Goal: Task Accomplishment & Management: Manage account settings

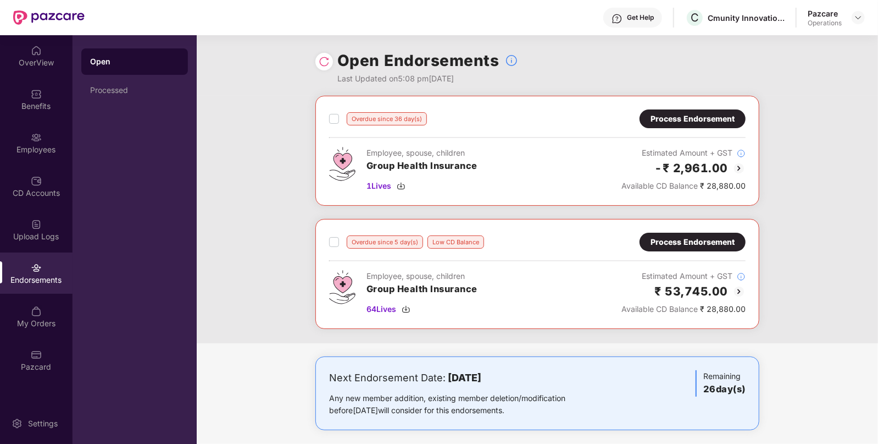
click at [638, 8] on div "Get Help" at bounding box center [632, 18] width 59 height 20
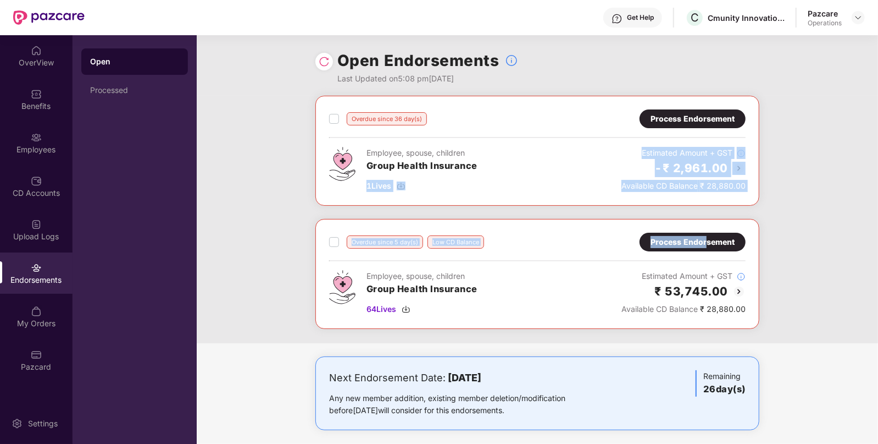
drag, startPoint x: 461, startPoint y: 206, endPoint x: 707, endPoint y: 244, distance: 248.6
click at [707, 244] on div "Overdue since 36 day(s) Process Endorsement Employee, spouse, children Group He…" at bounding box center [538, 219] width 682 height 247
click at [707, 244] on div "Process Endorsement" at bounding box center [693, 242] width 84 height 12
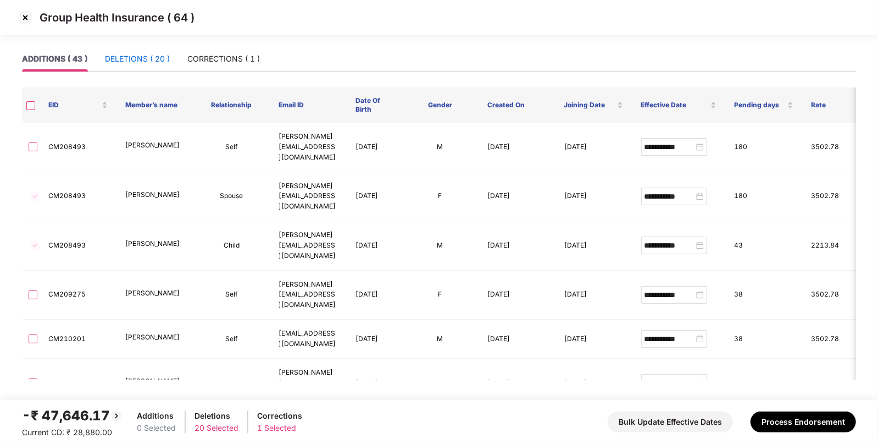
click at [151, 58] on div "DELETIONS ( 20 )" at bounding box center [137, 59] width 65 height 12
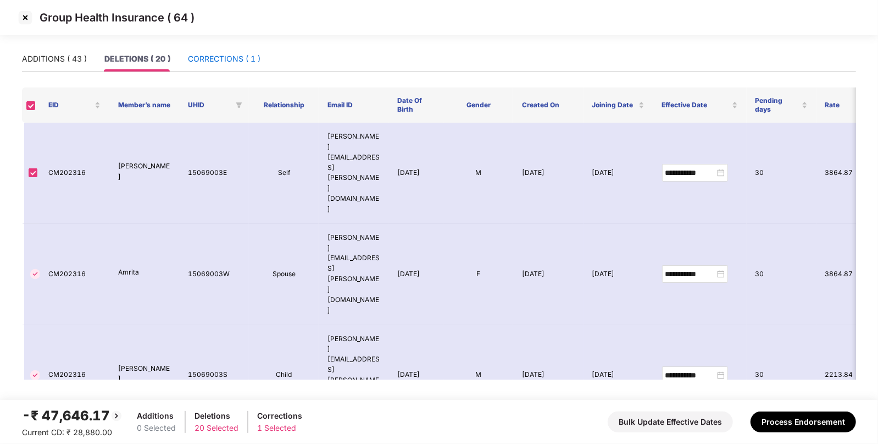
click at [226, 56] on div "CORRECTIONS ( 1 )" at bounding box center [224, 59] width 73 height 12
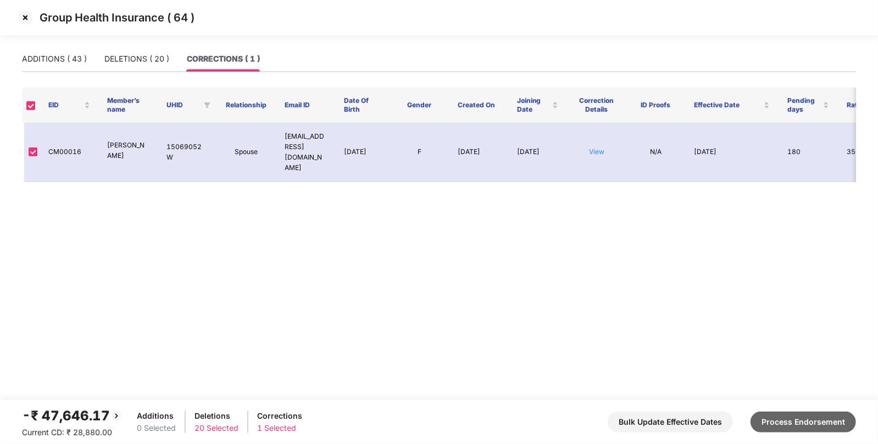
click at [805, 420] on button "Process Endorsement" at bounding box center [804, 421] width 106 height 21
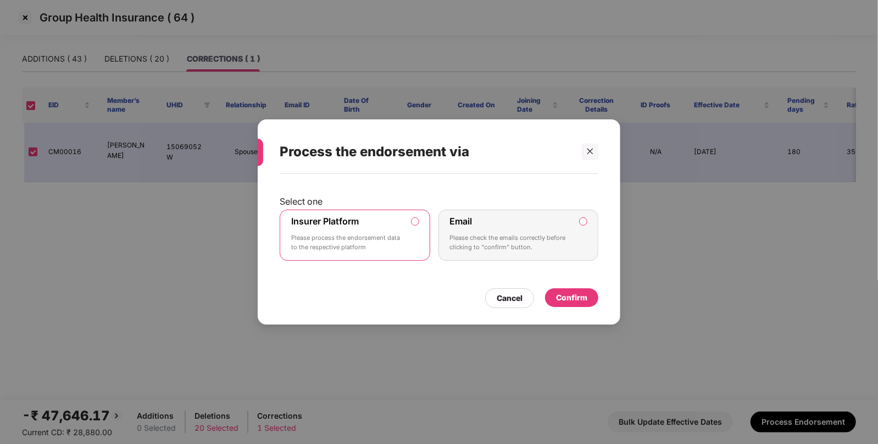
click at [577, 297] on div "Confirm" at bounding box center [571, 297] width 31 height 12
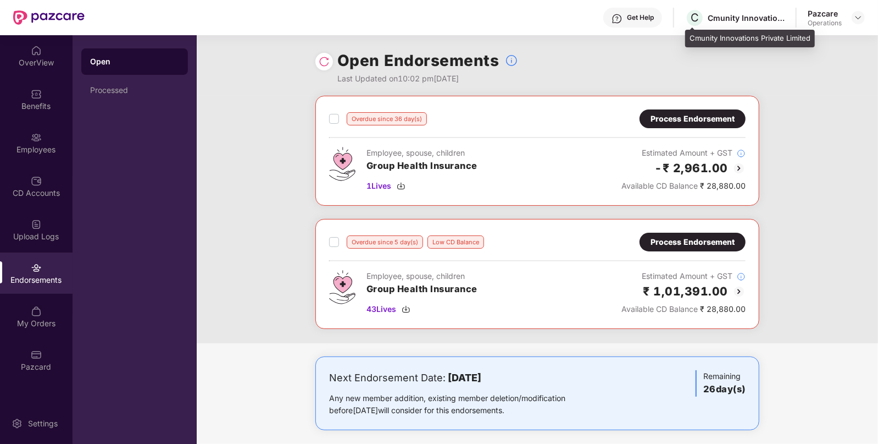
click at [762, 18] on div "Cmunity Innovations Private Limited" at bounding box center [746, 18] width 77 height 10
copy div "Cmunity Innovations Private Limited"
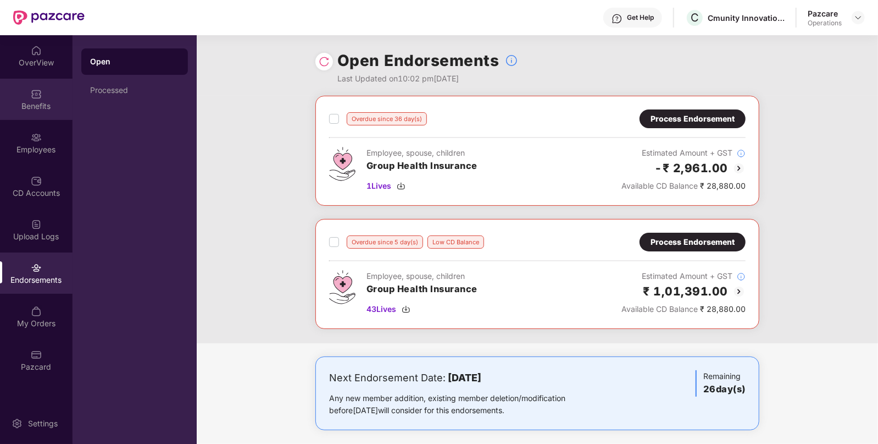
click at [25, 117] on div "Benefits" at bounding box center [36, 99] width 73 height 41
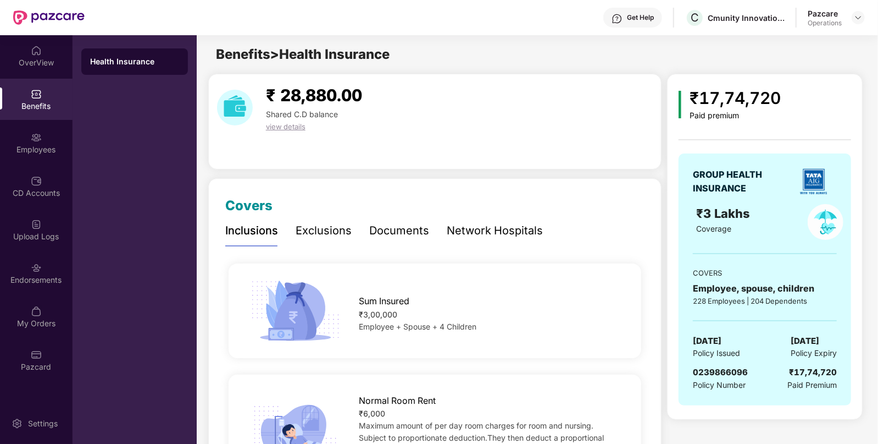
click at [733, 364] on div "GROUP HEALTH INSURANCE ₹3 Lakhs Coverage COVERS Employee, spouse, children 228 …" at bounding box center [765, 279] width 173 height 252
click at [854, 18] on img at bounding box center [858, 17] width 9 height 9
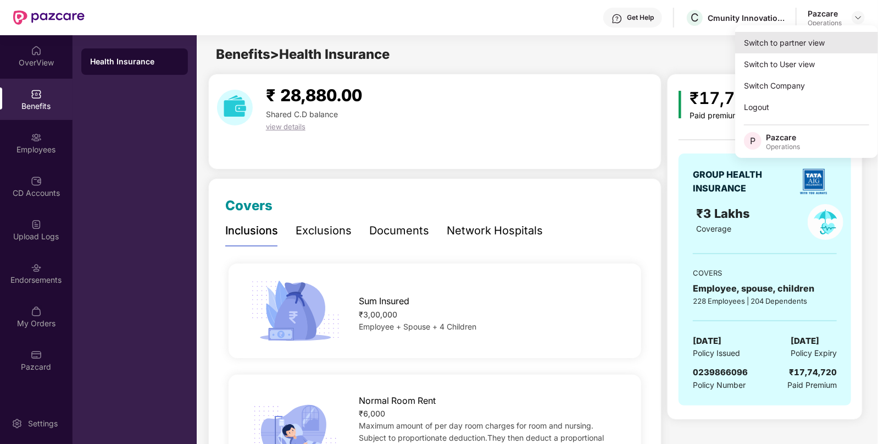
click at [776, 41] on div "Switch to partner view" at bounding box center [806, 42] width 143 height 21
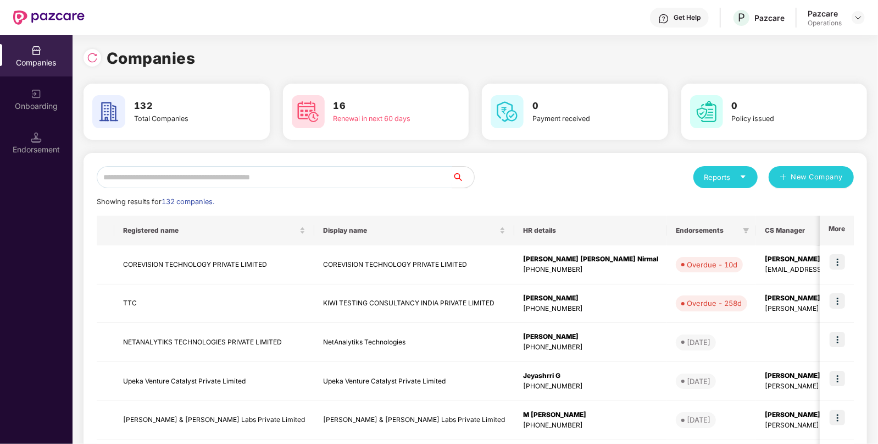
click at [159, 179] on input "text" at bounding box center [275, 177] width 356 height 22
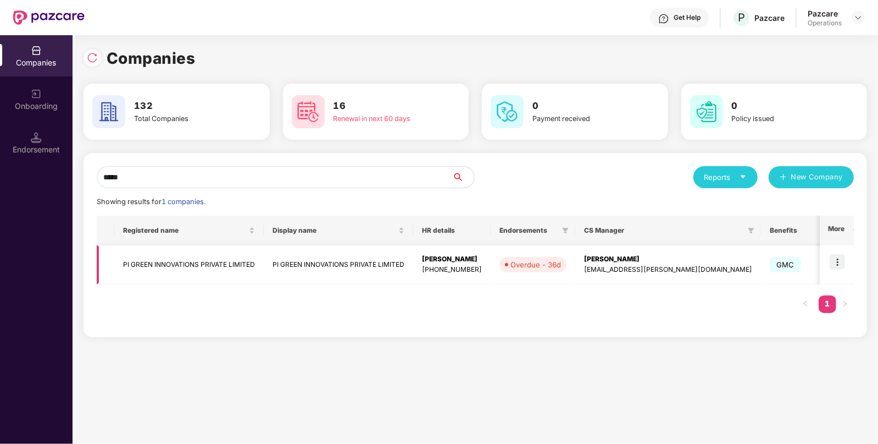
type input "*****"
click at [839, 260] on img at bounding box center [837, 261] width 15 height 15
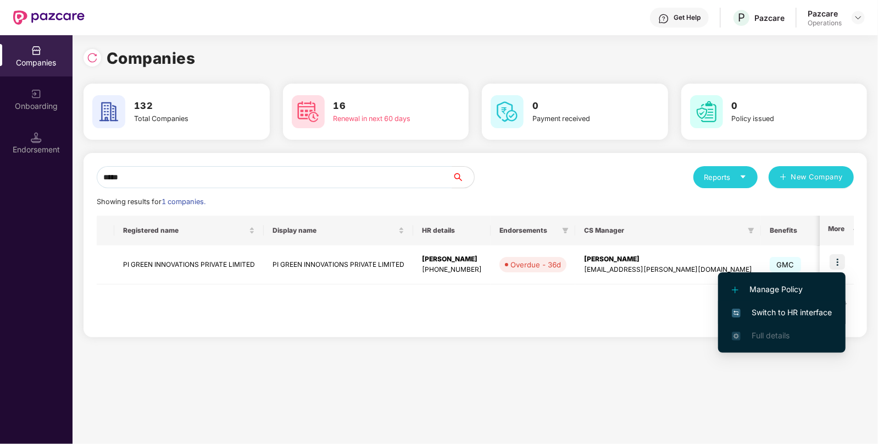
click at [785, 308] on span "Switch to HR interface" at bounding box center [782, 312] width 100 height 12
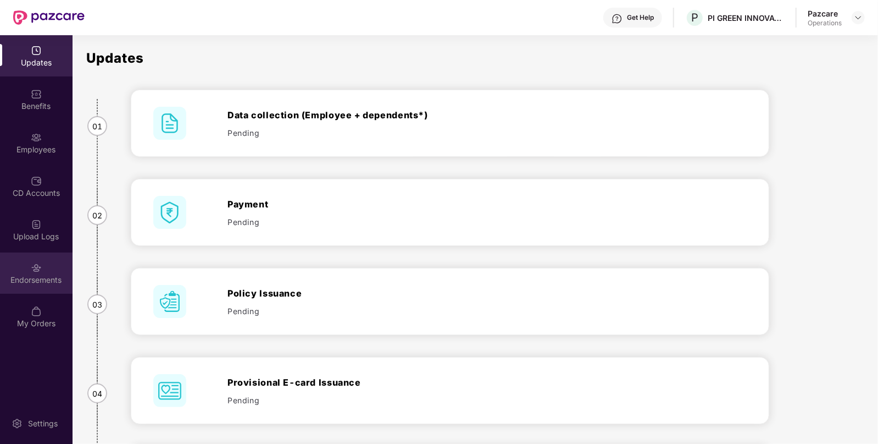
click at [48, 285] on div "Endorsements" at bounding box center [36, 279] width 73 height 11
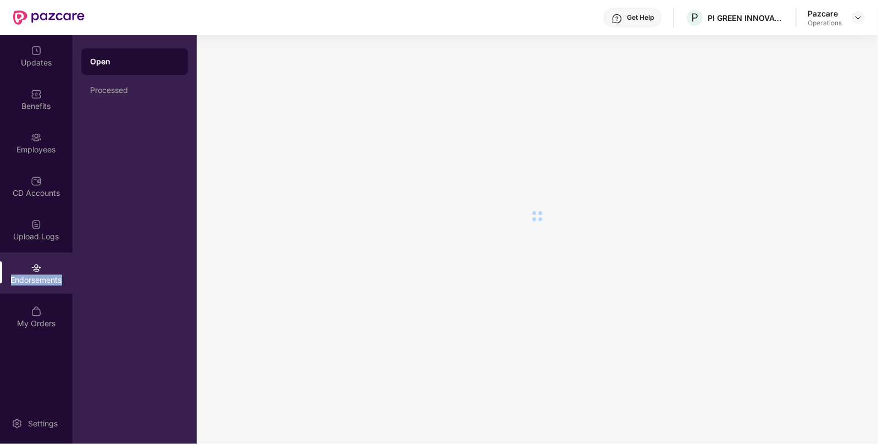
click at [48, 285] on div "Endorsements" at bounding box center [36, 279] width 73 height 11
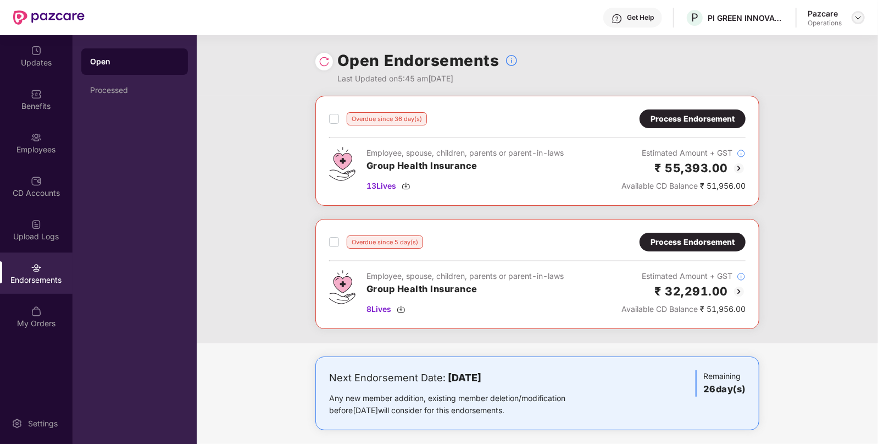
click at [856, 14] on img at bounding box center [858, 17] width 9 height 9
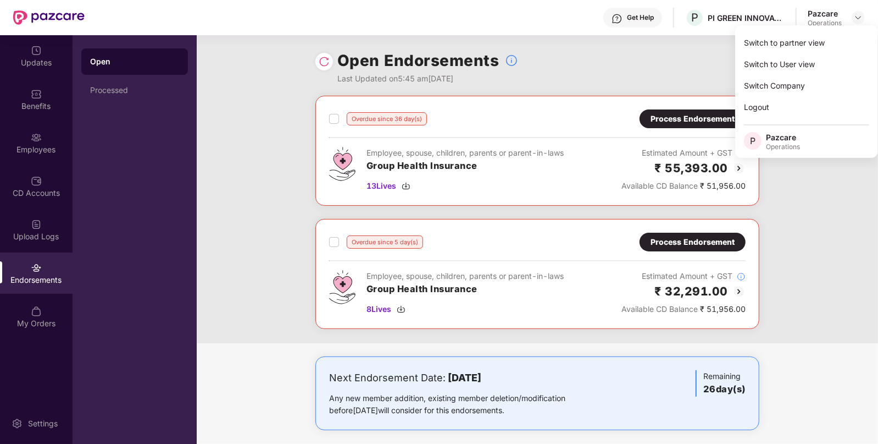
click at [803, 30] on div "Switch to partner view Switch to User view Switch Company Logout P Pazcare Oper…" at bounding box center [806, 91] width 143 height 132
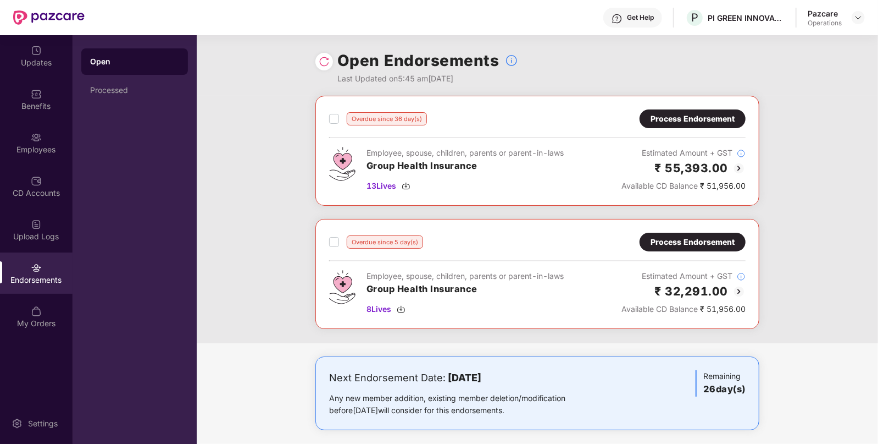
click at [780, 40] on div "Open Endorsements Last Updated on 5:45 am[DATE]" at bounding box center [538, 65] width 682 height 60
click at [860, 16] on img at bounding box center [858, 17] width 9 height 9
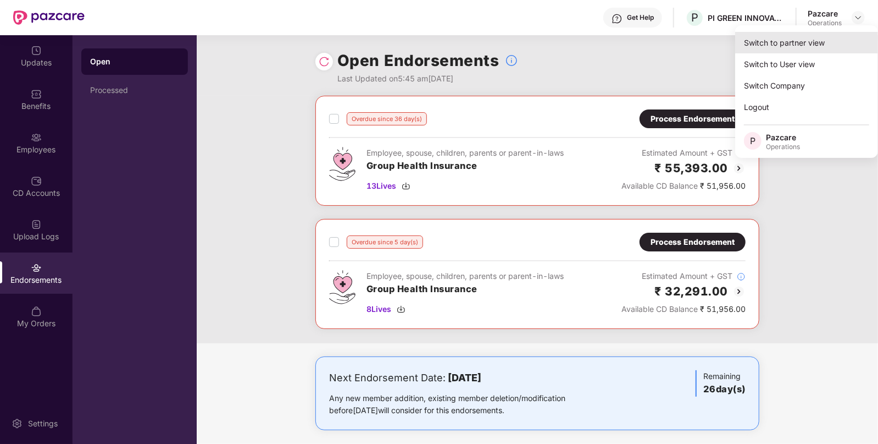
click at [800, 39] on div "Switch to partner view" at bounding box center [806, 42] width 143 height 21
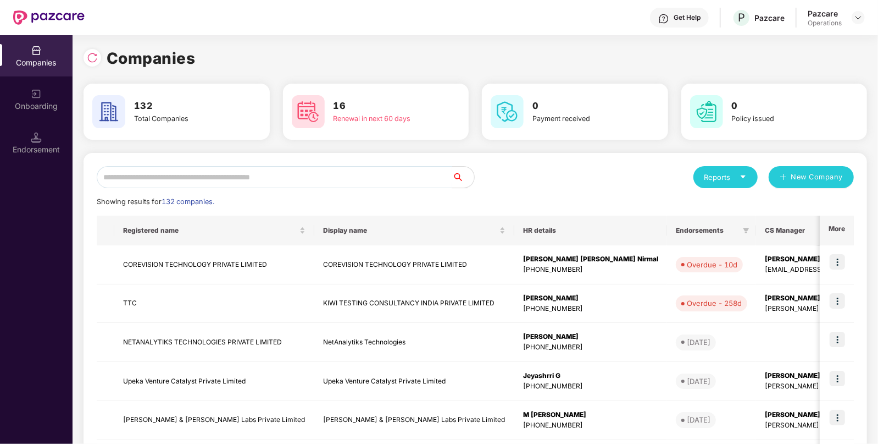
click at [357, 182] on input "text" at bounding box center [275, 177] width 356 height 22
click at [22, 151] on div "Endorsement" at bounding box center [36, 149] width 73 height 11
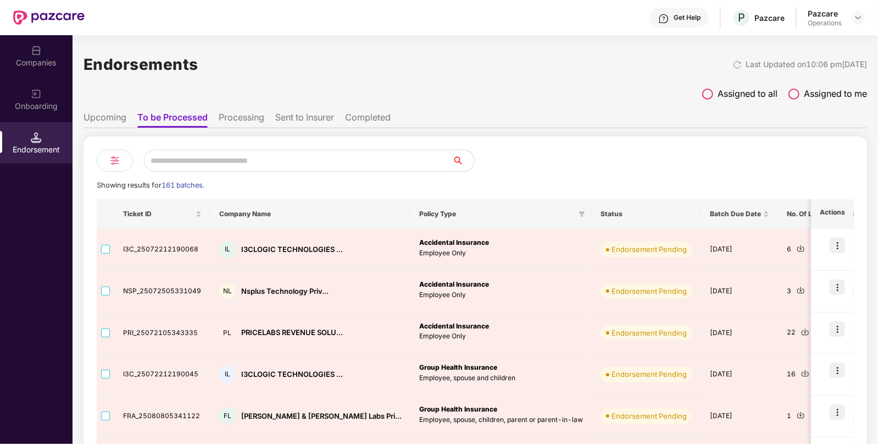
click at [255, 149] on input "text" at bounding box center [298, 160] width 308 height 22
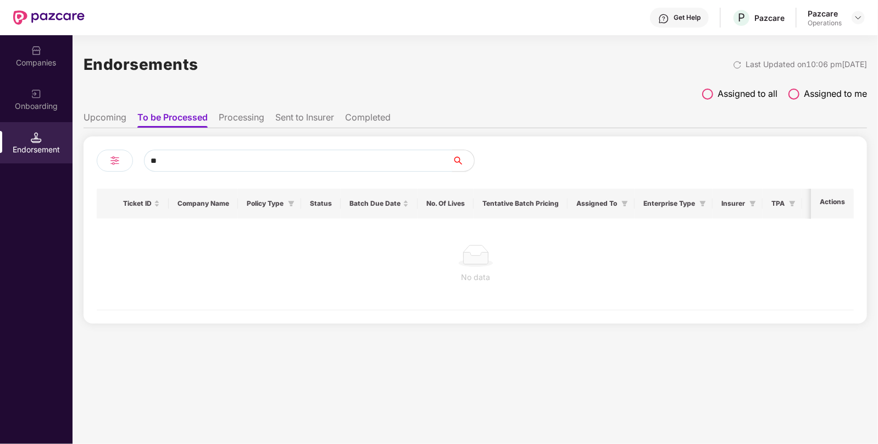
type input "*"
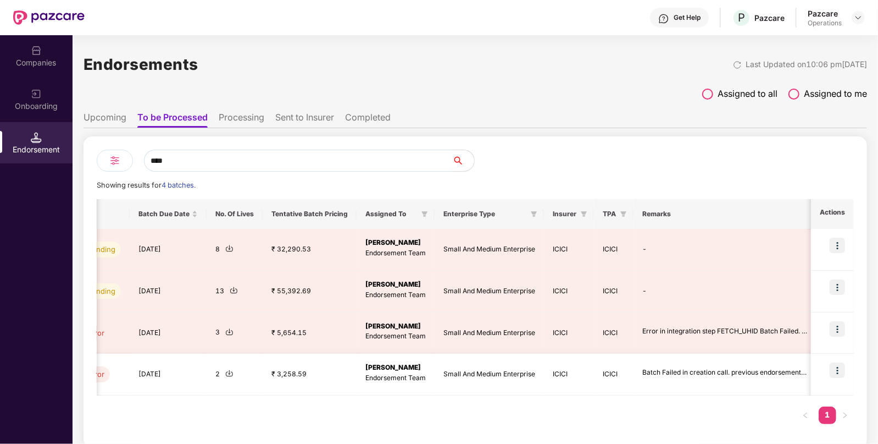
scroll to position [0, 1]
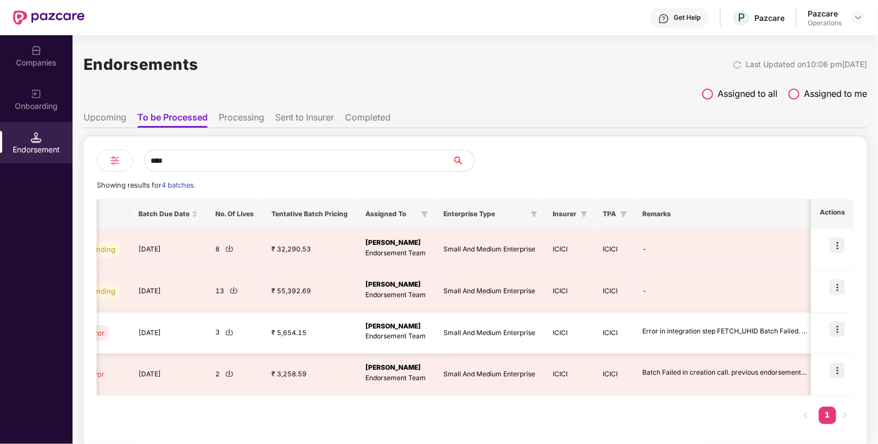
type input "****"
click at [833, 327] on img at bounding box center [837, 328] width 15 height 15
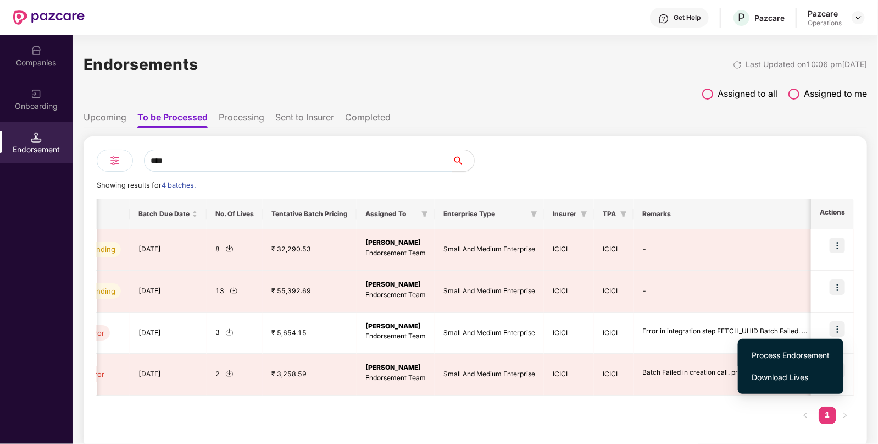
click at [789, 364] on li "Process Endorsement" at bounding box center [791, 355] width 106 height 22
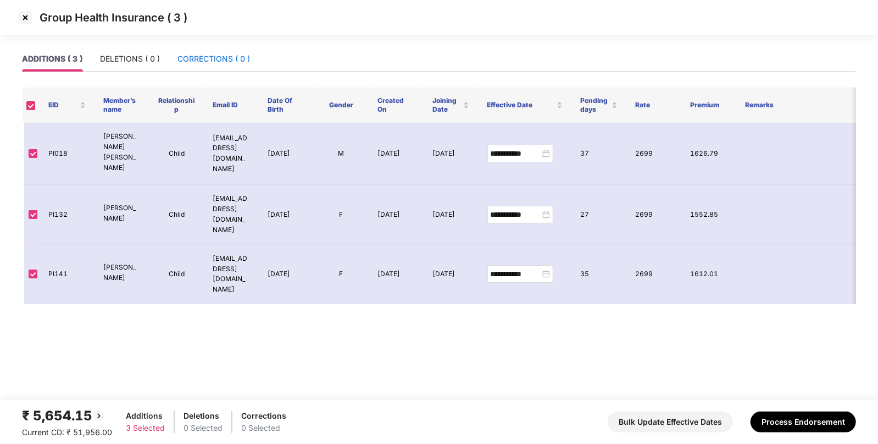
click at [207, 54] on div "CORRECTIONS ( 0 )" at bounding box center [214, 59] width 73 height 12
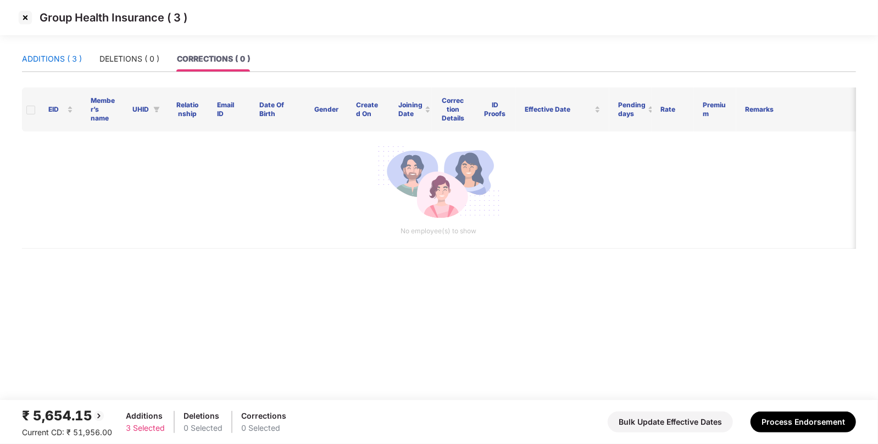
click at [66, 60] on div "ADDITIONS ( 3 )" at bounding box center [52, 59] width 60 height 12
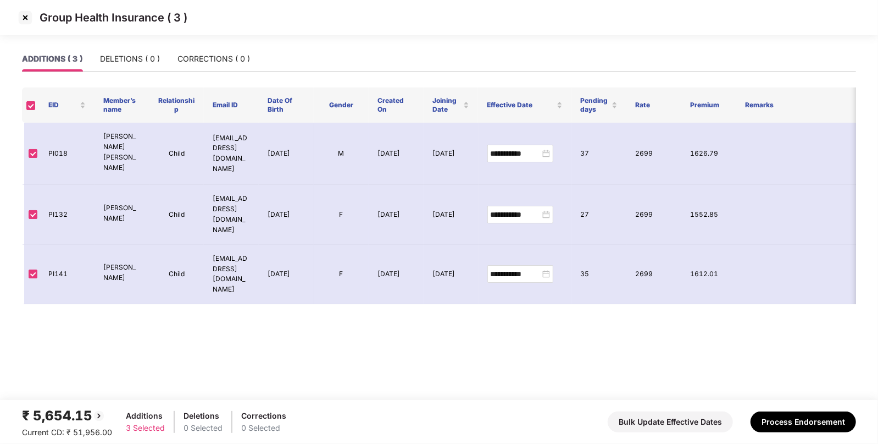
click at [23, 13] on img at bounding box center [25, 18] width 18 height 18
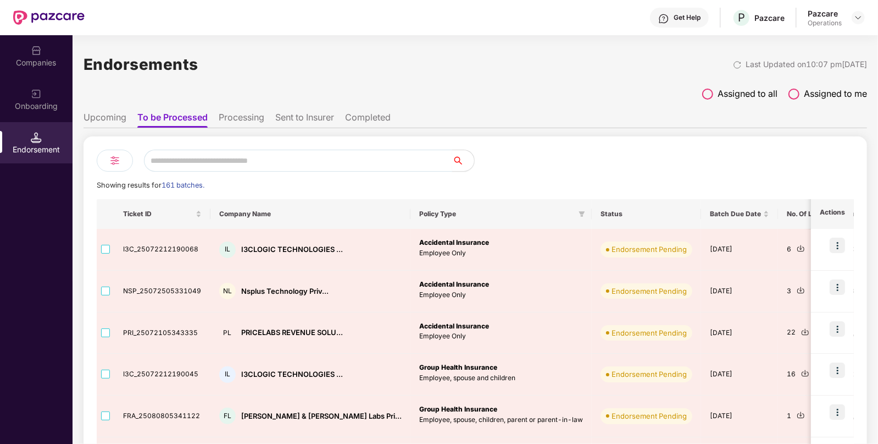
click at [220, 162] on input "text" at bounding box center [298, 160] width 308 height 22
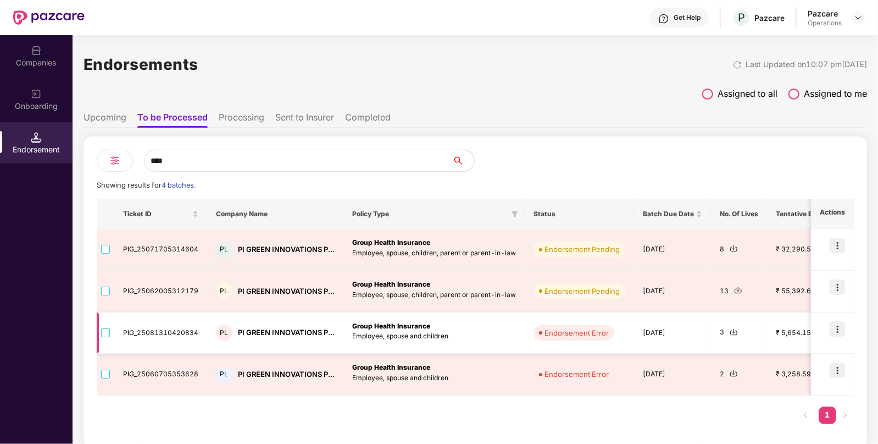
scroll to position [0, 505]
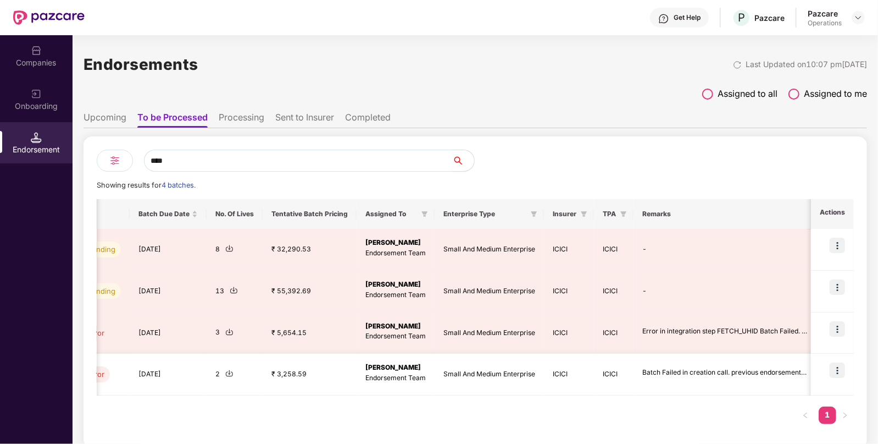
type input "****"
click at [835, 368] on img at bounding box center [837, 369] width 15 height 15
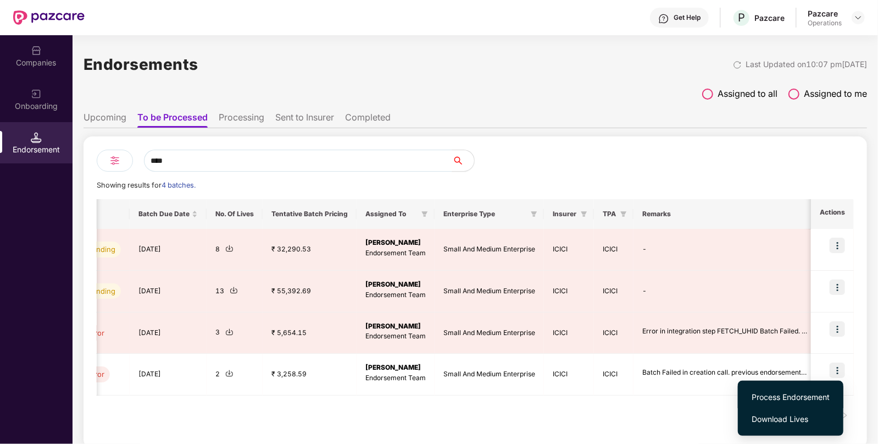
click at [765, 396] on span "Process Endorsement" at bounding box center [791, 397] width 78 height 12
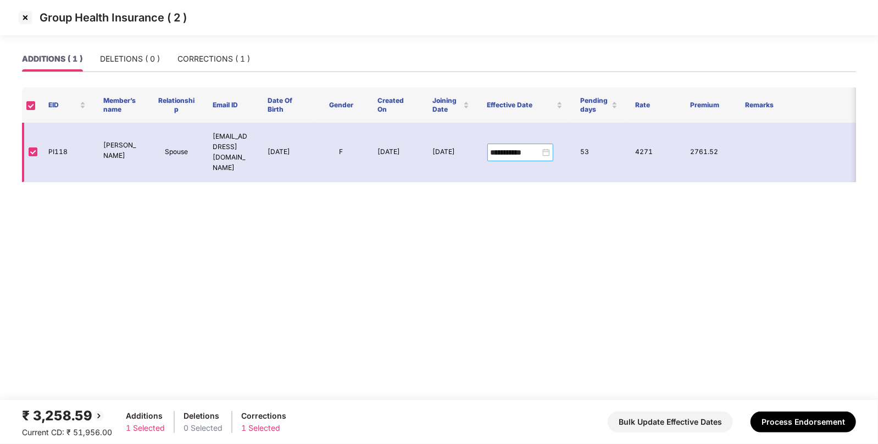
click at [544, 146] on div "**********" at bounding box center [520, 152] width 59 height 12
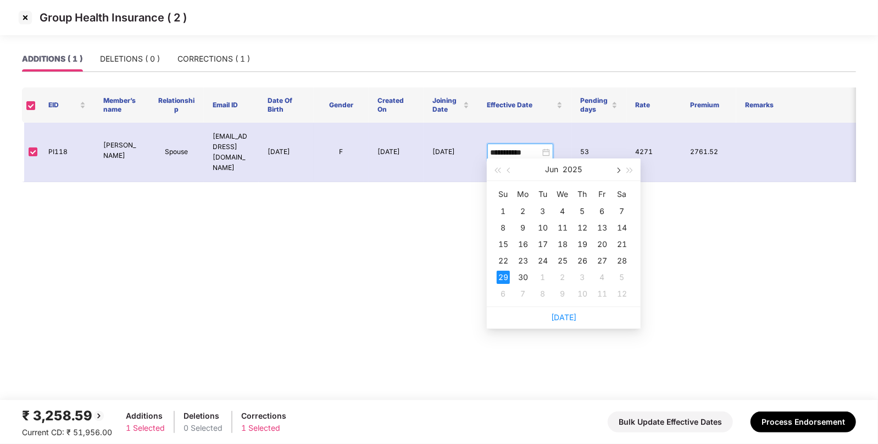
click at [613, 171] on button "button" at bounding box center [618, 169] width 12 height 22
click at [511, 175] on button "button" at bounding box center [509, 169] width 12 height 22
type input "**********"
click at [544, 230] on div "8" at bounding box center [542, 227] width 13 height 13
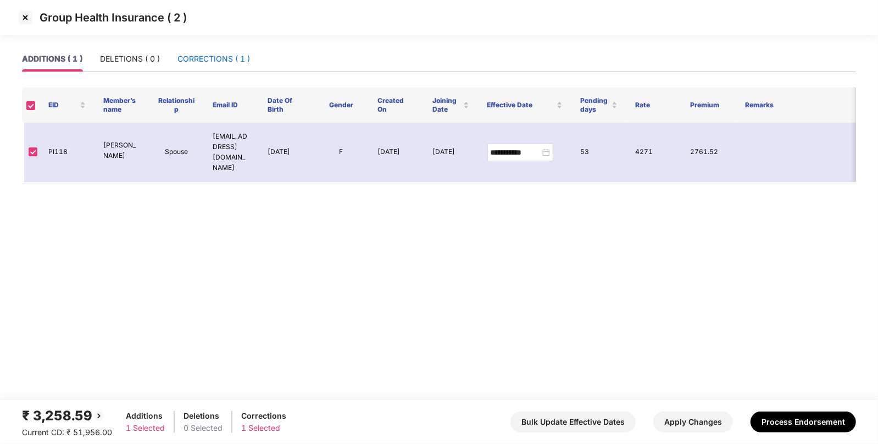
click at [212, 62] on div "CORRECTIONS ( 1 )" at bounding box center [214, 59] width 73 height 12
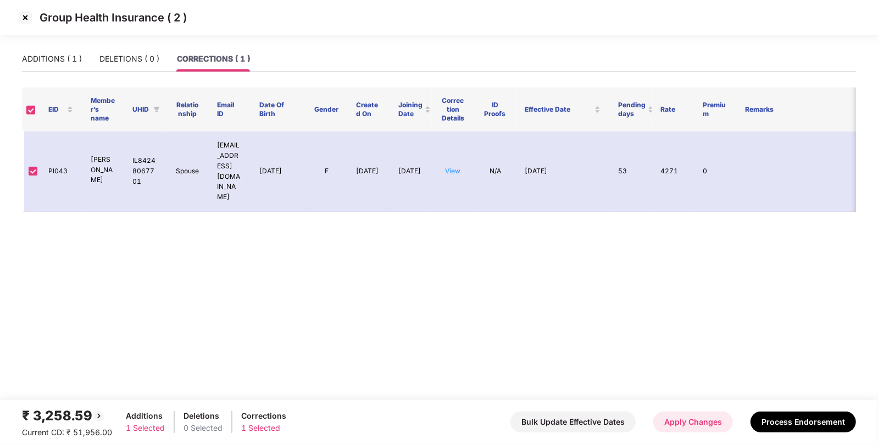
click at [662, 426] on button "Apply Changes" at bounding box center [693, 421] width 80 height 21
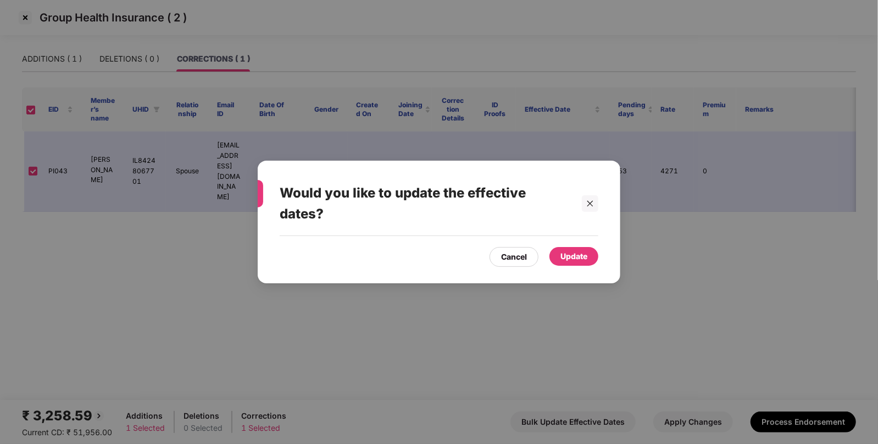
click at [569, 260] on div "Update" at bounding box center [574, 256] width 27 height 12
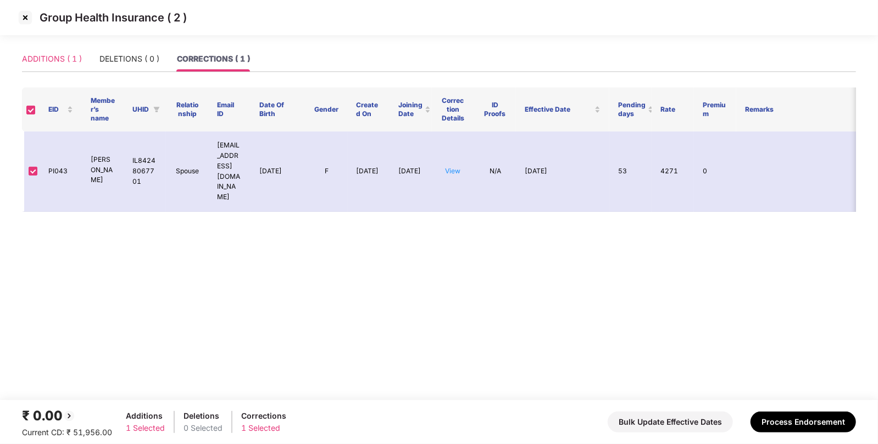
click at [49, 68] on div "ADDITIONS ( 1 )" at bounding box center [52, 58] width 60 height 25
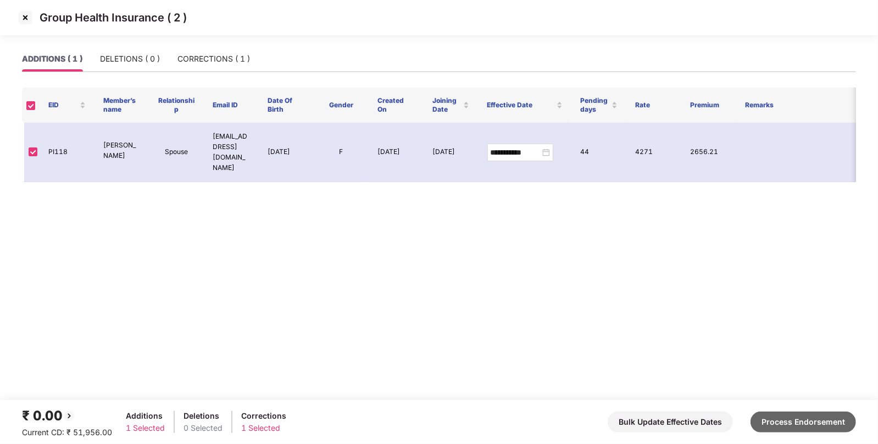
click at [782, 424] on button "Process Endorsement" at bounding box center [804, 421] width 106 height 21
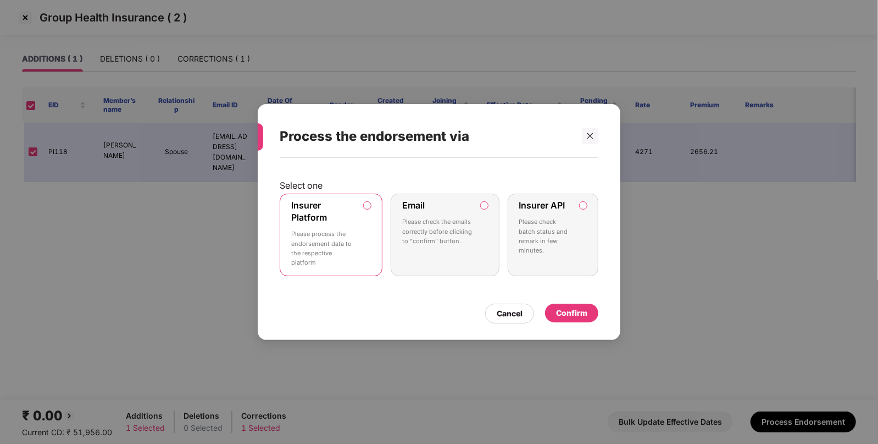
click at [583, 211] on label "Insurer API Please check batch status and remark in few minutes." at bounding box center [553, 234] width 91 height 82
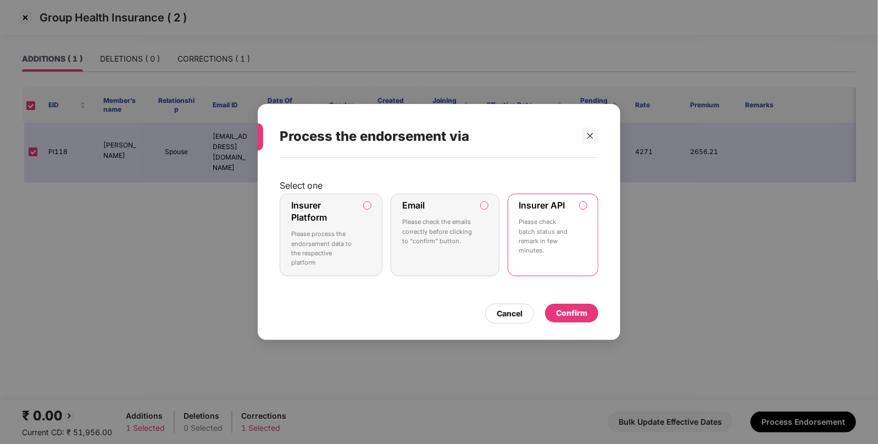
drag, startPoint x: 573, startPoint y: 324, endPoint x: 574, endPoint y: 317, distance: 7.2
click at [574, 317] on div "Select one Insurer Platform Please process the endorsement data to the respecti…" at bounding box center [439, 243] width 363 height 171
click at [574, 317] on div "Confirm" at bounding box center [571, 313] width 31 height 12
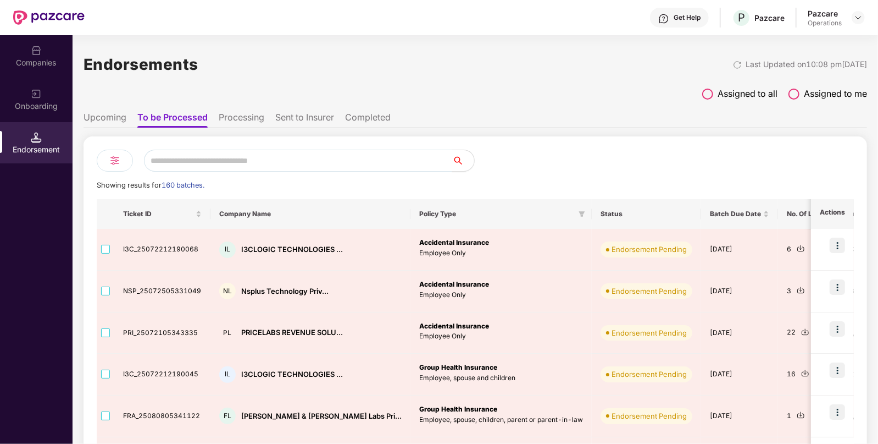
click at [55, 67] on div "Companies" at bounding box center [36, 62] width 73 height 11
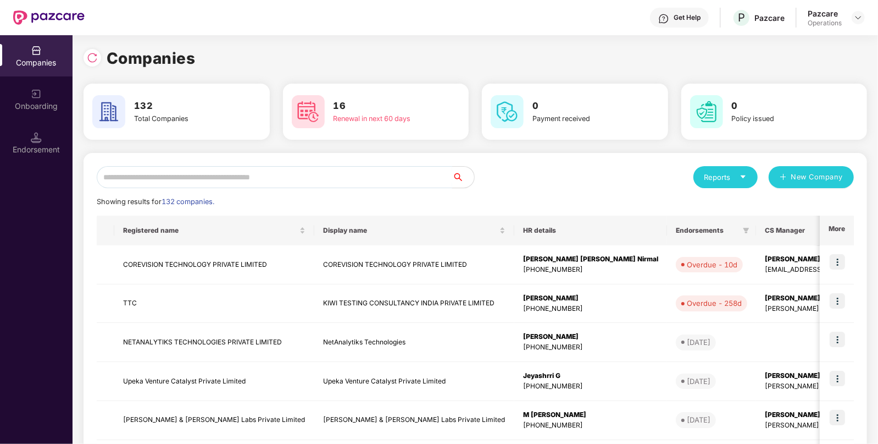
click at [296, 181] on input "text" at bounding box center [275, 177] width 356 height 22
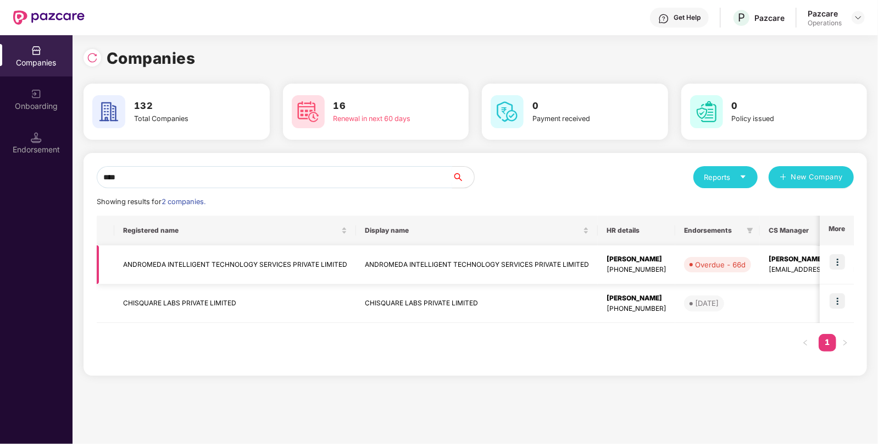
type input "****"
click at [841, 263] on img at bounding box center [837, 261] width 15 height 15
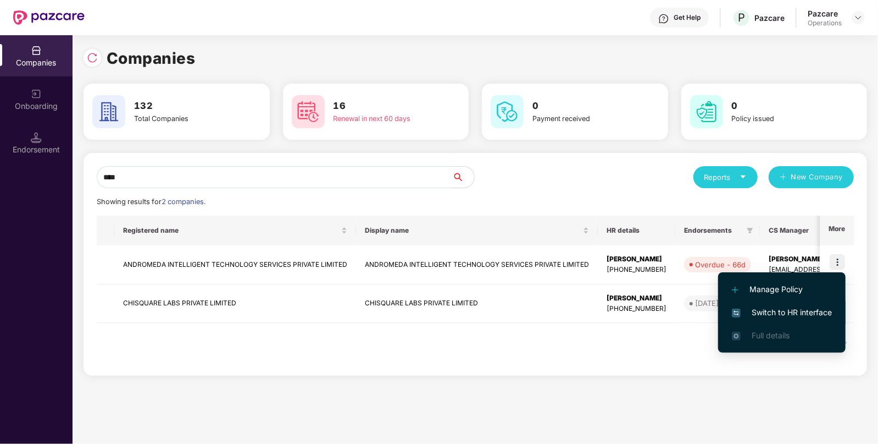
click at [780, 316] on span "Switch to HR interface" at bounding box center [782, 312] width 100 height 12
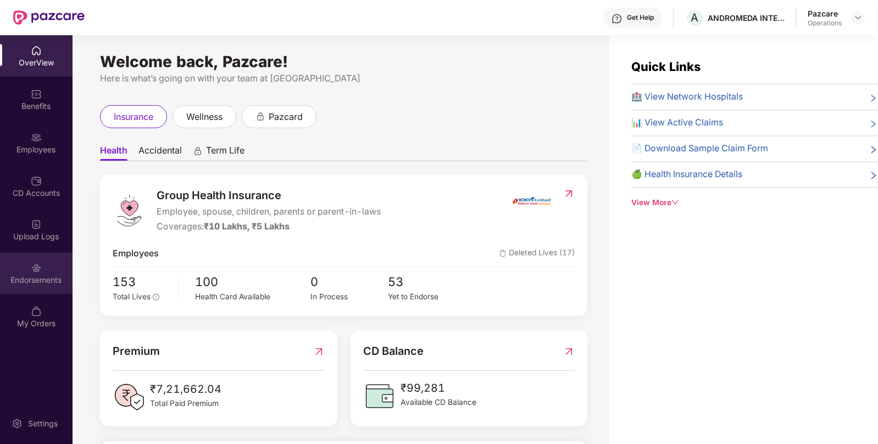
click at [29, 258] on div "Endorsements" at bounding box center [36, 272] width 73 height 41
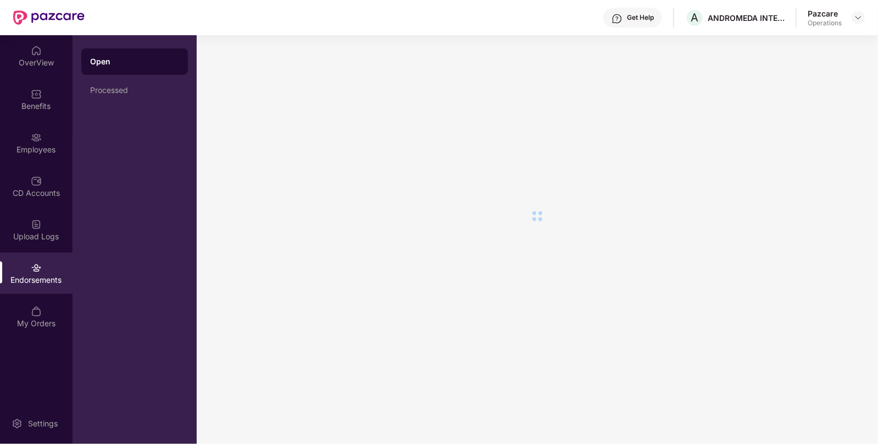
click at [29, 258] on div "Endorsements" at bounding box center [36, 272] width 73 height 41
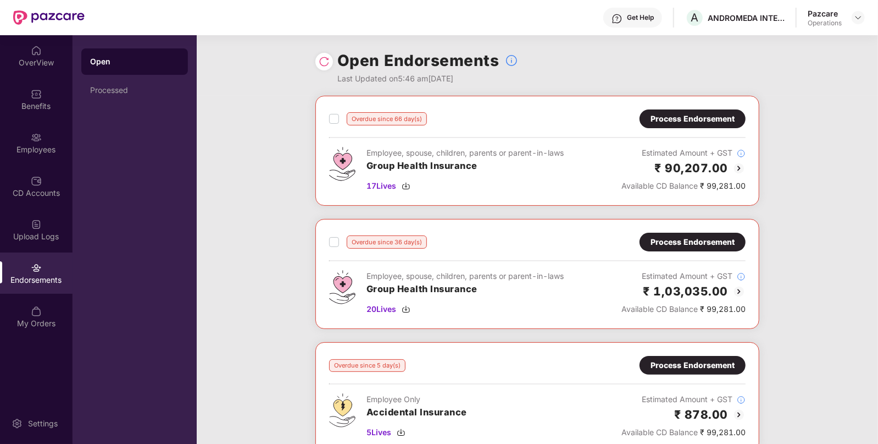
scroll to position [167, 0]
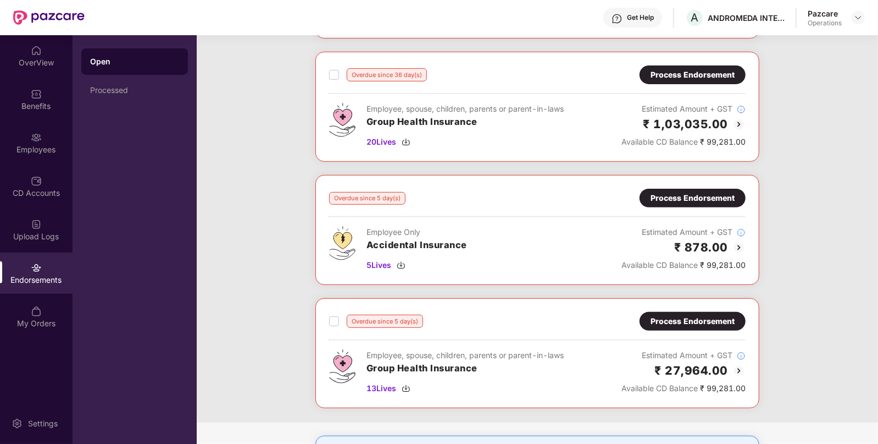
click at [687, 329] on div "Process Endorsement" at bounding box center [693, 321] width 106 height 19
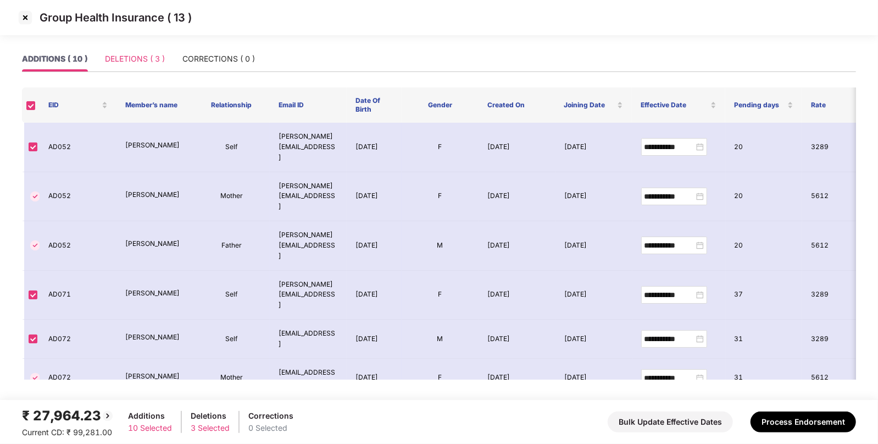
click at [142, 65] on div "DELETIONS ( 3 )" at bounding box center [135, 58] width 60 height 25
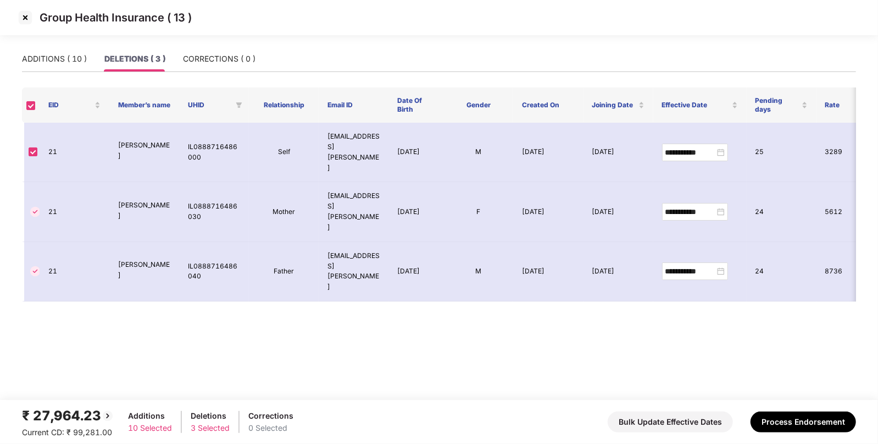
click at [21, 17] on img at bounding box center [25, 18] width 18 height 18
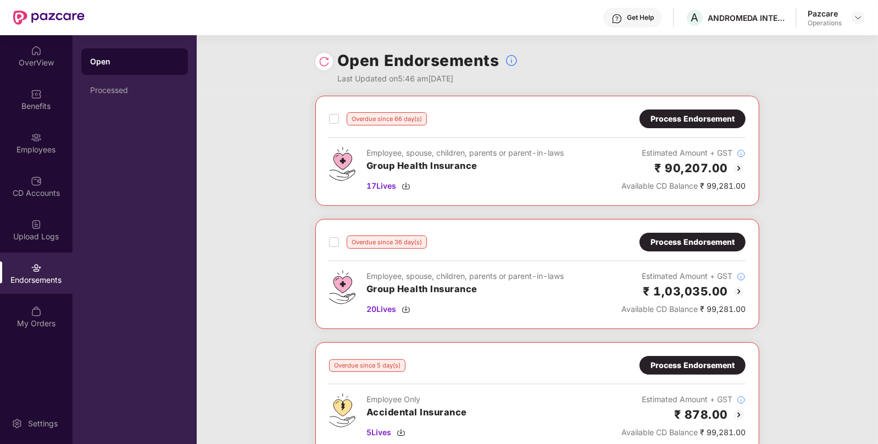
scroll to position [144, 0]
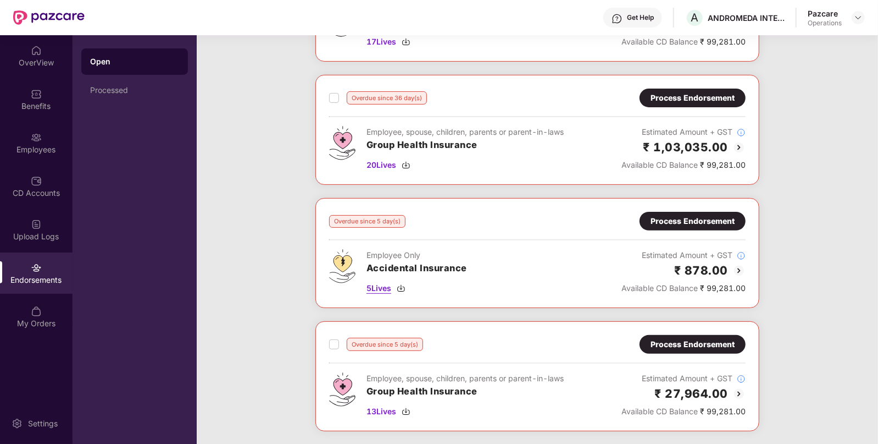
click at [402, 285] on img at bounding box center [401, 288] width 9 height 9
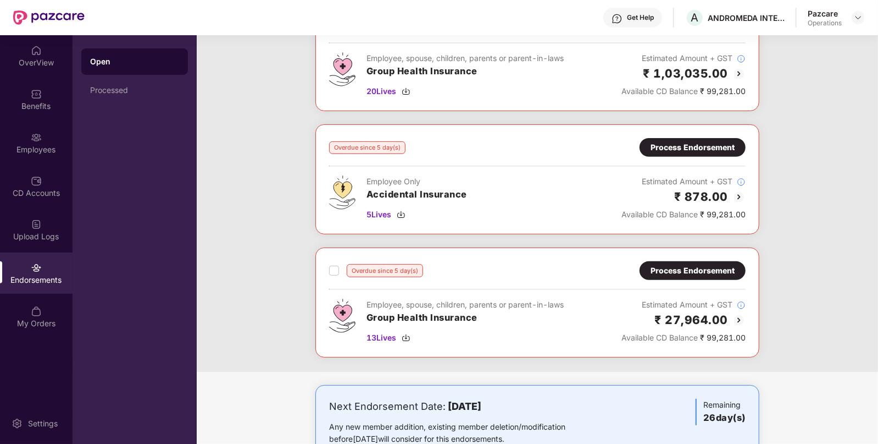
scroll to position [222, 0]
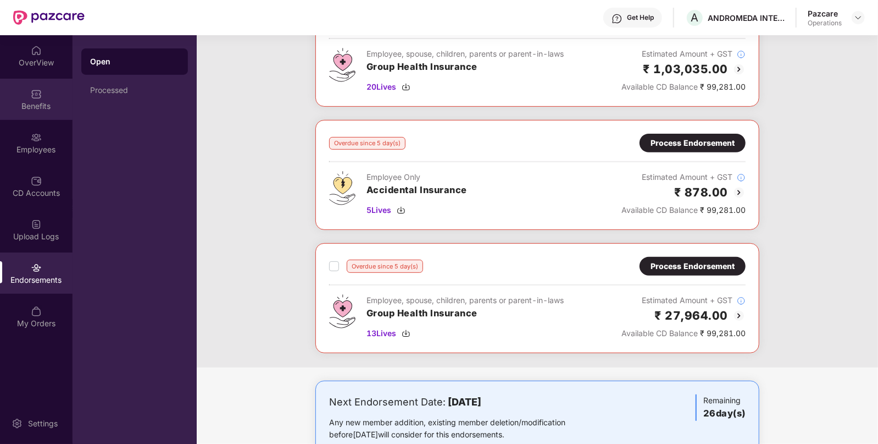
click at [56, 110] on div "Benefits" at bounding box center [36, 106] width 73 height 11
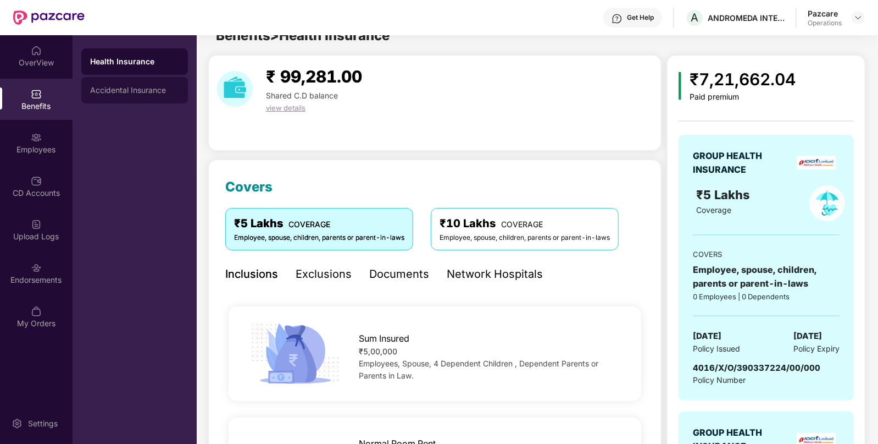
scroll to position [222, 0]
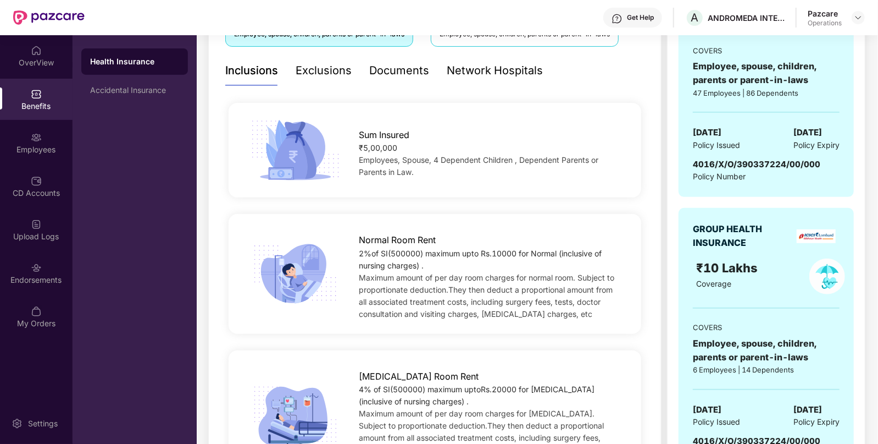
click at [176, 75] on div "Health Insurance Accidental Insurance" at bounding box center [134, 75] width 107 height 55
click at [142, 93] on div "Accidental Insurance" at bounding box center [134, 90] width 89 height 9
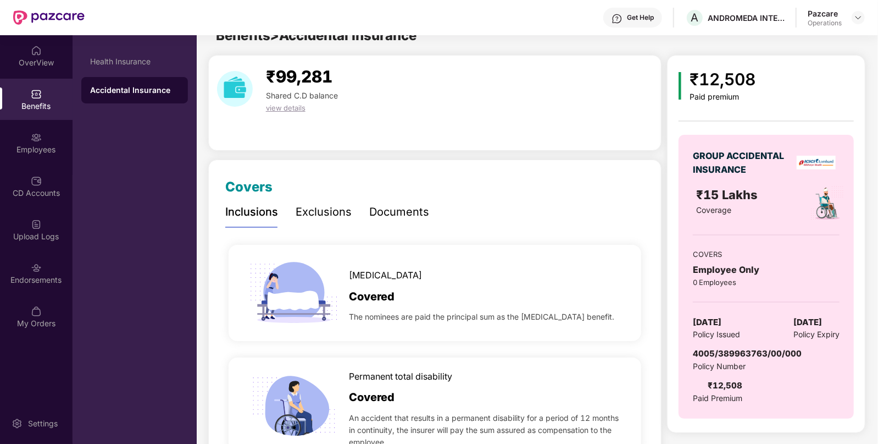
scroll to position [222, 0]
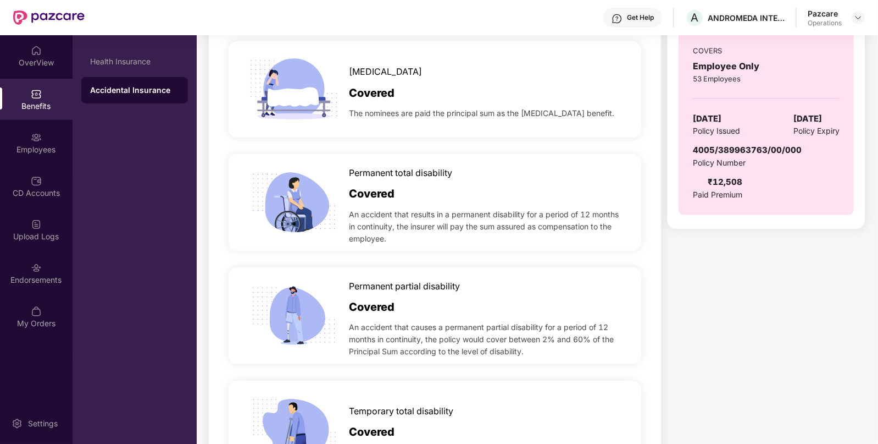
click at [745, 148] on span "4005/389963763/00/000" at bounding box center [747, 150] width 109 height 10
copy span "4005/389963763/00/000"
click at [51, 286] on div "Endorsements" at bounding box center [36, 272] width 73 height 41
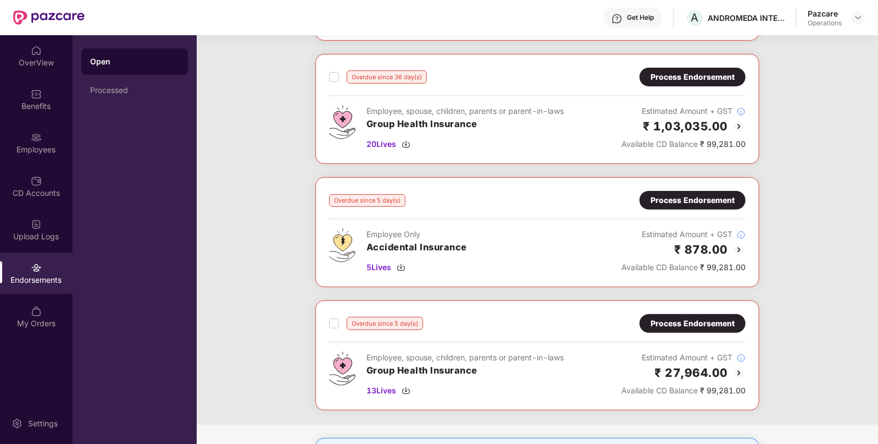
scroll to position [165, 0]
click at [681, 201] on div "Process Endorsement" at bounding box center [693, 199] width 84 height 12
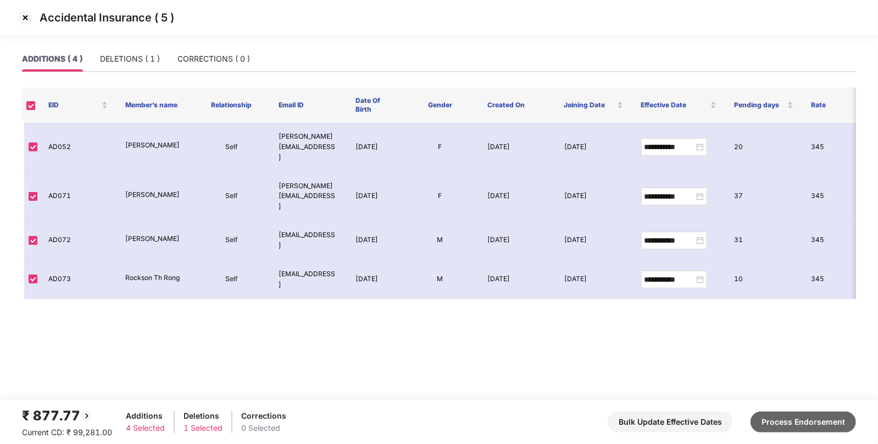
click at [769, 421] on button "Process Endorsement" at bounding box center [804, 421] width 106 height 21
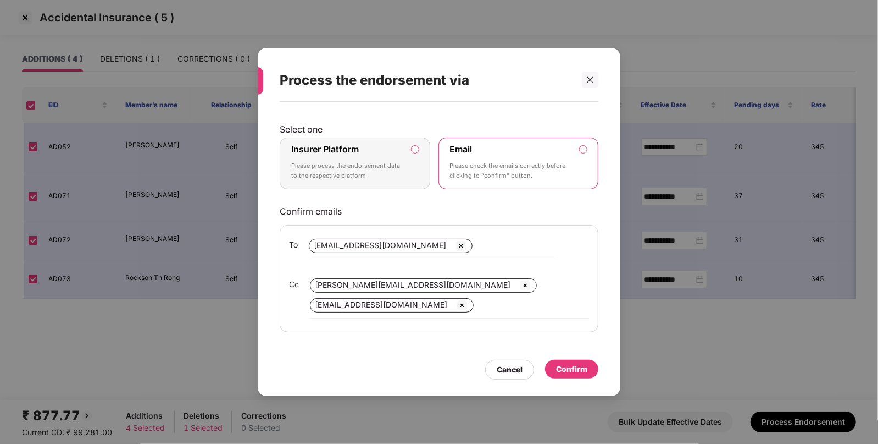
click at [409, 146] on label "Insurer Platform Please process the endorsement data to the respective platform" at bounding box center [355, 163] width 151 height 52
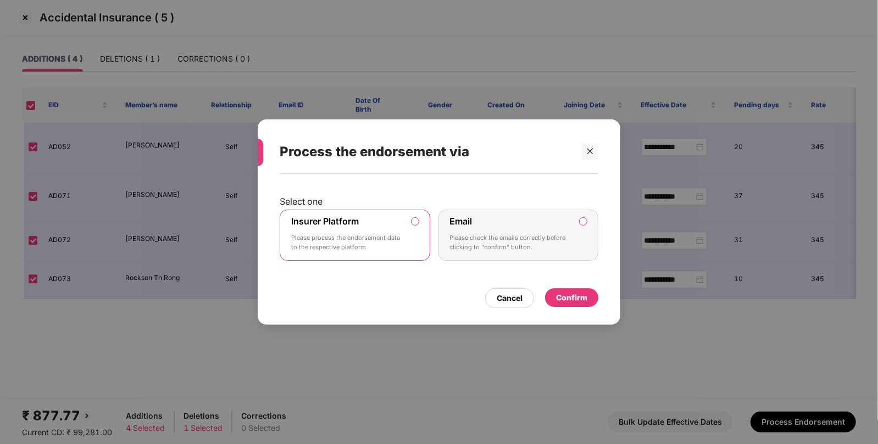
click at [563, 305] on div "Confirm" at bounding box center [571, 297] width 53 height 19
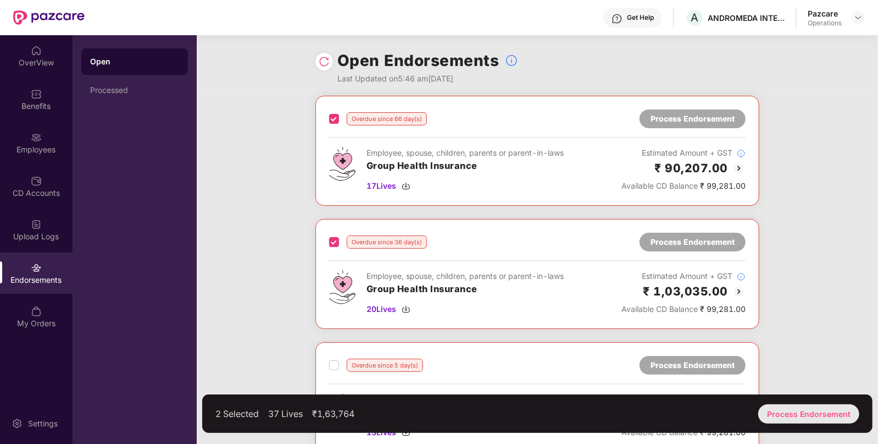
click at [824, 416] on div "Process Endorsement" at bounding box center [808, 413] width 101 height 19
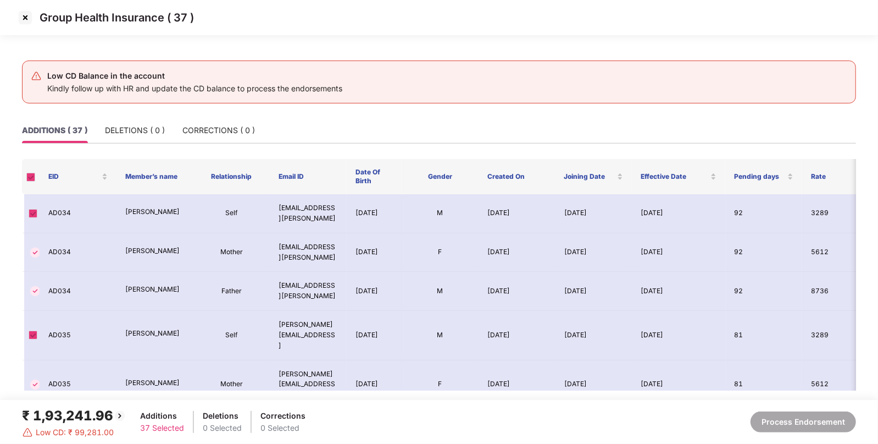
click at [27, 21] on img at bounding box center [25, 18] width 18 height 18
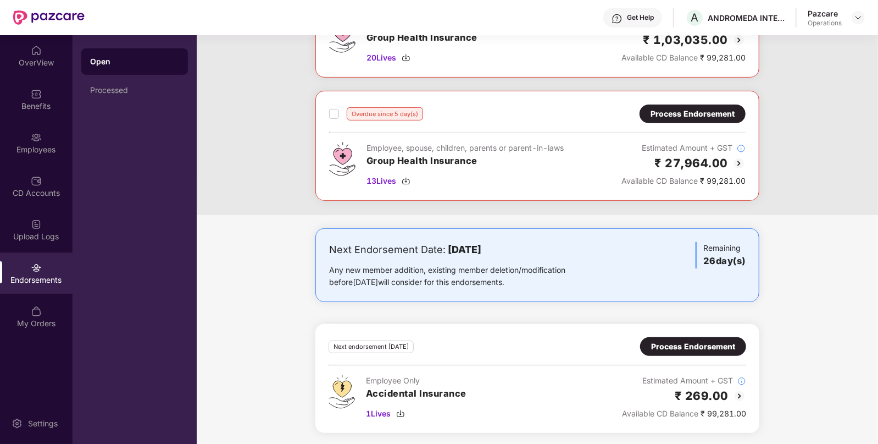
scroll to position [221, 0]
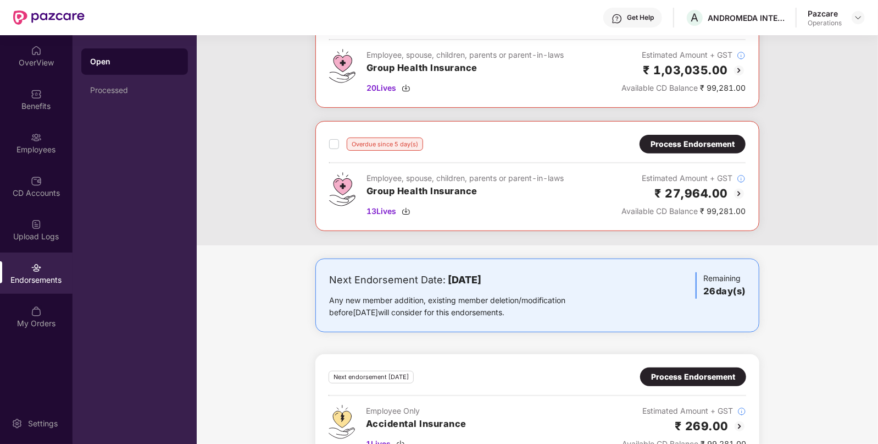
click at [682, 151] on div "Process Endorsement" at bounding box center [693, 144] width 106 height 19
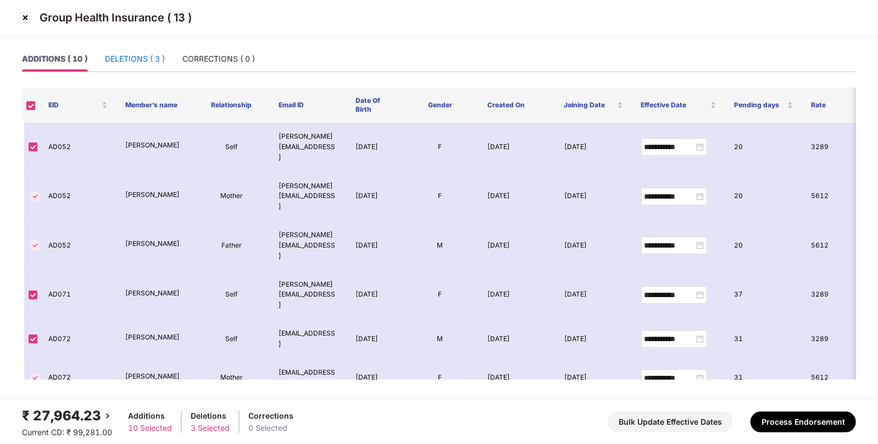
click at [145, 53] on div "DELETIONS ( 3 )" at bounding box center [135, 59] width 60 height 12
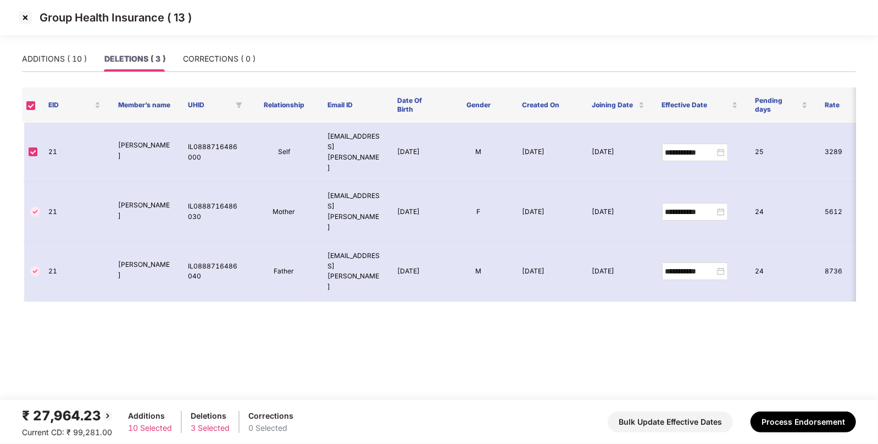
click at [28, 12] on img at bounding box center [25, 18] width 18 height 18
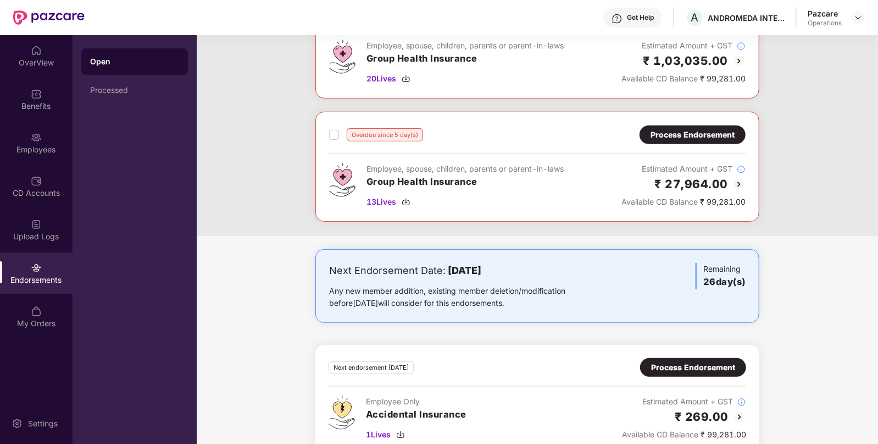
scroll to position [251, 0]
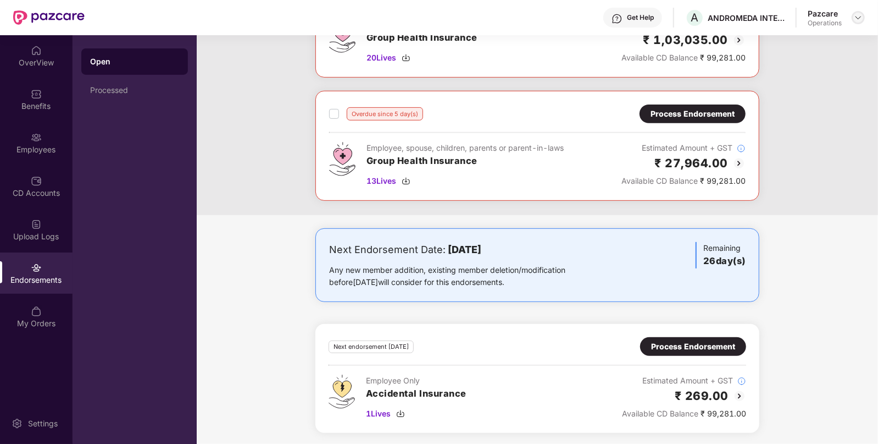
click at [858, 18] on img at bounding box center [858, 17] width 9 height 9
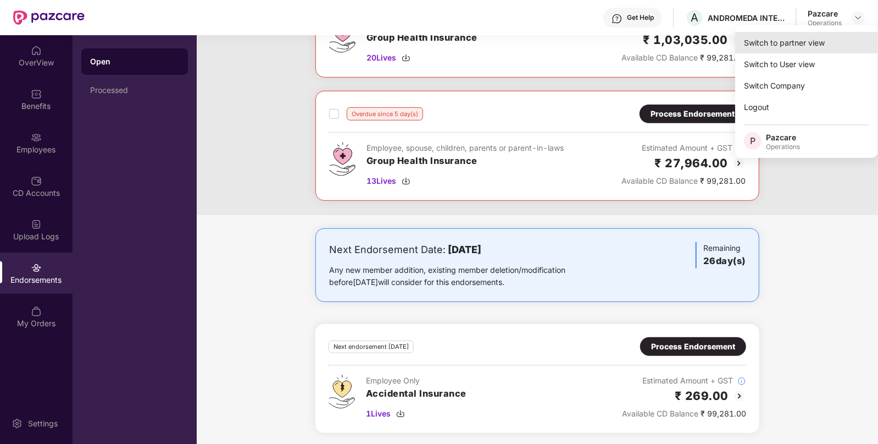
click at [797, 36] on div "Switch to partner view" at bounding box center [806, 42] width 143 height 21
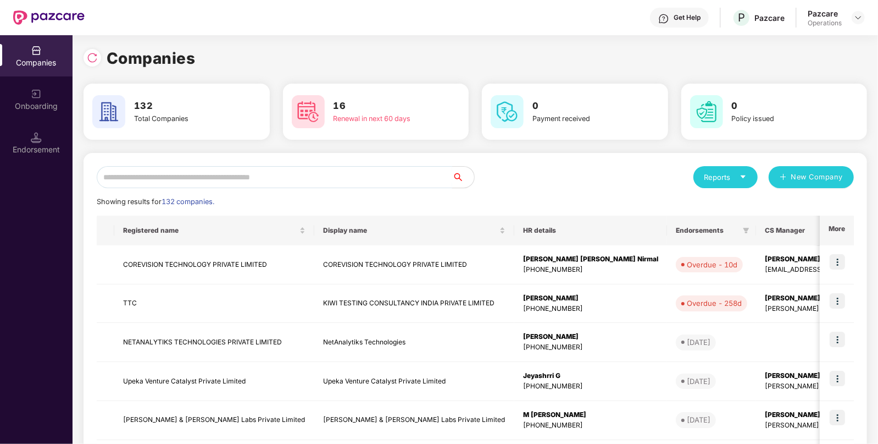
click at [323, 184] on input "text" at bounding box center [275, 177] width 356 height 22
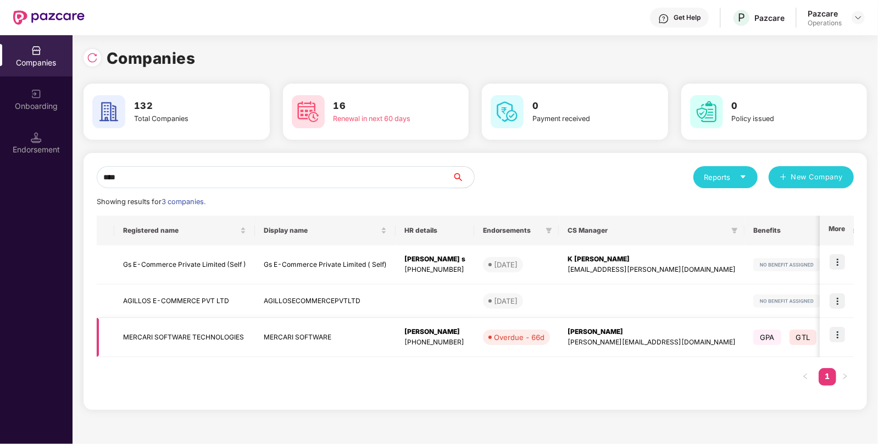
type input "****"
click at [841, 333] on img at bounding box center [837, 333] width 15 height 15
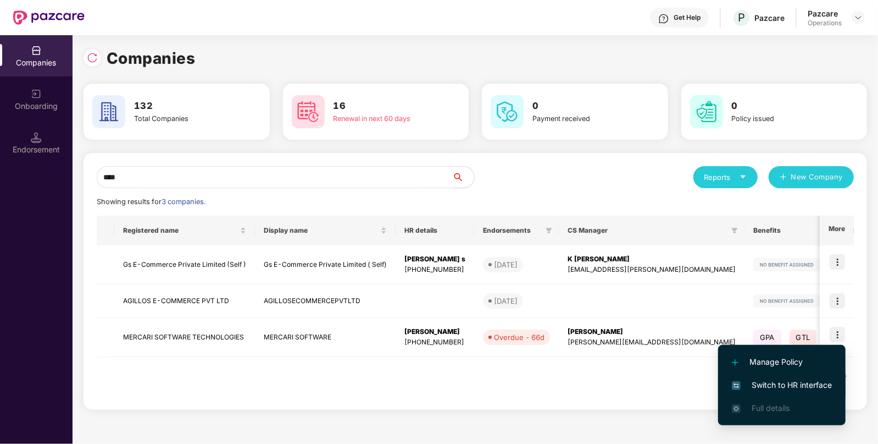
click at [758, 387] on span "Switch to HR interface" at bounding box center [782, 385] width 100 height 12
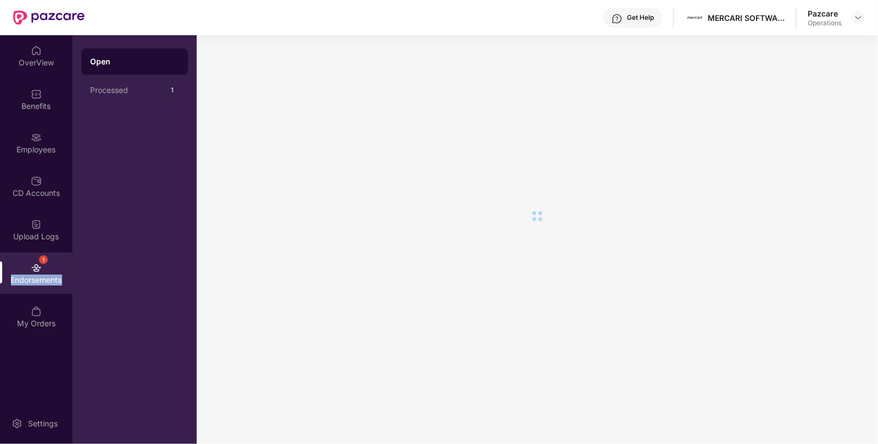
click at [41, 279] on div "Endorsements" at bounding box center [36, 279] width 73 height 11
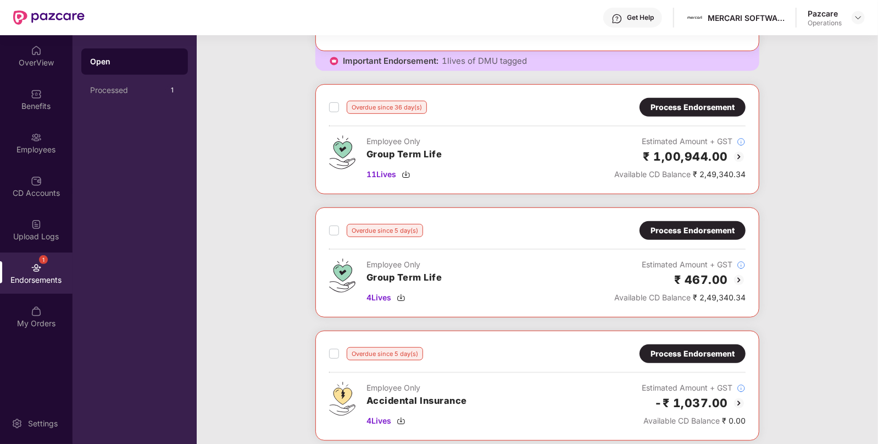
scroll to position [391, 0]
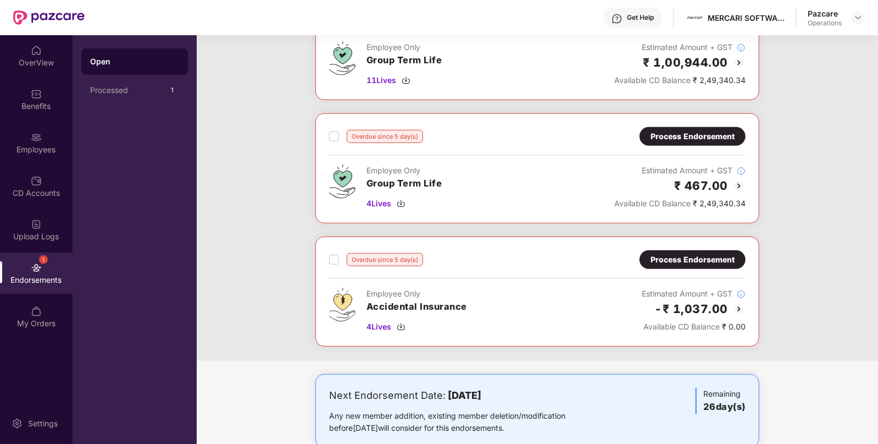
click at [691, 253] on div "Process Endorsement" at bounding box center [693, 259] width 84 height 12
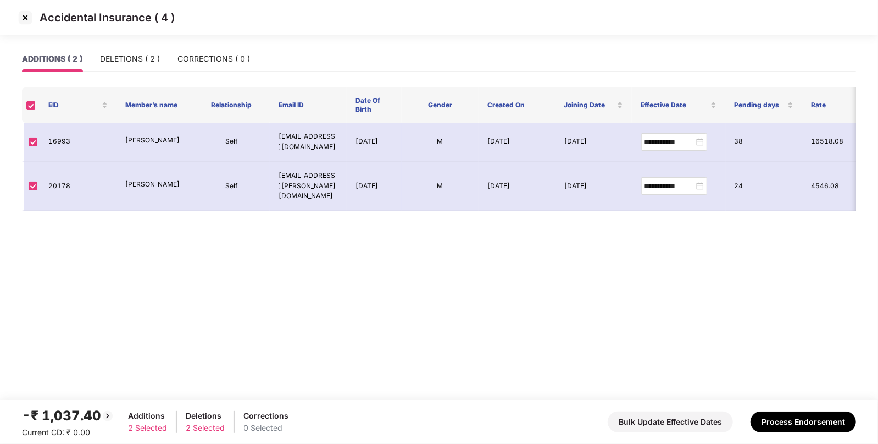
click at [22, 10] on img at bounding box center [25, 18] width 18 height 18
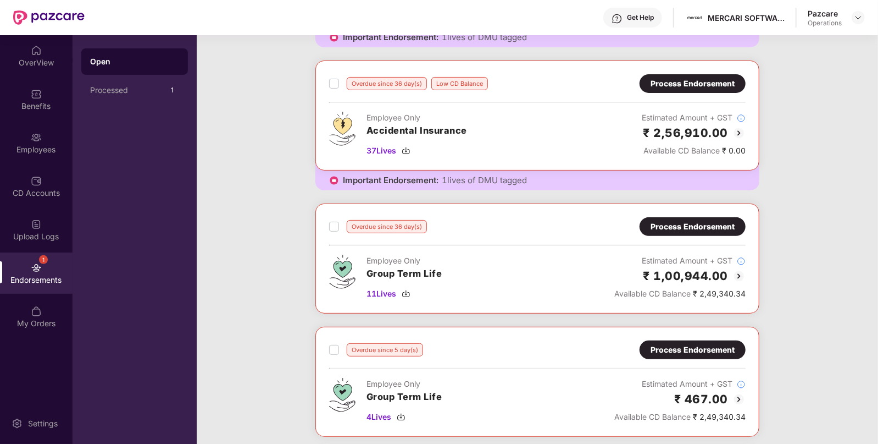
scroll to position [372, 0]
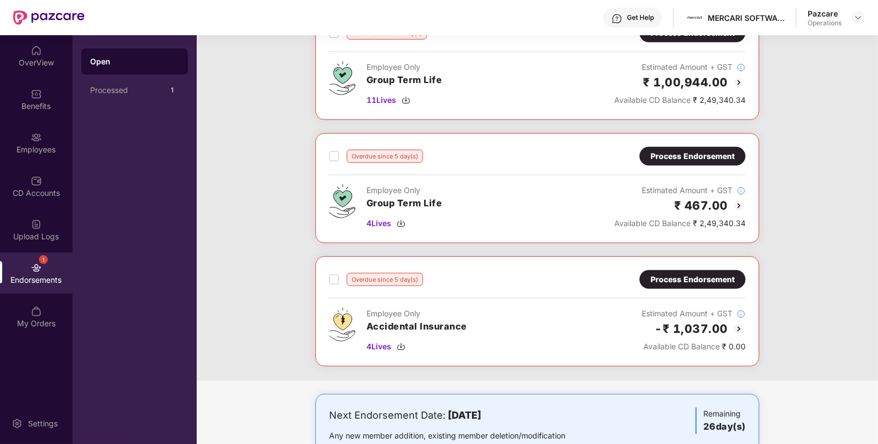
click at [849, 14] on div "Pazcare Operations" at bounding box center [836, 17] width 57 height 19
click at [855, 15] on img at bounding box center [858, 17] width 9 height 9
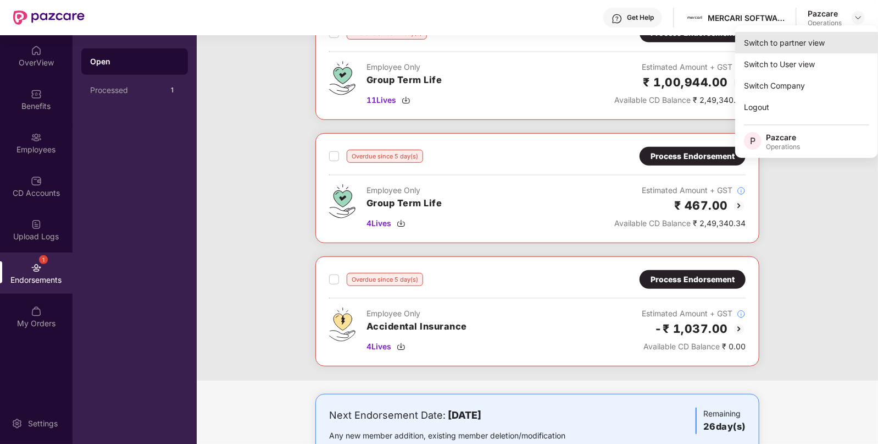
click at [760, 44] on div "Switch to partner view" at bounding box center [806, 42] width 143 height 21
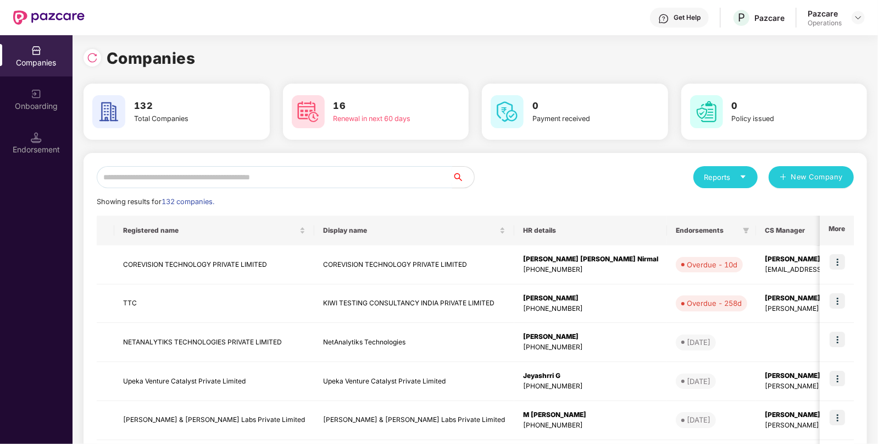
click at [311, 184] on input "text" at bounding box center [275, 177] width 356 height 22
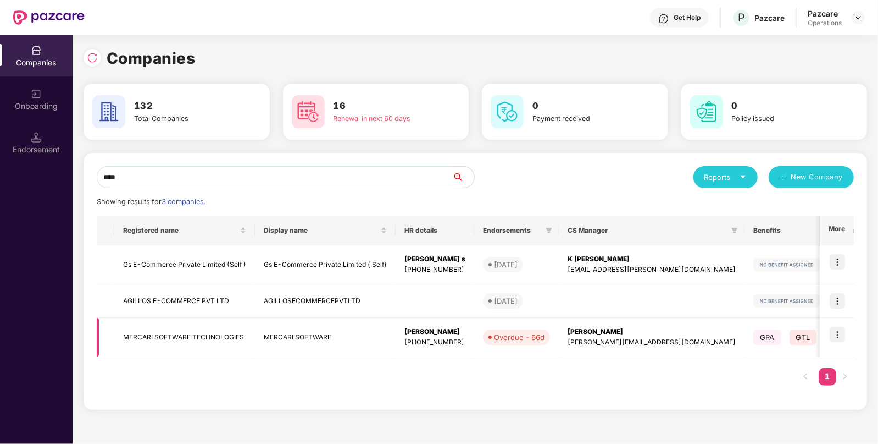
type input "****"
click at [840, 334] on img at bounding box center [837, 333] width 15 height 15
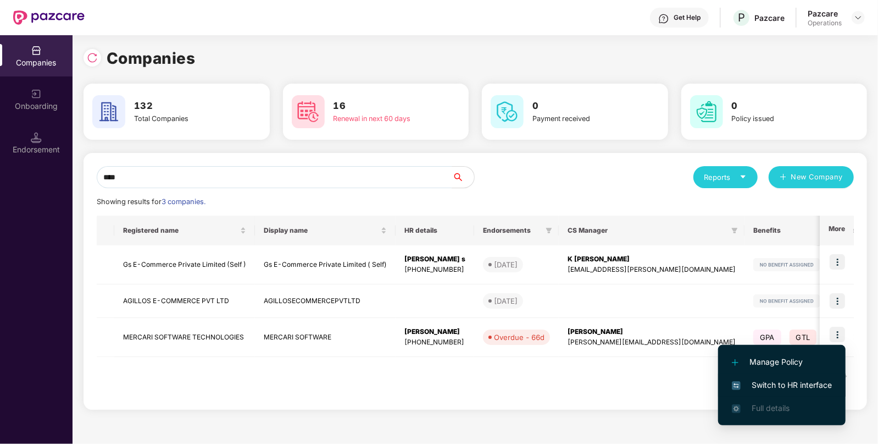
click at [780, 390] on span "Switch to HR interface" at bounding box center [782, 385] width 100 height 12
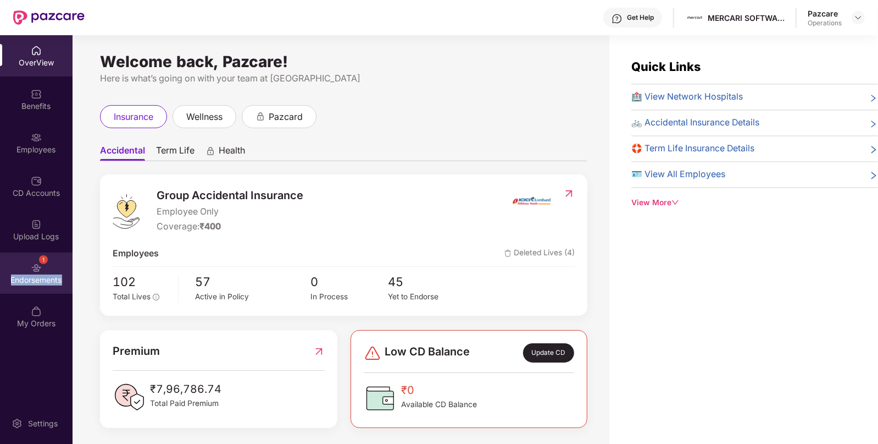
click at [29, 285] on div "Endorsements" at bounding box center [36, 279] width 73 height 11
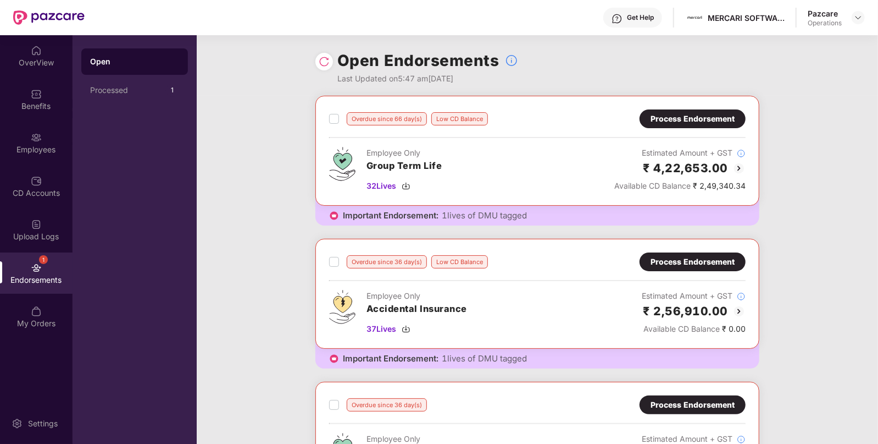
click at [856, 24] on div "Pazcare Operations" at bounding box center [836, 17] width 57 height 19
click at [856, 20] on img at bounding box center [858, 17] width 9 height 9
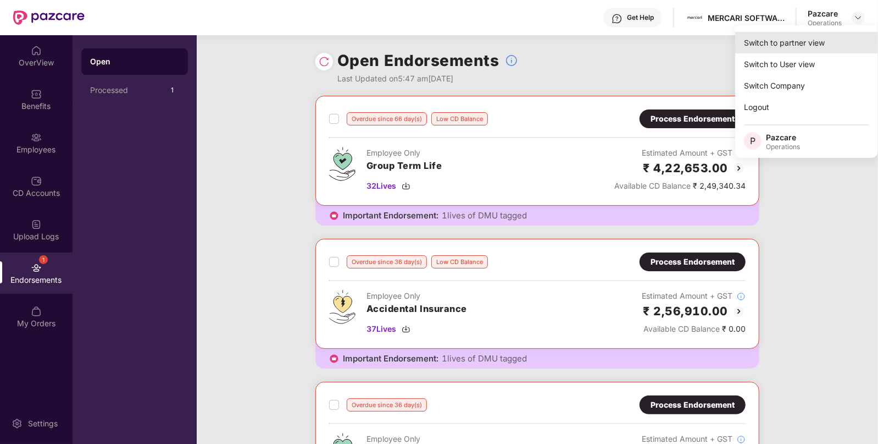
click at [811, 36] on div "Switch to partner view" at bounding box center [806, 42] width 143 height 21
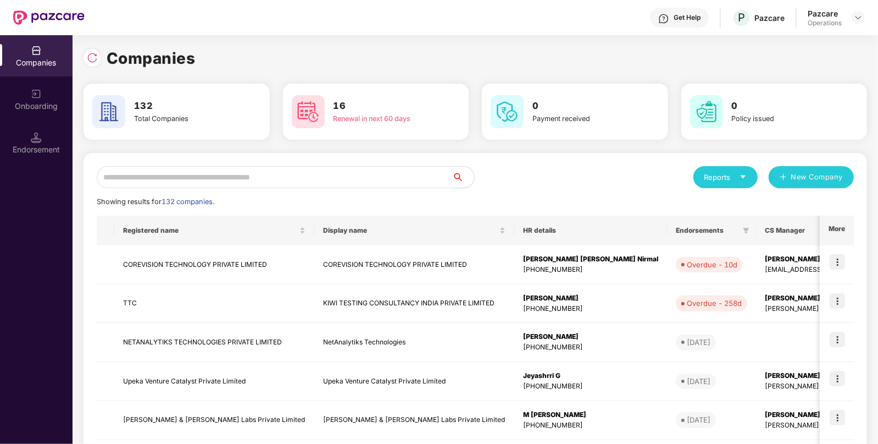
click at [295, 178] on input "text" at bounding box center [275, 177] width 356 height 22
type input "*"
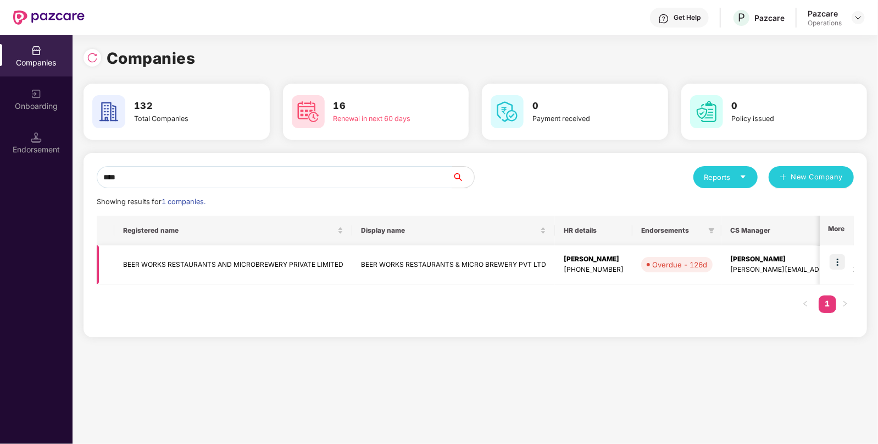
type input "****"
click at [844, 261] on img at bounding box center [837, 261] width 15 height 15
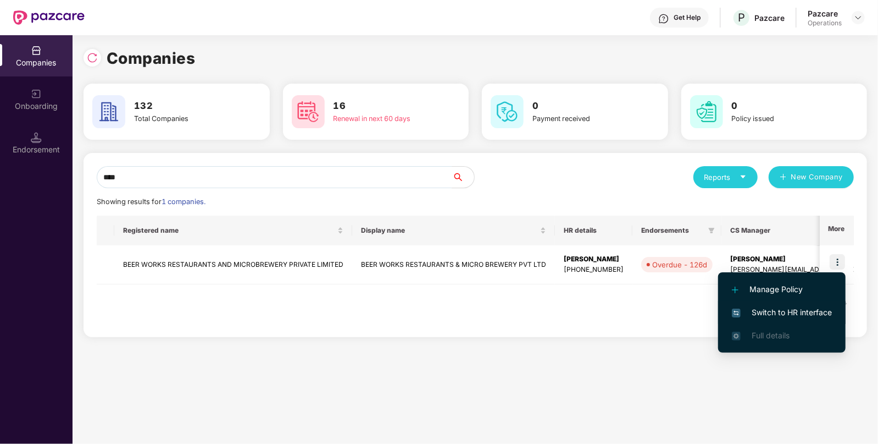
click at [786, 312] on span "Switch to HR interface" at bounding box center [782, 312] width 100 height 12
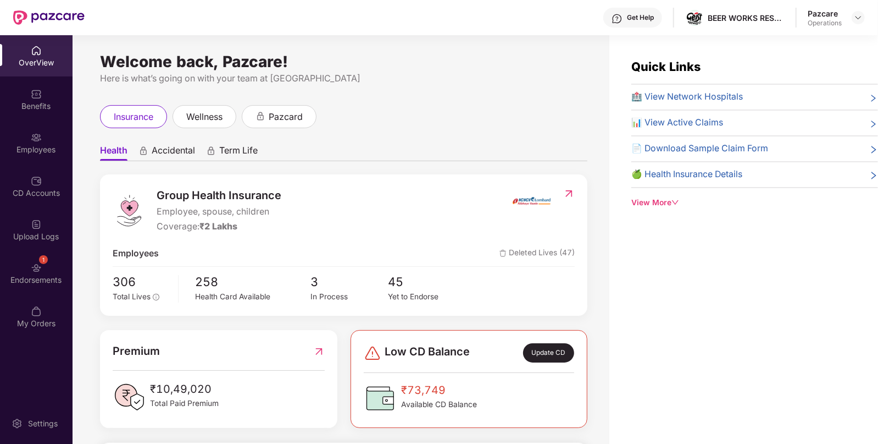
click at [75, 269] on div "Welcome back, Pazcare! Here is what’s going on with your team at Pazcare insura…" at bounding box center [341, 246] width 537 height 422
click at [41, 267] on img at bounding box center [36, 267] width 11 height 11
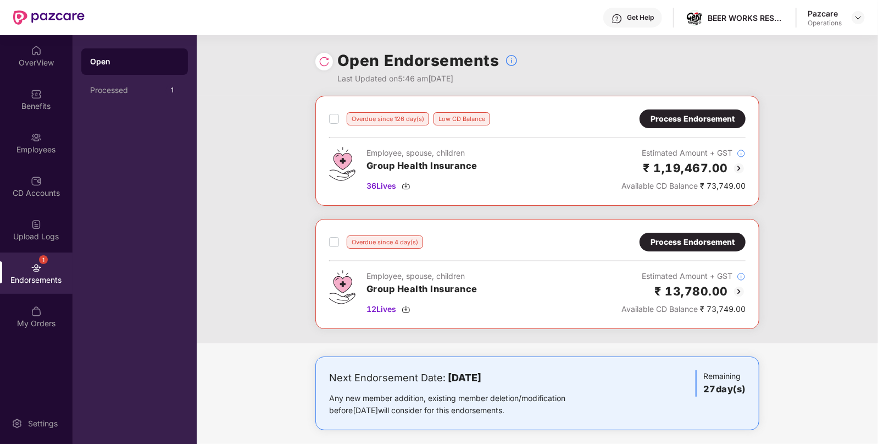
click at [690, 241] on div "Process Endorsement" at bounding box center [693, 242] width 84 height 12
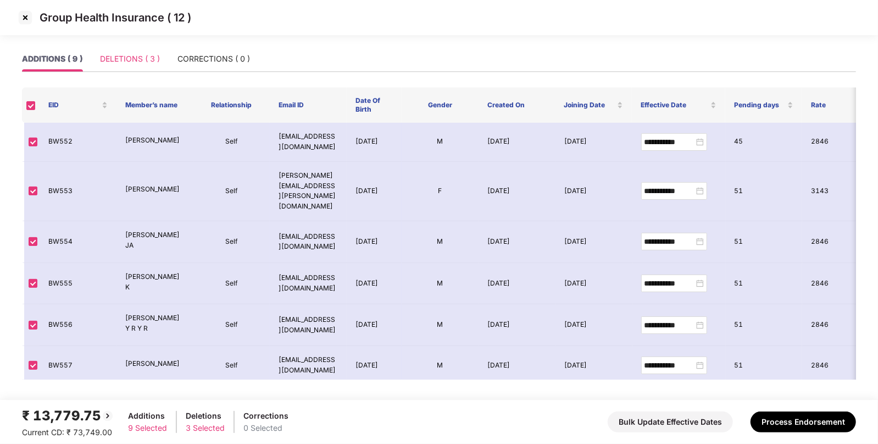
click at [115, 51] on div "DELETIONS ( 3 )" at bounding box center [130, 58] width 60 height 25
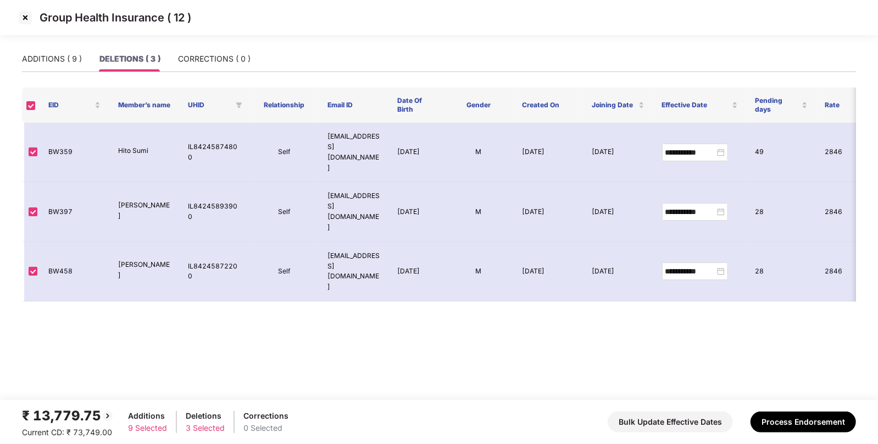
click at [20, 21] on img at bounding box center [25, 18] width 18 height 18
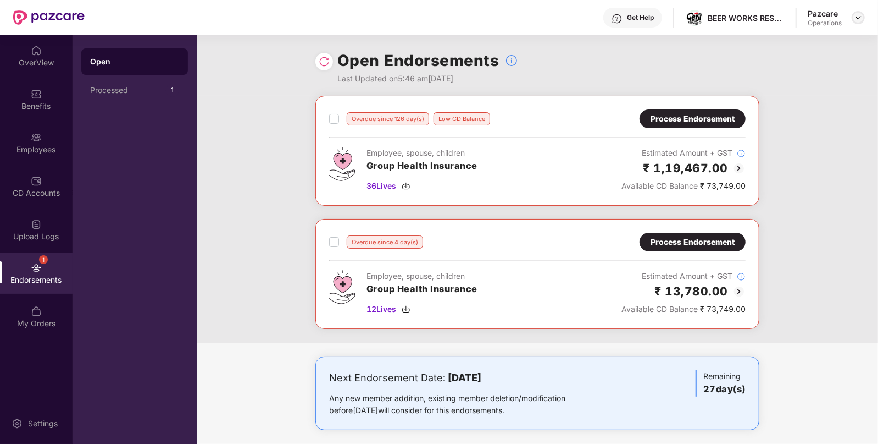
click at [858, 16] on img at bounding box center [858, 17] width 9 height 9
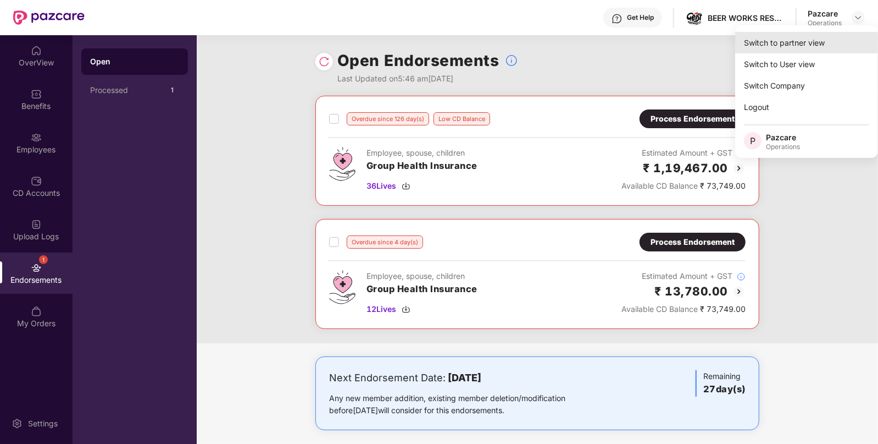
click at [802, 44] on div "Switch to partner view" at bounding box center [806, 42] width 143 height 21
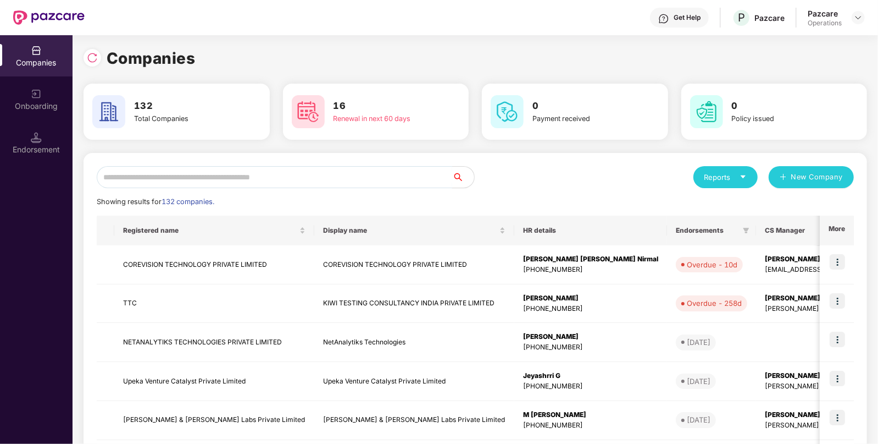
click at [239, 176] on input "text" at bounding box center [275, 177] width 356 height 22
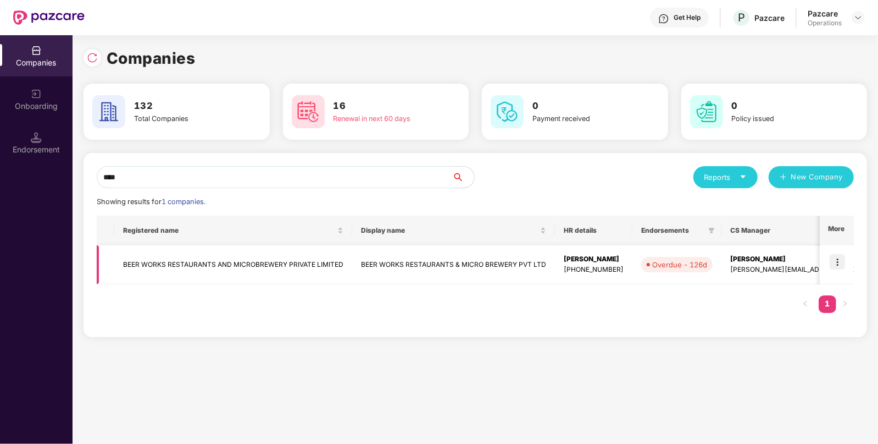
type input "****"
click at [247, 256] on td "BEER WORKS RESTAURANTS AND MICROBREWERY PRIVATE LIMITED" at bounding box center [233, 264] width 238 height 39
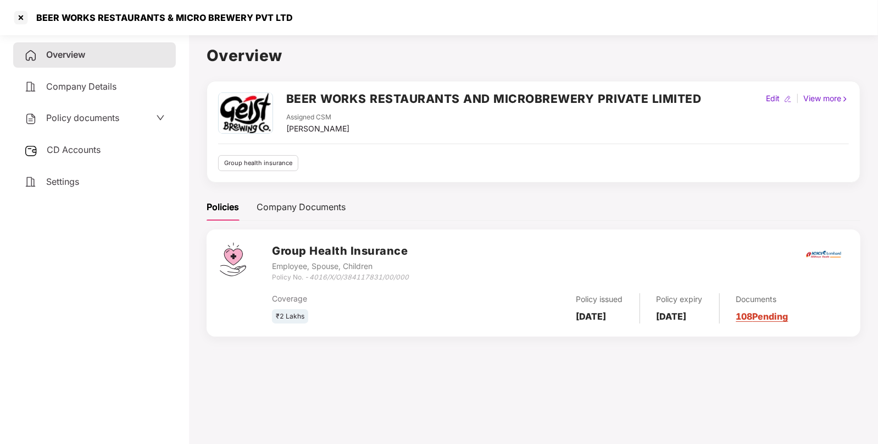
click at [75, 152] on span "CD Accounts" at bounding box center [74, 149] width 54 height 11
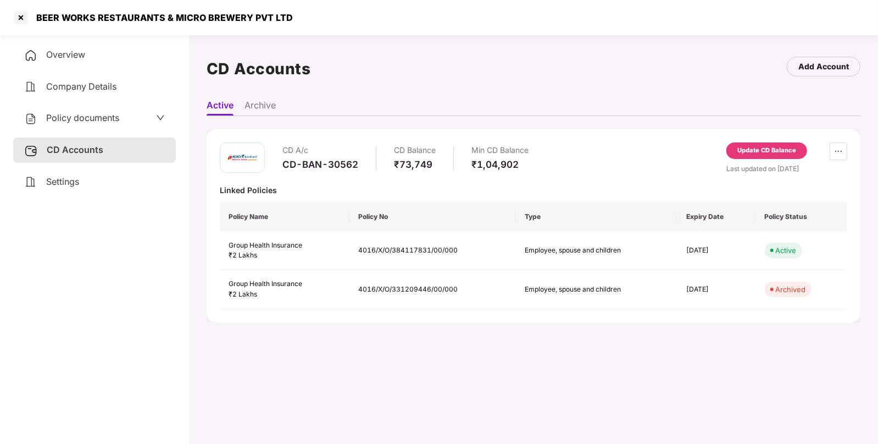
click at [311, 169] on div "CD-BAN-30562" at bounding box center [321, 164] width 76 height 12
copy div "CD-BAN-30562"
click at [49, 56] on span "Overview" at bounding box center [65, 54] width 39 height 11
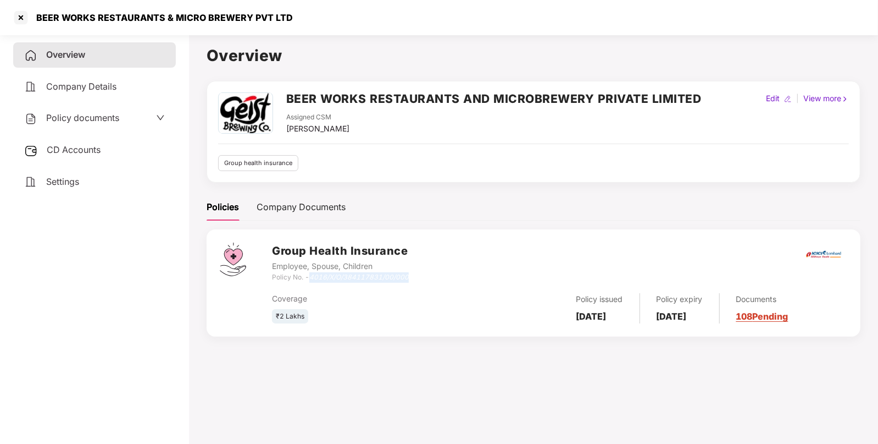
drag, startPoint x: 313, startPoint y: 278, endPoint x: 412, endPoint y: 273, distance: 99.1
click at [412, 273] on div "Group Health Insurance Employee, Spouse, Children Policy No. - 4016/X/O/3841178…" at bounding box center [559, 262] width 575 height 40
copy icon "4016/X/O/384117831/00/000"
click at [47, 19] on div "BEER WORKS RESTAURANTS & MICRO BREWERY PVT LTD" at bounding box center [161, 17] width 263 height 11
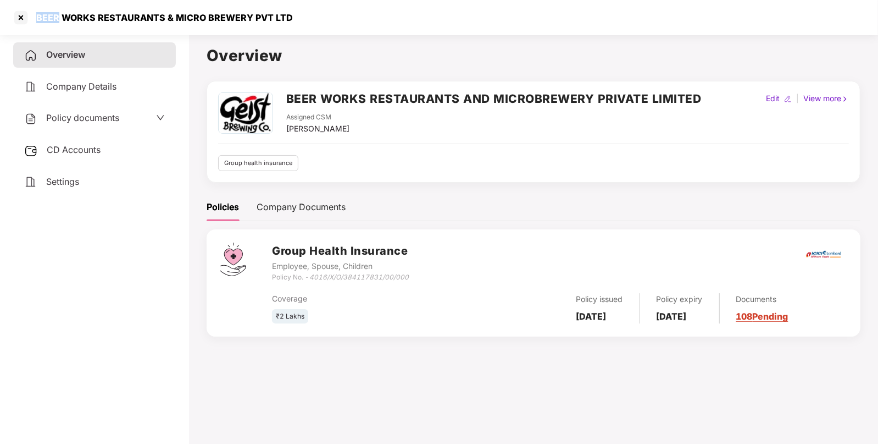
copy div "BEER"
click at [23, 23] on div at bounding box center [21, 18] width 18 height 18
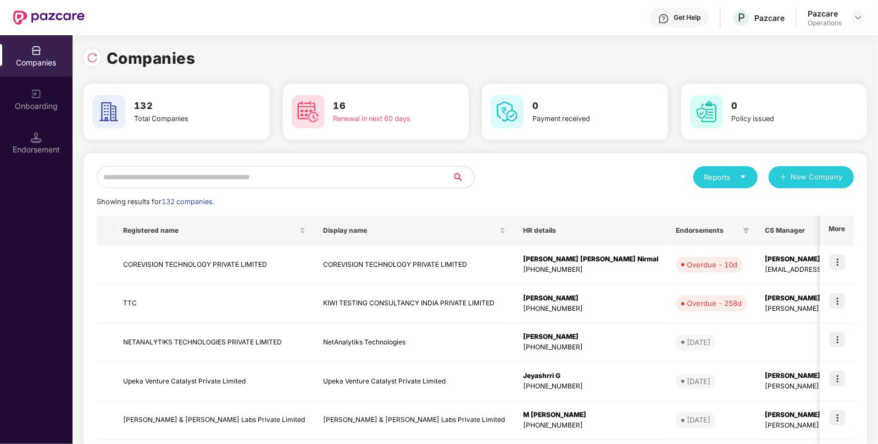
paste input "****"
click at [208, 175] on input "text" at bounding box center [275, 177] width 356 height 22
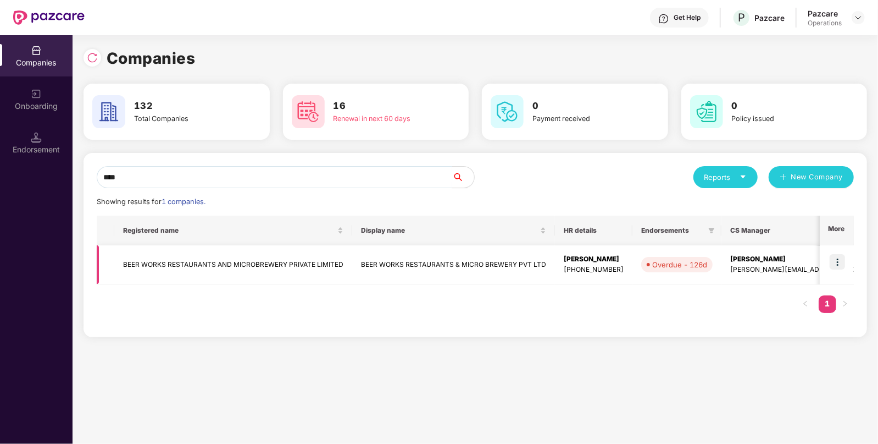
type input "****"
click at [834, 264] on img at bounding box center [837, 261] width 15 height 15
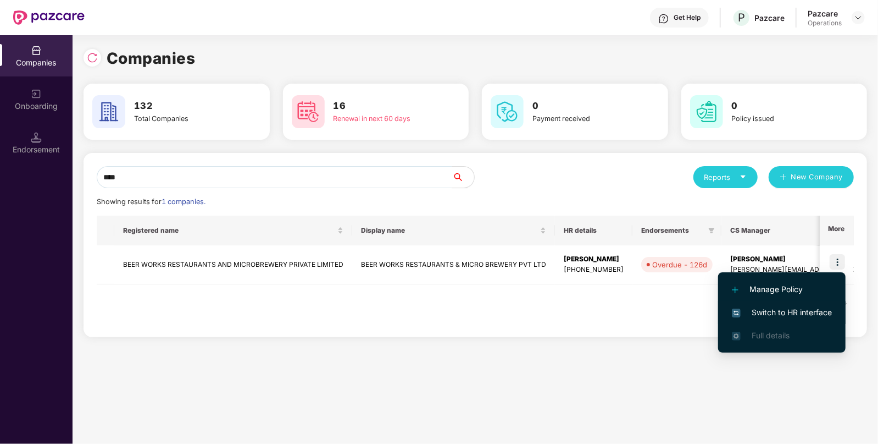
click at [789, 305] on li "Switch to HR interface" at bounding box center [782, 312] width 128 height 23
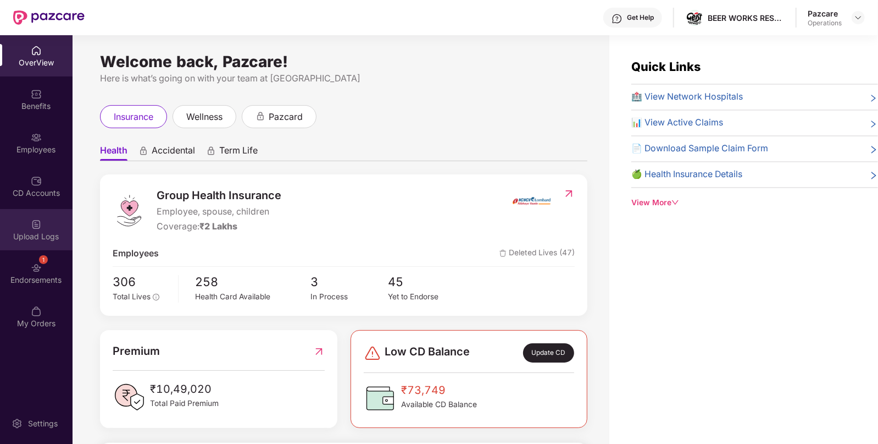
click at [14, 243] on div "Upload Logs" at bounding box center [36, 229] width 73 height 41
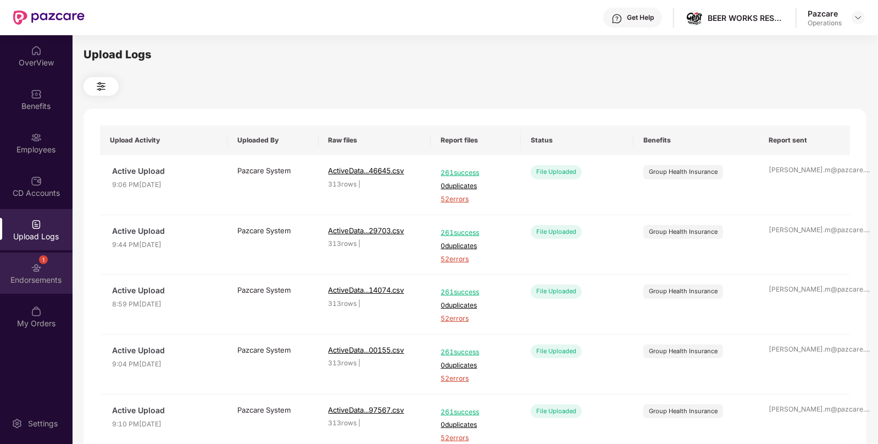
click at [25, 262] on div "1 Endorsements" at bounding box center [36, 272] width 73 height 41
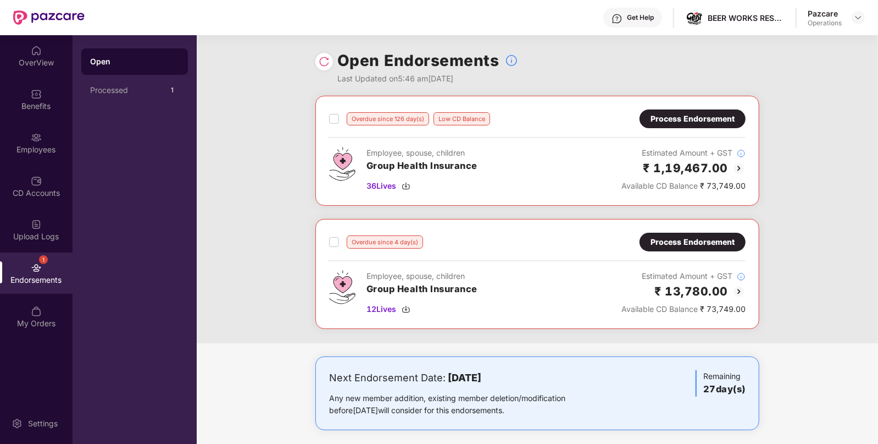
click at [675, 118] on div "Process Endorsement" at bounding box center [693, 119] width 84 height 12
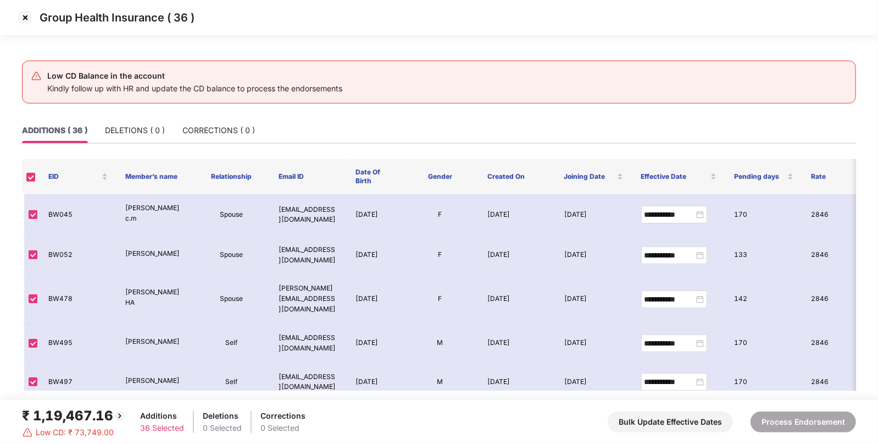
click at [21, 16] on img at bounding box center [25, 18] width 18 height 18
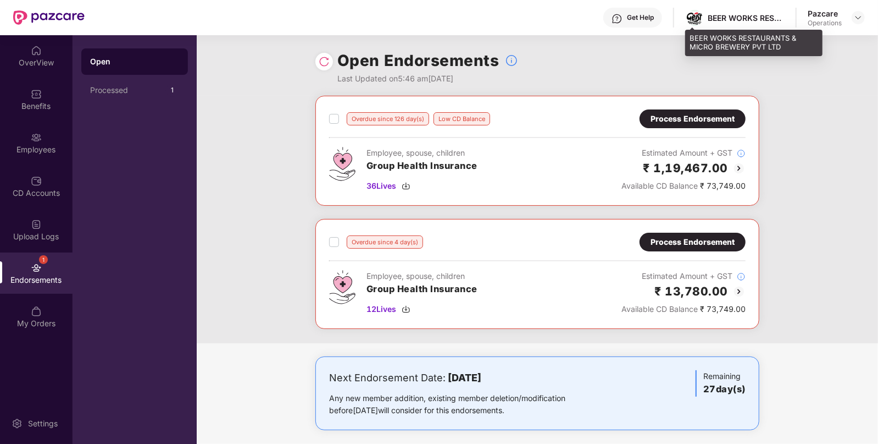
click at [718, 11] on div "BEER WORKS RESTAURANTS & MICRO BREWERY PVT LTD" at bounding box center [734, 17] width 99 height 19
copy div "BEER"
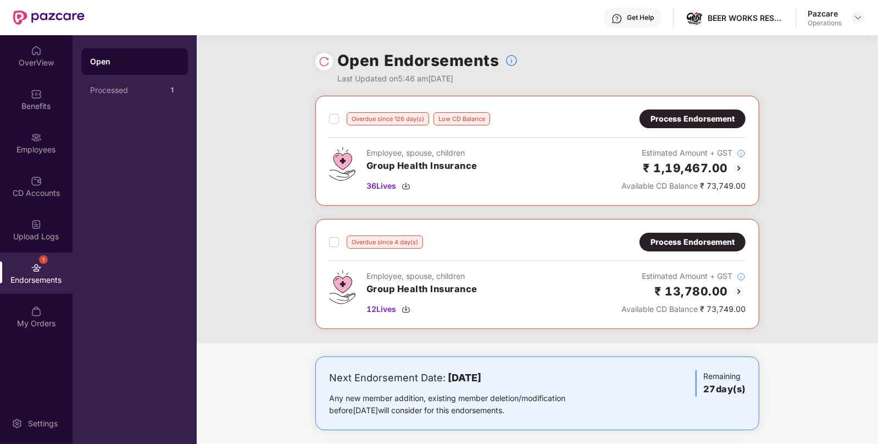
click at [705, 245] on div "Process Endorsement" at bounding box center [693, 242] width 84 height 12
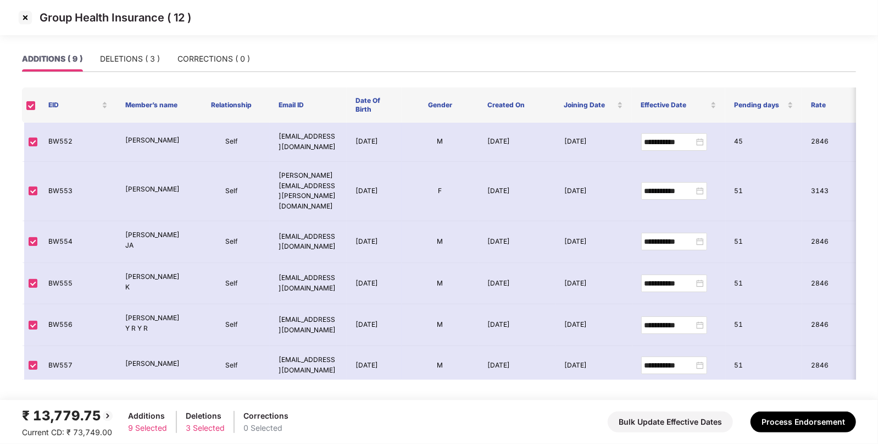
click at [25, 21] on img at bounding box center [25, 18] width 18 height 18
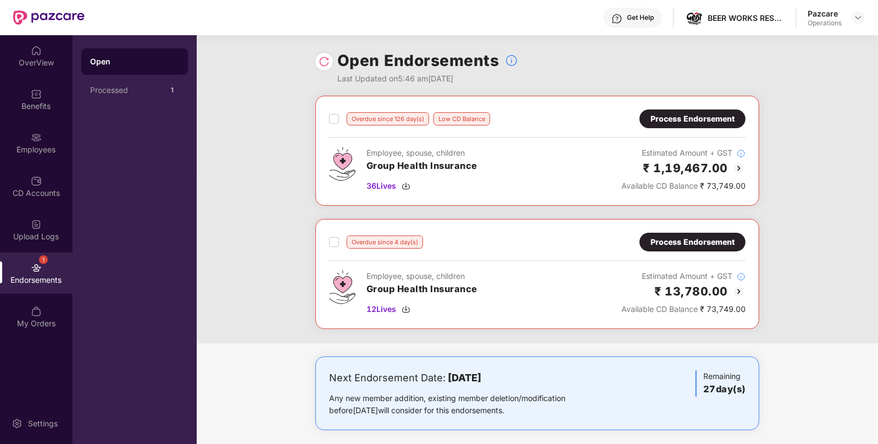
click at [335, 124] on label at bounding box center [334, 118] width 10 height 13
click at [708, 117] on div "Process Endorsement" at bounding box center [693, 119] width 84 height 12
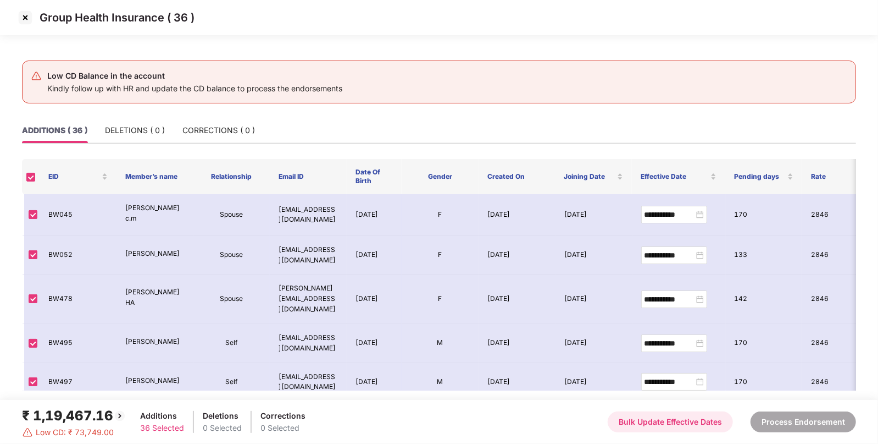
click at [683, 425] on button "Bulk Update Effective Dates" at bounding box center [670, 421] width 125 height 21
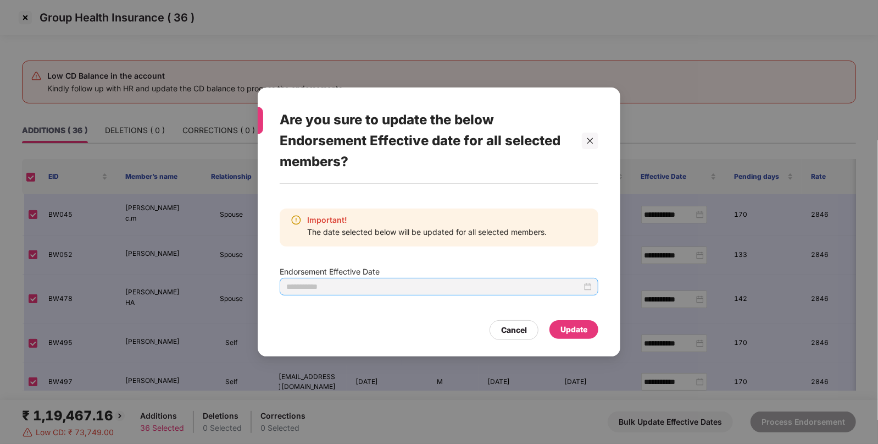
click at [589, 289] on div at bounding box center [439, 286] width 306 height 12
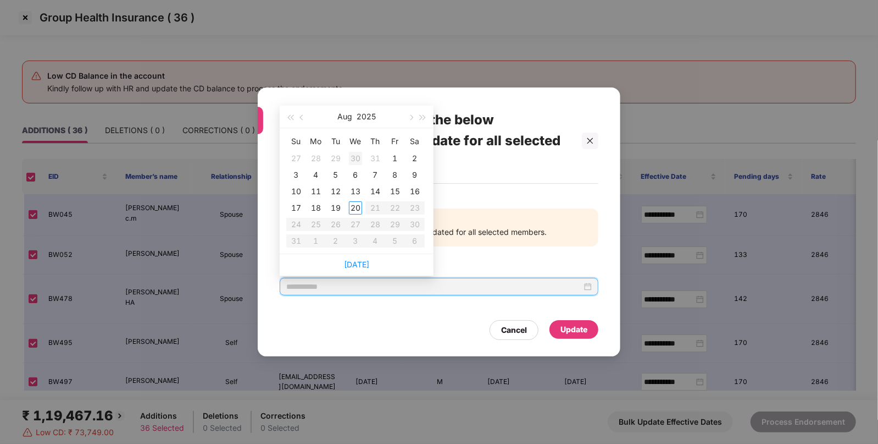
type input "**********"
click at [310, 120] on div "[DATE]" at bounding box center [357, 117] width 96 height 22
click at [304, 119] on button "button" at bounding box center [302, 117] width 12 height 22
click at [407, 122] on button "button" at bounding box center [411, 117] width 12 height 22
click at [409, 119] on button "button" at bounding box center [411, 117] width 12 height 22
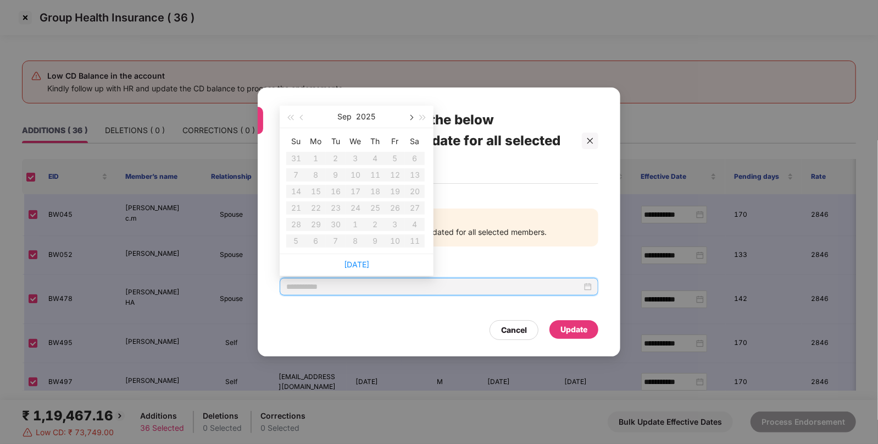
click at [409, 119] on button "button" at bounding box center [411, 117] width 12 height 22
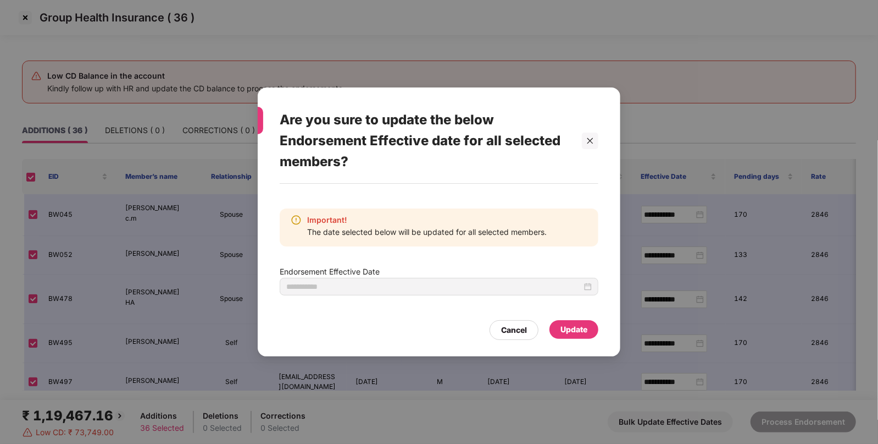
click at [674, 258] on div "Are you sure to update the below Endorsement Effective date for all selected me…" at bounding box center [439, 222] width 878 height 444
click at [700, 217] on div "Are you sure to update the below Endorsement Effective date for all selected me…" at bounding box center [439, 222] width 878 height 444
click at [583, 288] on div at bounding box center [439, 286] width 306 height 12
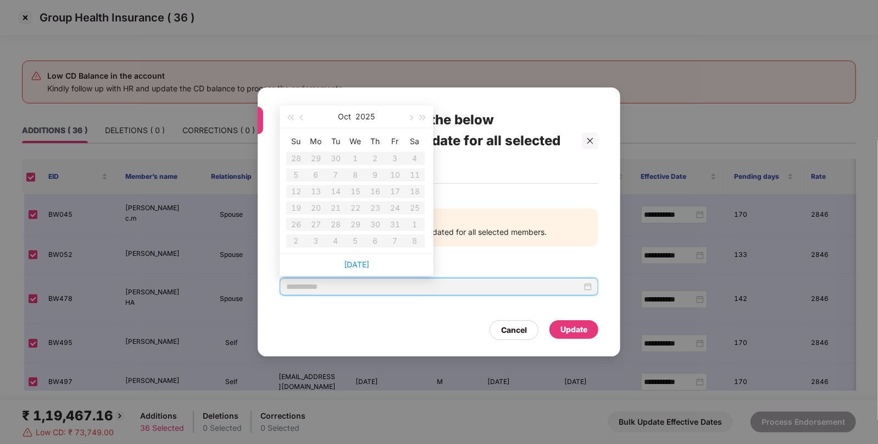
click at [312, 118] on div "[DATE]" at bounding box center [357, 117] width 96 height 22
click at [305, 118] on button "button" at bounding box center [302, 117] width 12 height 22
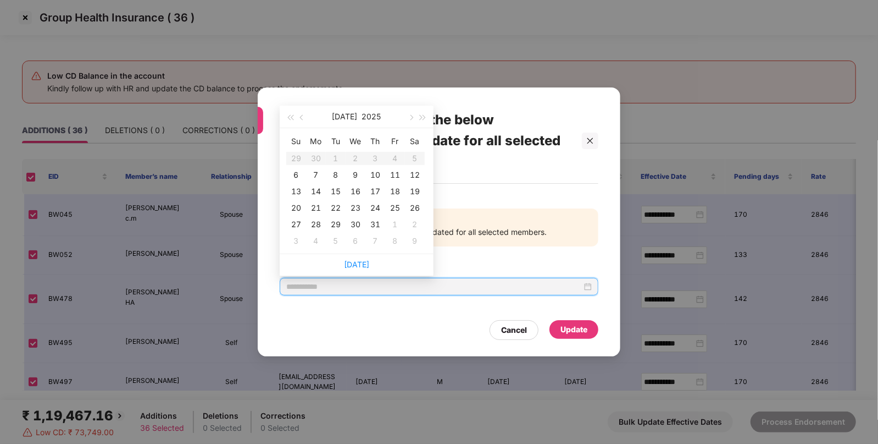
type input "**********"
click at [339, 176] on div "8" at bounding box center [335, 174] width 13 height 13
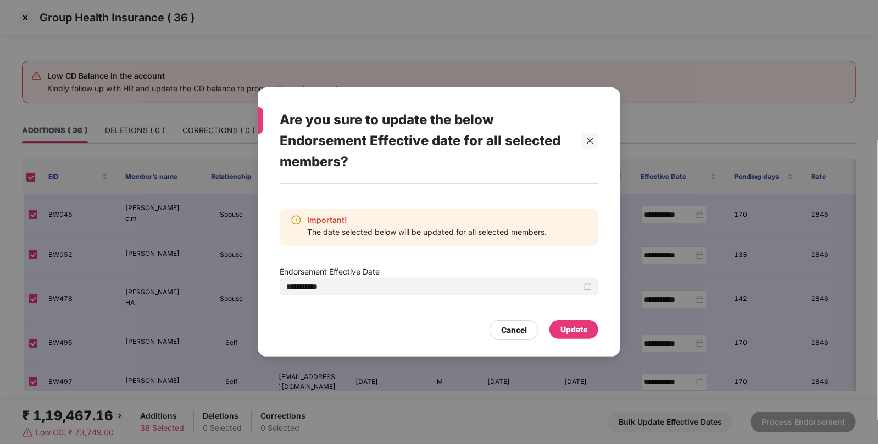
click at [568, 326] on div "Update" at bounding box center [574, 329] width 27 height 12
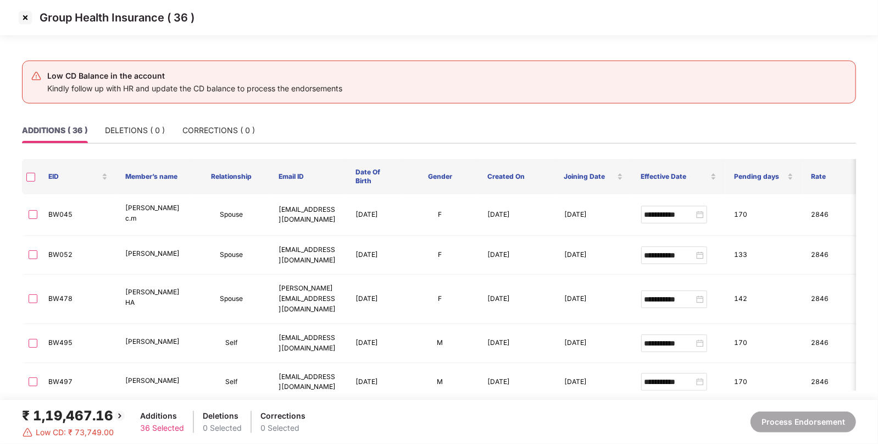
type input "**********"
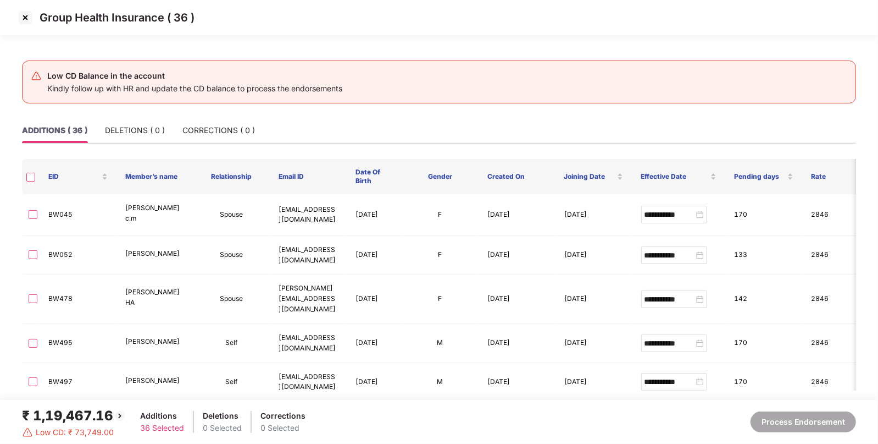
type input "**********"
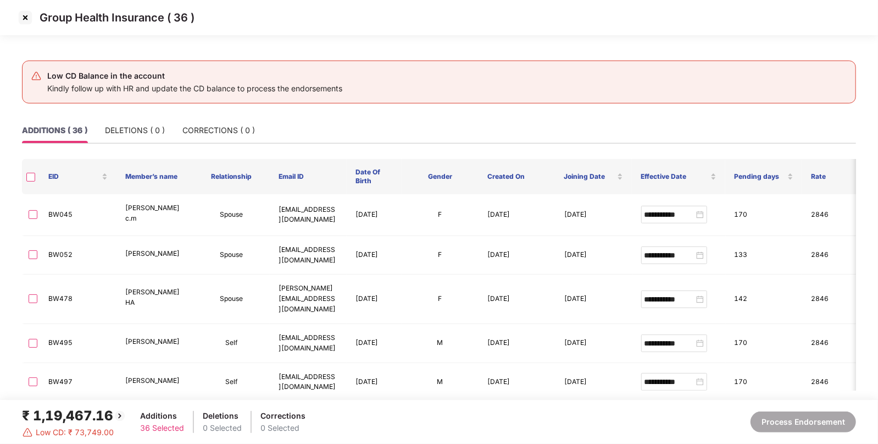
type input "**********"
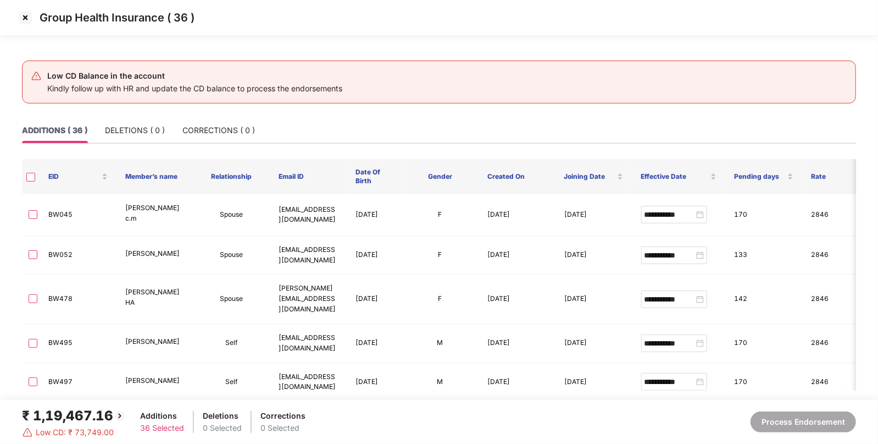
type input "**********"
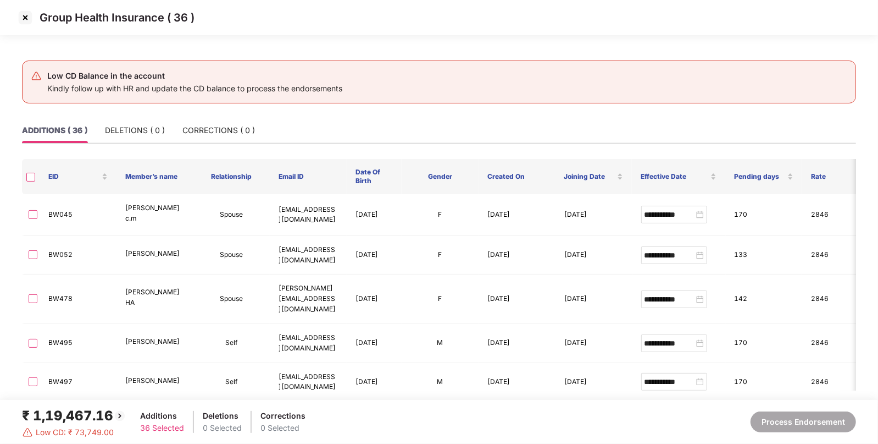
type input "**********"
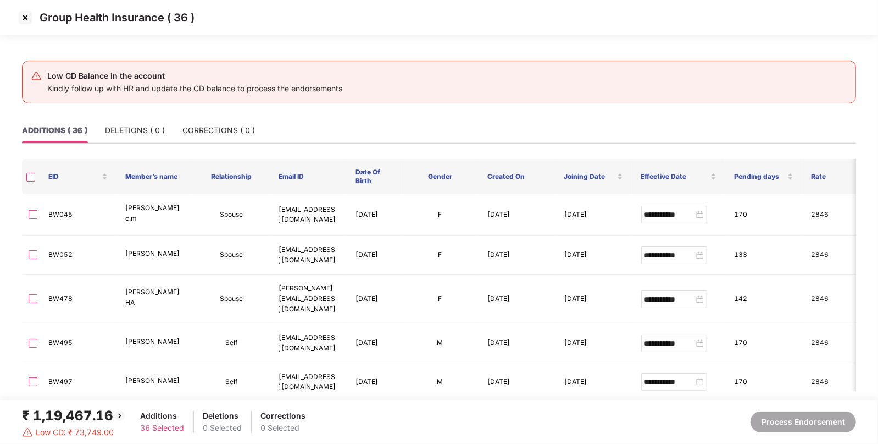
type input "**********"
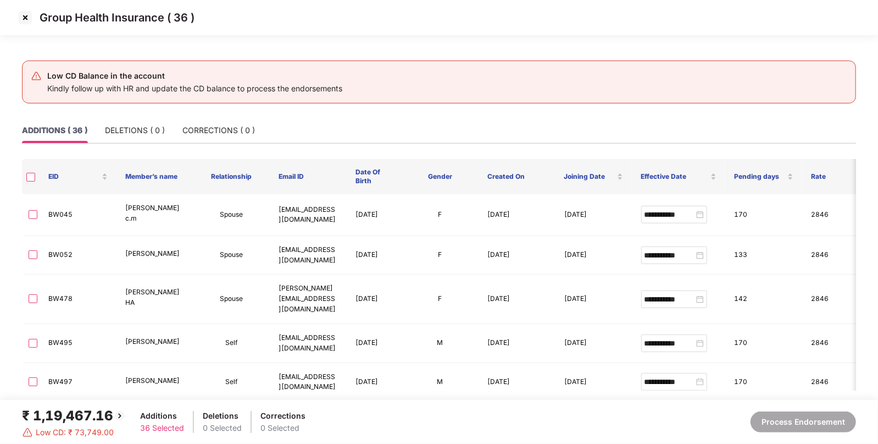
type input "**********"
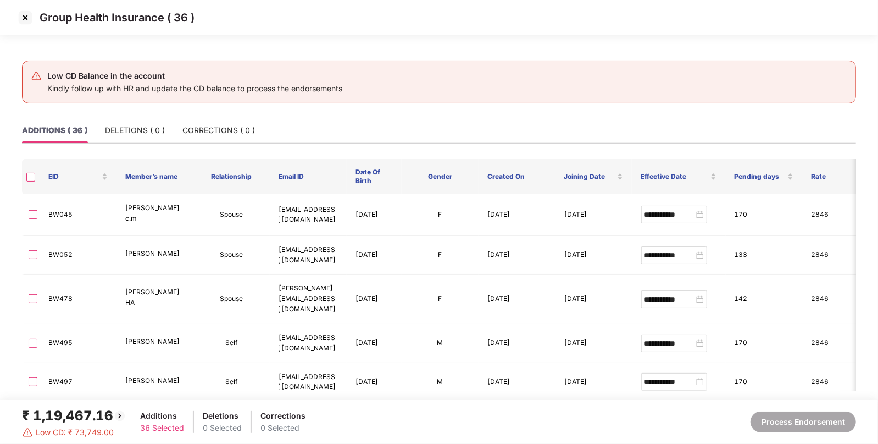
type input "**********"
click at [25, 22] on img at bounding box center [25, 18] width 18 height 18
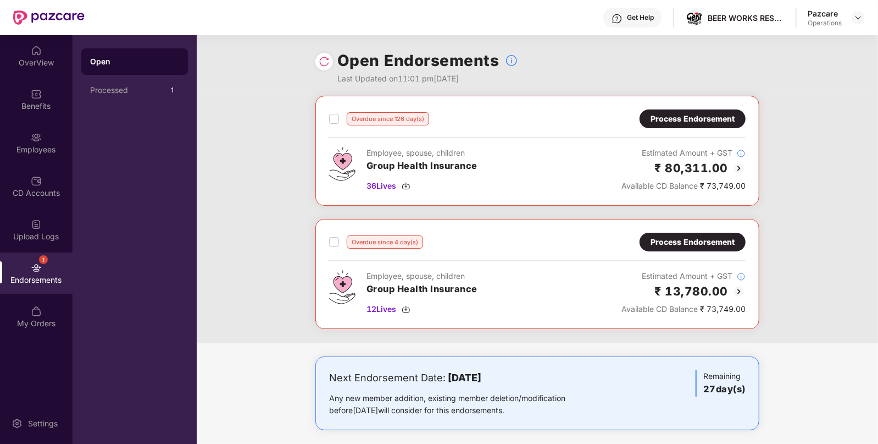
click at [684, 246] on div "Process Endorsement" at bounding box center [693, 242] width 84 height 12
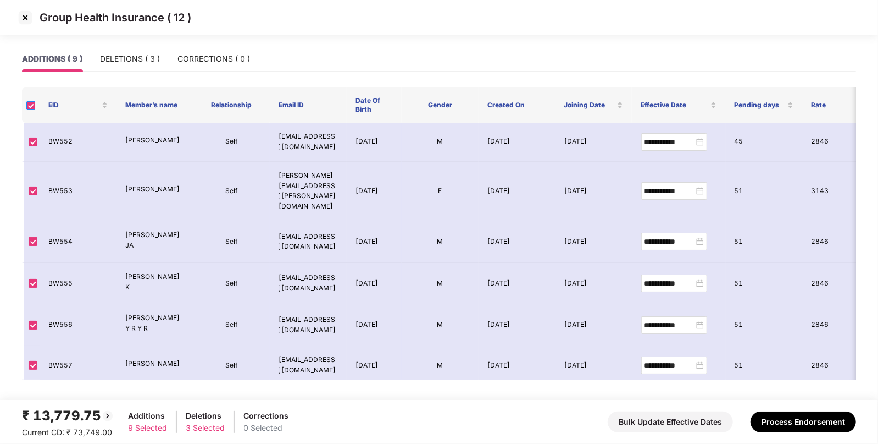
click at [31, 100] on label at bounding box center [30, 104] width 9 height 10
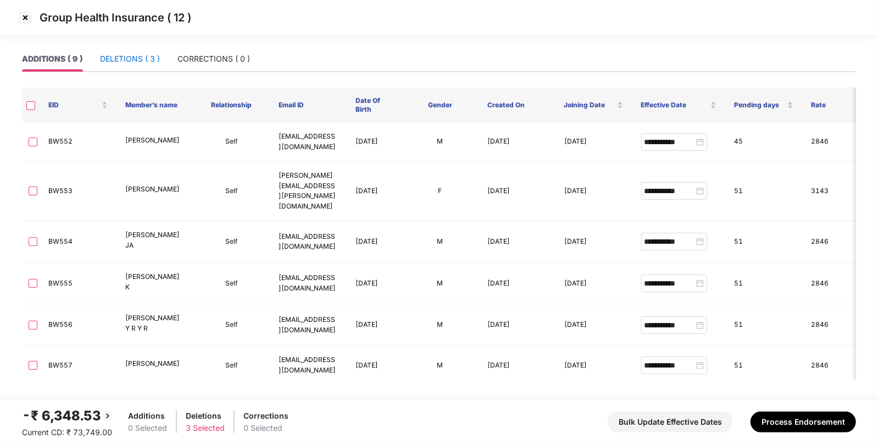
click at [140, 58] on div "DELETIONS ( 3 )" at bounding box center [130, 59] width 60 height 12
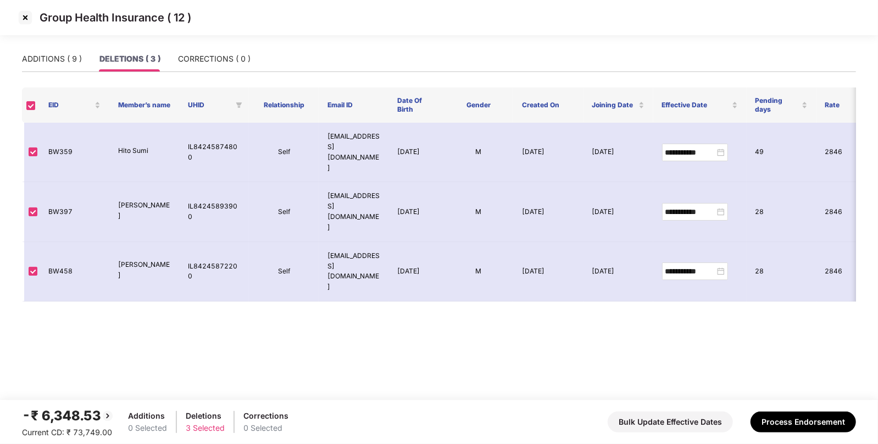
click at [33, 24] on img at bounding box center [25, 18] width 18 height 18
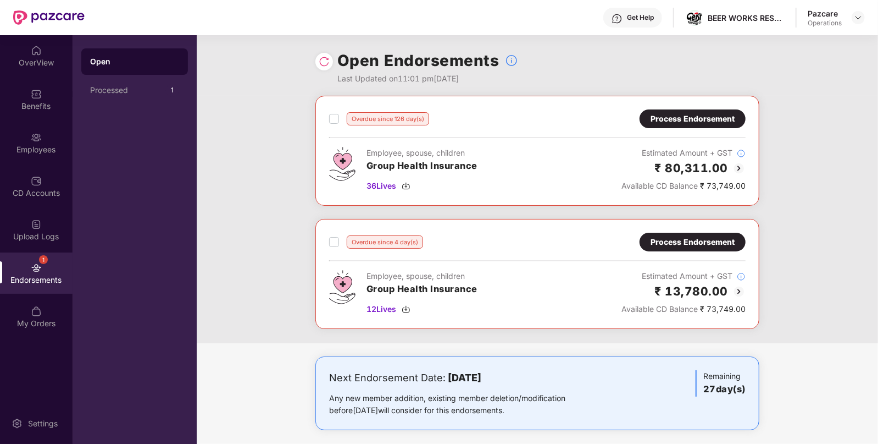
scroll to position [7, 0]
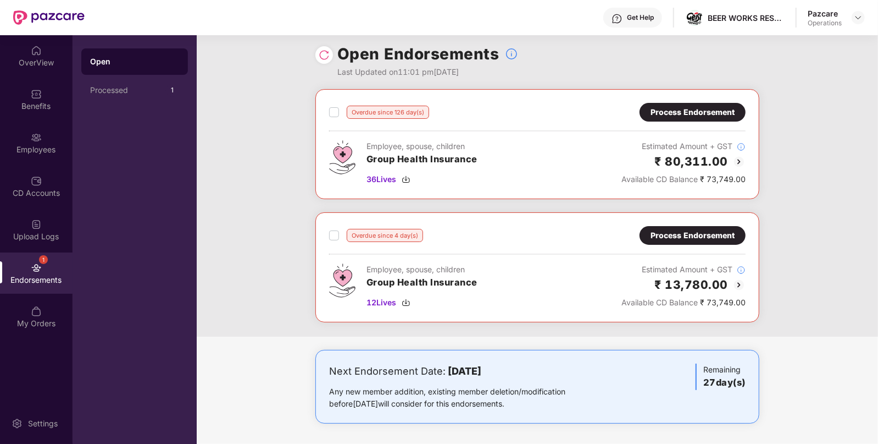
click at [328, 60] on div at bounding box center [324, 55] width 18 height 18
click at [327, 51] on img at bounding box center [324, 54] width 11 height 11
click at [329, 117] on label at bounding box center [334, 112] width 10 height 13
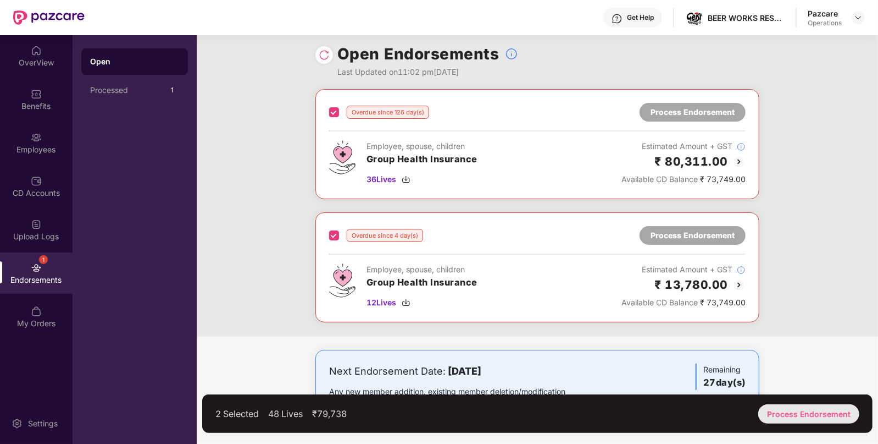
click at [794, 411] on div "Process Endorsement" at bounding box center [808, 413] width 101 height 19
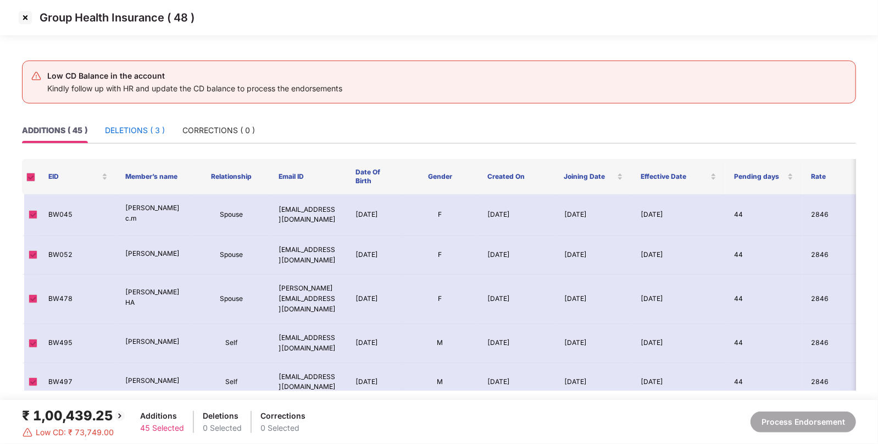
click at [123, 136] on div "DELETIONS ( 3 )" at bounding box center [135, 130] width 60 height 12
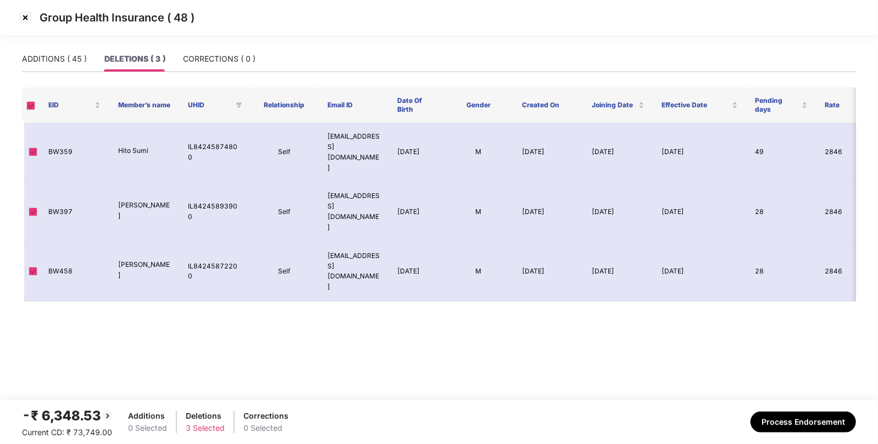
click at [23, 20] on img at bounding box center [25, 18] width 18 height 18
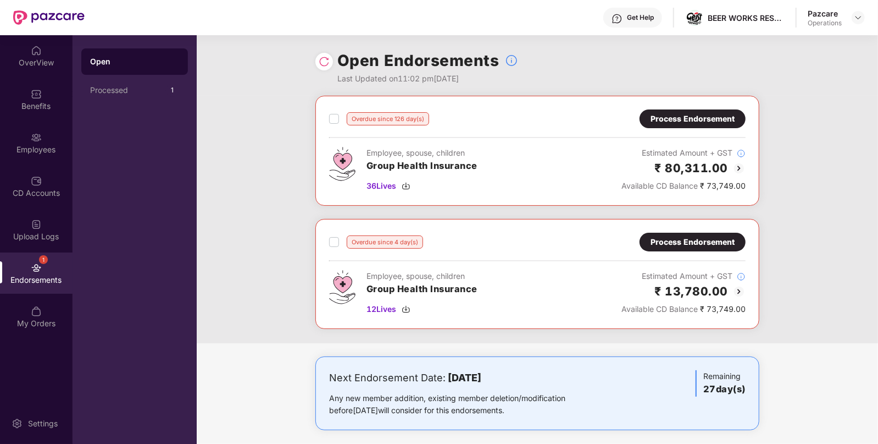
click at [674, 244] on div "Process Endorsement" at bounding box center [693, 242] width 84 height 12
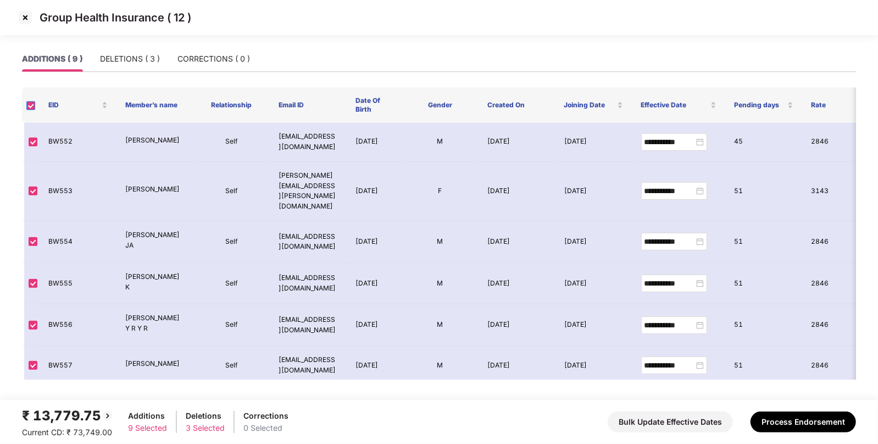
click at [30, 110] on label at bounding box center [30, 104] width 9 height 10
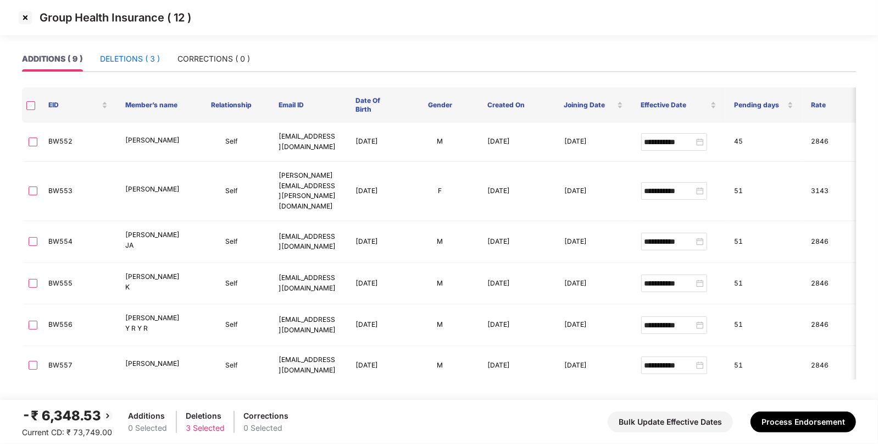
click at [145, 55] on div "DELETIONS ( 3 )" at bounding box center [130, 59] width 60 height 12
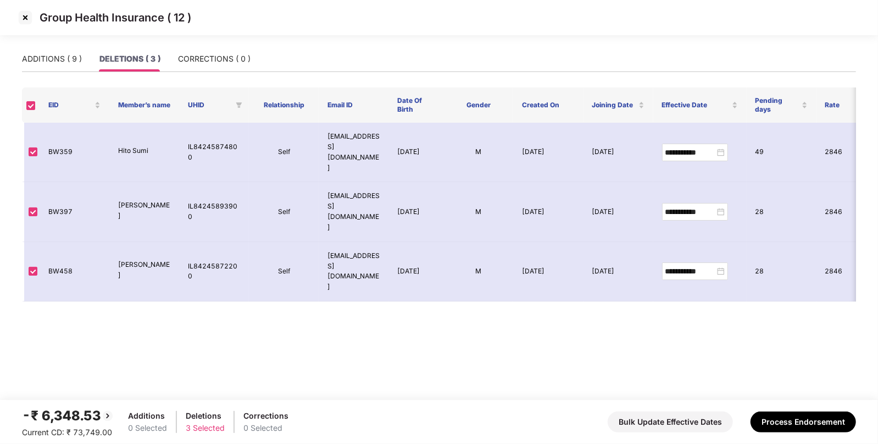
click at [72, 415] on div "-₹ 6,348.53" at bounding box center [68, 415] width 92 height 21
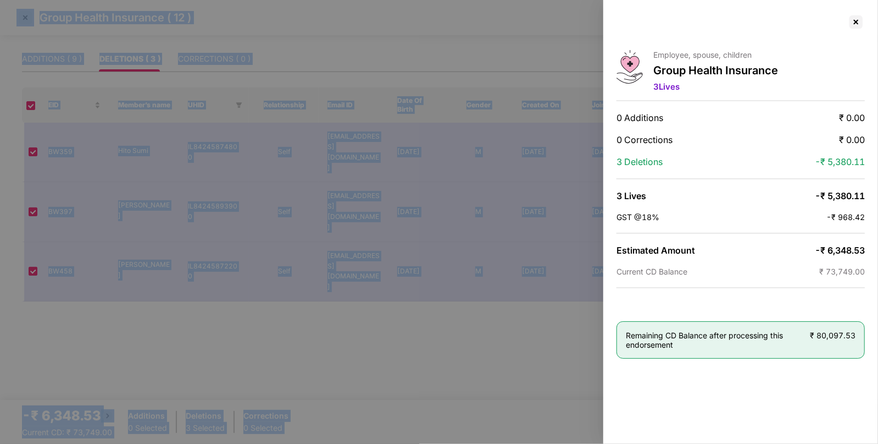
click at [72, 415] on div at bounding box center [439, 222] width 878 height 444
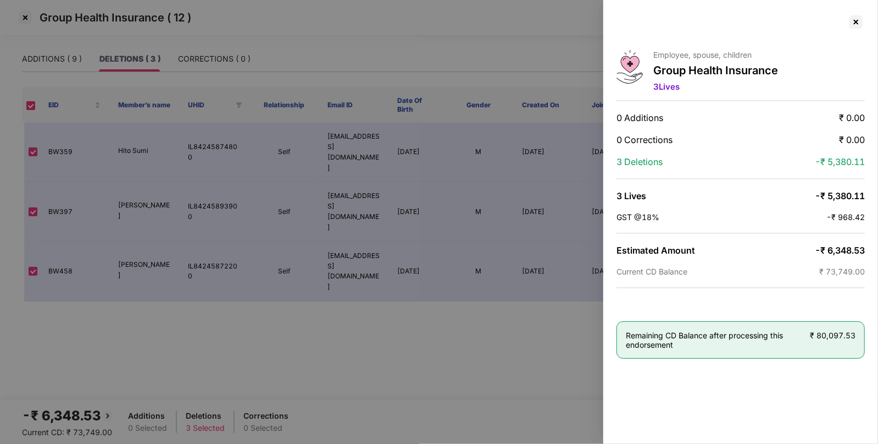
click at [841, 252] on span "-₹ 6,348.53" at bounding box center [840, 250] width 50 height 11
copy span "6,348.53"
click at [858, 23] on div at bounding box center [857, 22] width 18 height 18
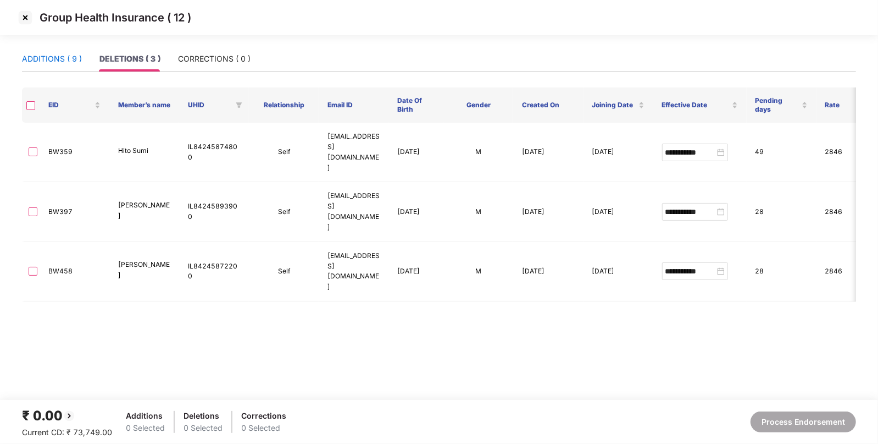
click at [51, 62] on div "ADDITIONS ( 9 )" at bounding box center [52, 59] width 60 height 12
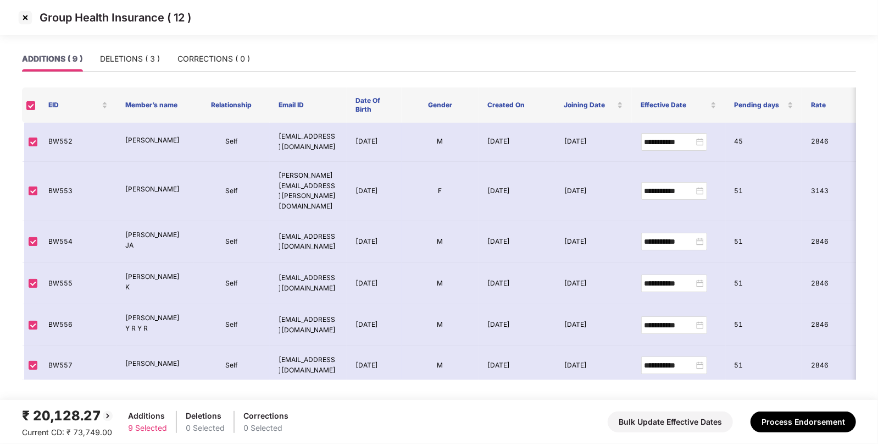
click at [82, 418] on div "₹ 20,128.27" at bounding box center [68, 415] width 92 height 21
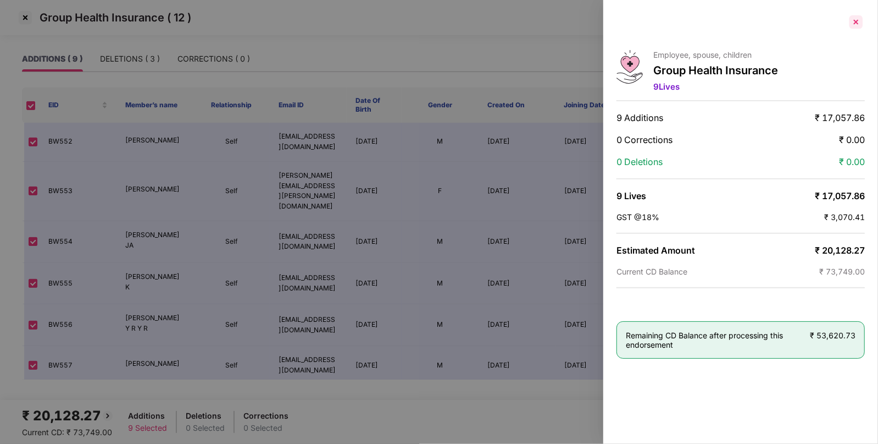
click at [855, 18] on div at bounding box center [857, 22] width 18 height 18
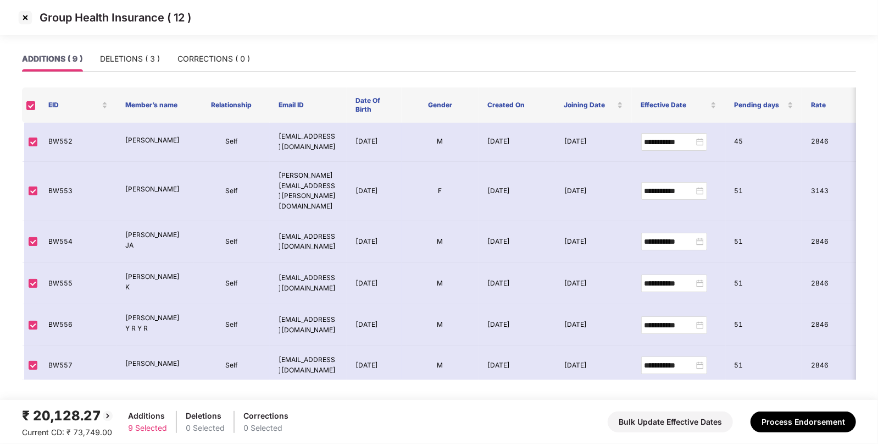
click at [30, 21] on img at bounding box center [25, 18] width 18 height 18
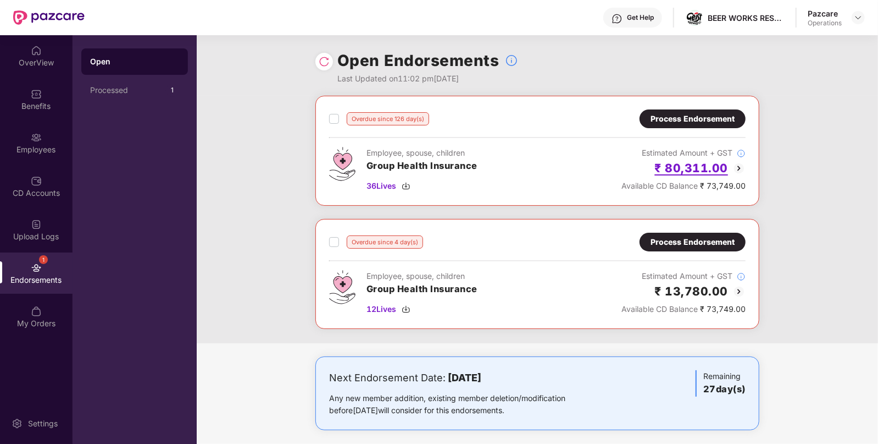
click at [699, 165] on h2 "₹ 80,311.00" at bounding box center [692, 168] width 74 height 18
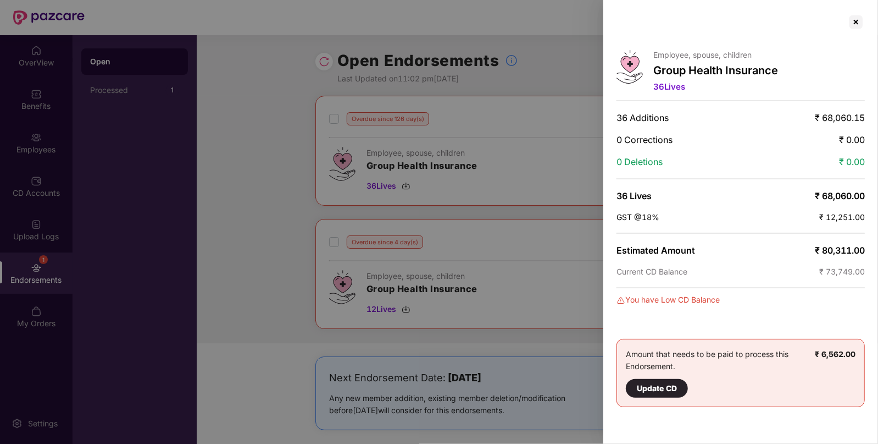
click at [841, 242] on div "Employee, spouse, children Group Health Insurance 36 Lives 36 Additions ₹ 68,06…" at bounding box center [740, 222] width 275 height 444
copy span "₹ 80,311.00"
click at [873, 251] on div "Employee, spouse, children Group Health Insurance 36 Lives 36 Additions ₹ 68,06…" at bounding box center [740, 222] width 275 height 444
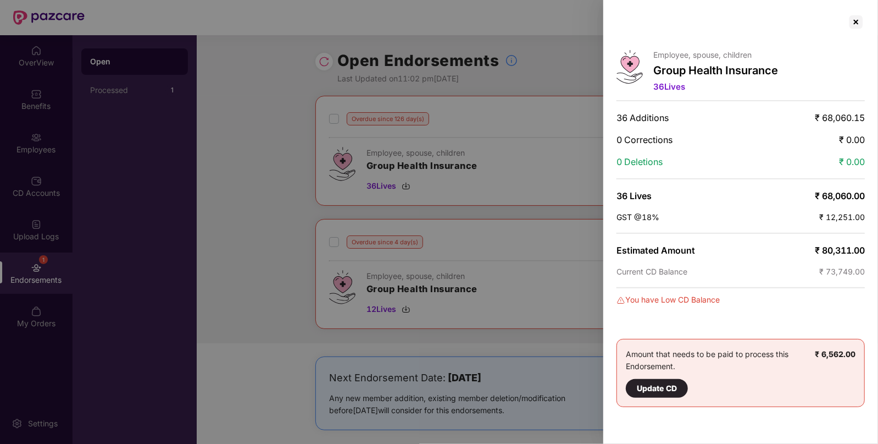
click at [873, 251] on div "Employee, spouse, children Group Health Insurance 36 Lives 36 Additions ₹ 68,06…" at bounding box center [740, 222] width 275 height 444
click at [841, 245] on span "₹ 80,311.00" at bounding box center [840, 250] width 50 height 11
copy span "80,311.00"
click at [850, 25] on div at bounding box center [857, 22] width 18 height 18
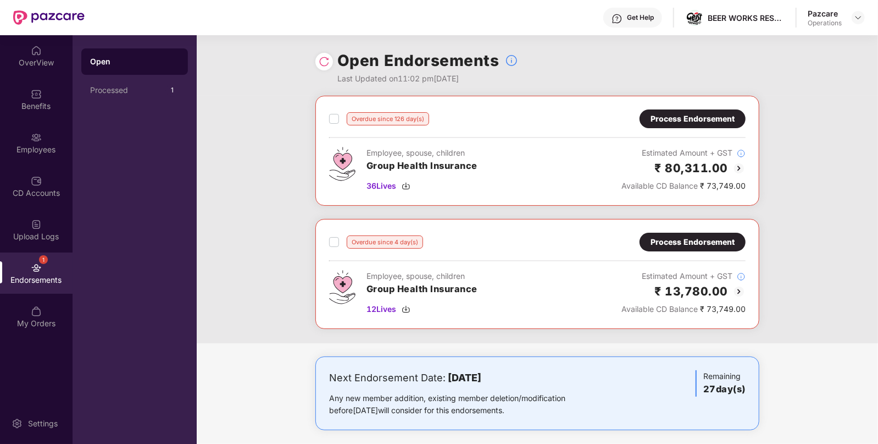
click at [696, 230] on div "Overdue since 4 day(s) Process Endorsement Employee, spouse, children Group Hea…" at bounding box center [537, 274] width 444 height 110
click at [693, 239] on div "Process Endorsement" at bounding box center [693, 242] width 84 height 12
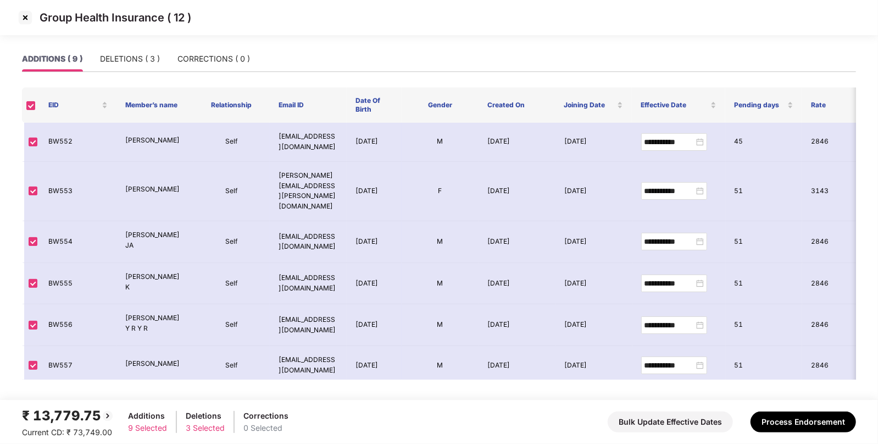
click at [129, 73] on div "ADDITIONS ( 9 ) DELETIONS ( 3 ) CORRECTIONS ( 0 )" at bounding box center [439, 63] width 834 height 35
click at [130, 68] on div "DELETIONS ( 3 )" at bounding box center [130, 58] width 60 height 25
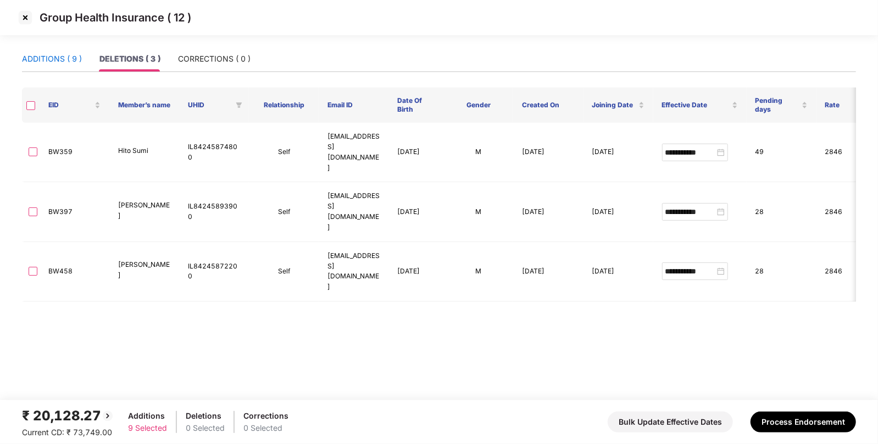
click at [51, 62] on div "ADDITIONS ( 9 )" at bounding box center [52, 59] width 60 height 12
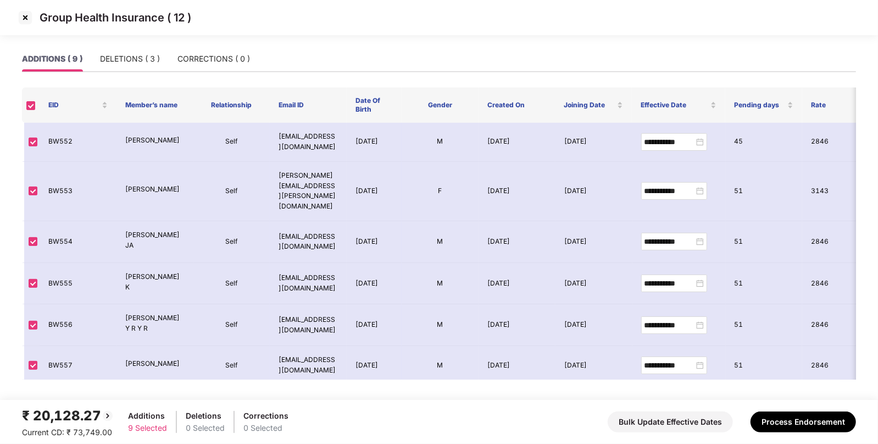
click at [84, 424] on div "₹ 20,128.27" at bounding box center [68, 415] width 92 height 21
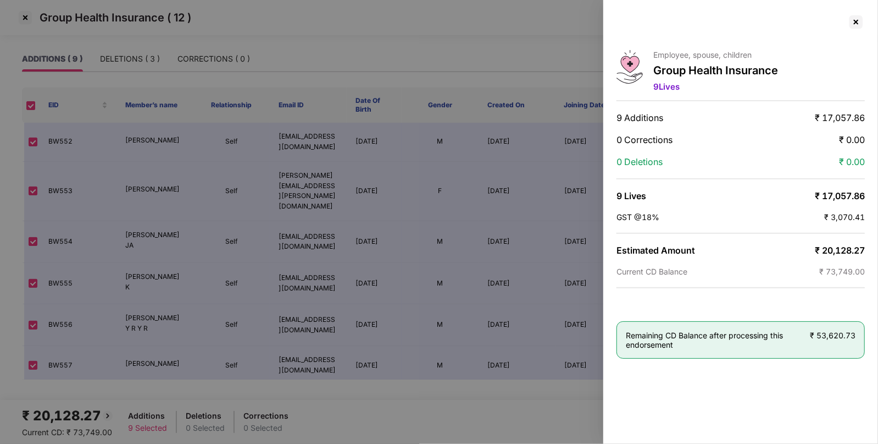
click at [842, 245] on span "₹ 20,128.27" at bounding box center [840, 250] width 50 height 11
copy span "20,128.27"
click at [853, 22] on div at bounding box center [857, 22] width 18 height 18
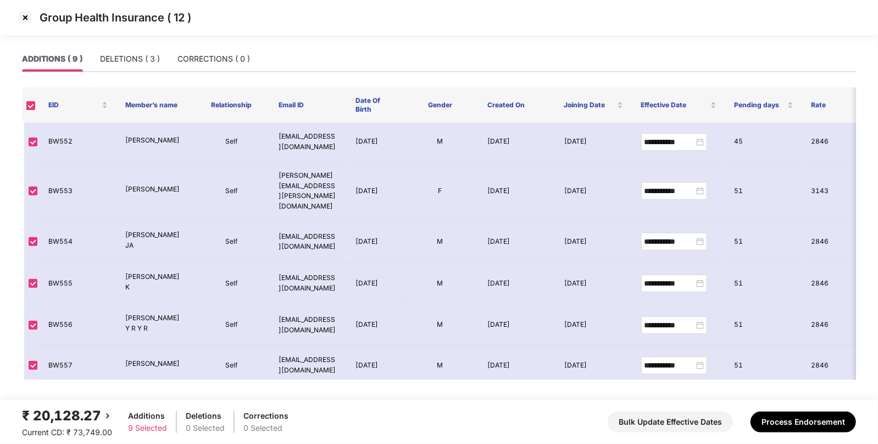
click at [25, 21] on img at bounding box center [25, 18] width 18 height 18
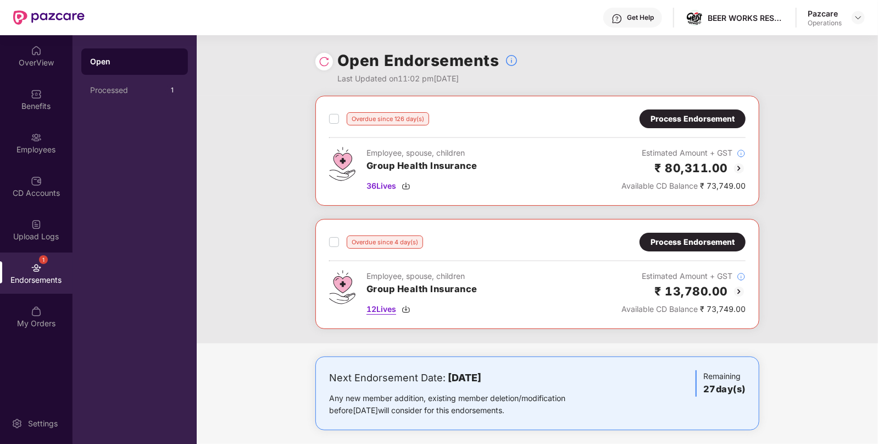
click at [405, 313] on div "12 Lives" at bounding box center [422, 309] width 111 height 12
click at [693, 230] on div "Overdue since 4 day(s) Process Endorsement Employee, spouse, children Group Hea…" at bounding box center [537, 274] width 444 height 110
click at [684, 239] on div "Process Endorsement" at bounding box center [693, 242] width 84 height 12
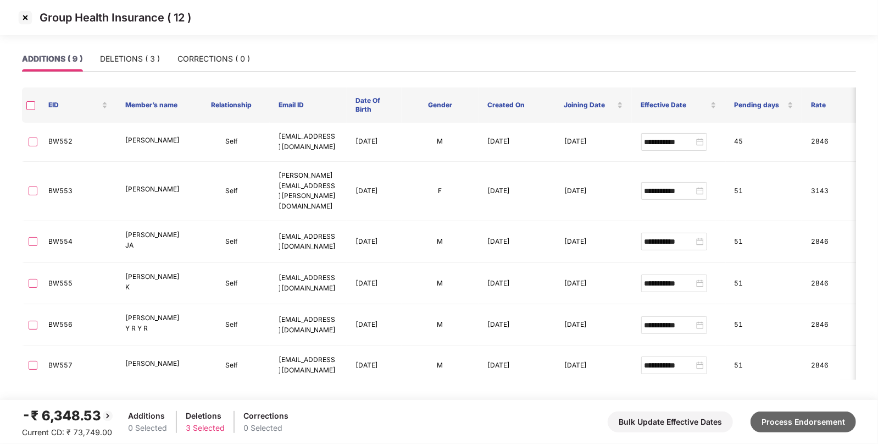
click at [782, 423] on button "Process Endorsement" at bounding box center [804, 421] width 106 height 21
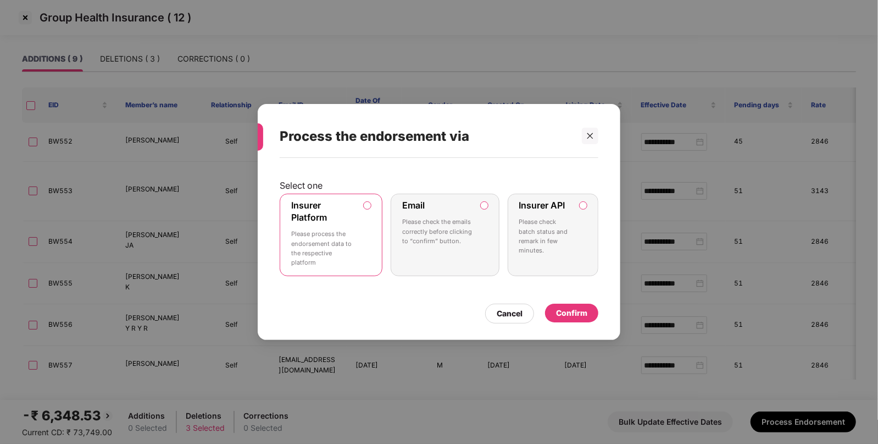
click at [567, 312] on div "Confirm" at bounding box center [571, 313] width 31 height 12
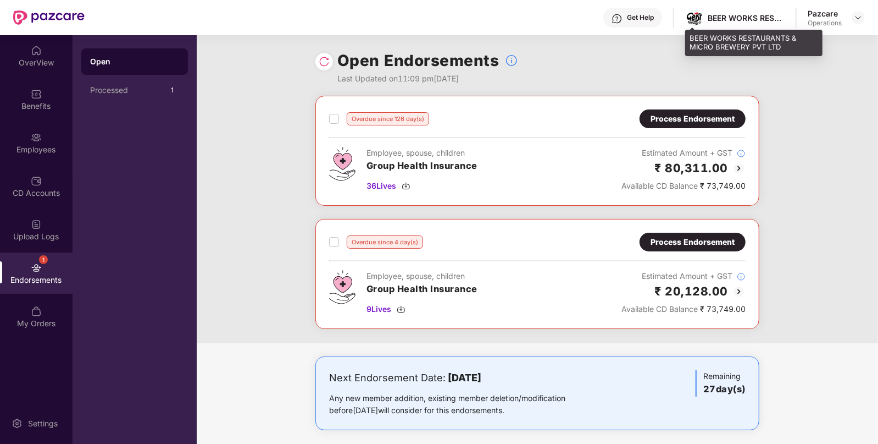
click at [732, 15] on div "BEER WORKS RESTAURANTS & MICRO BREWERY PVT LTD" at bounding box center [746, 18] width 77 height 10
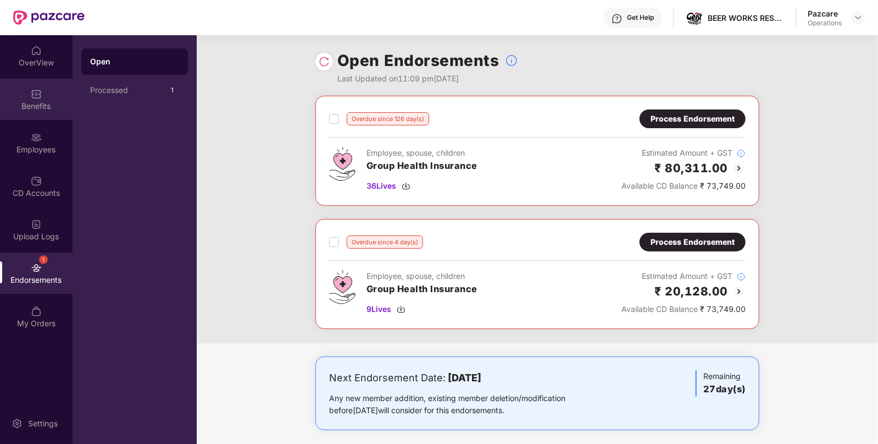
click at [55, 96] on div "Benefits" at bounding box center [36, 99] width 73 height 41
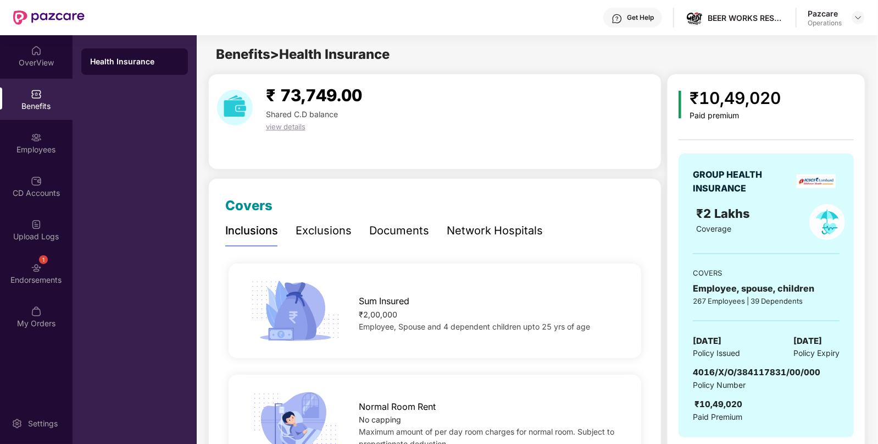
click at [745, 367] on span "4016/X/O/384117831/00/000" at bounding box center [757, 372] width 128 height 10
click at [16, 274] on div "Endorsements" at bounding box center [36, 279] width 73 height 11
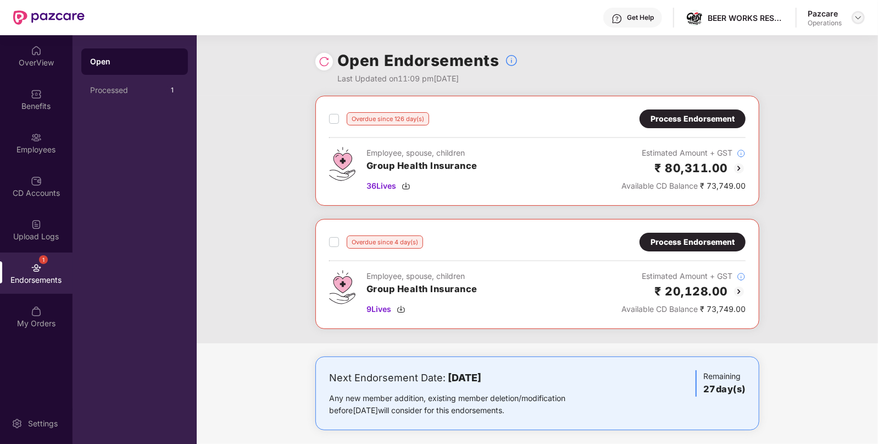
click at [856, 16] on img at bounding box center [858, 17] width 9 height 9
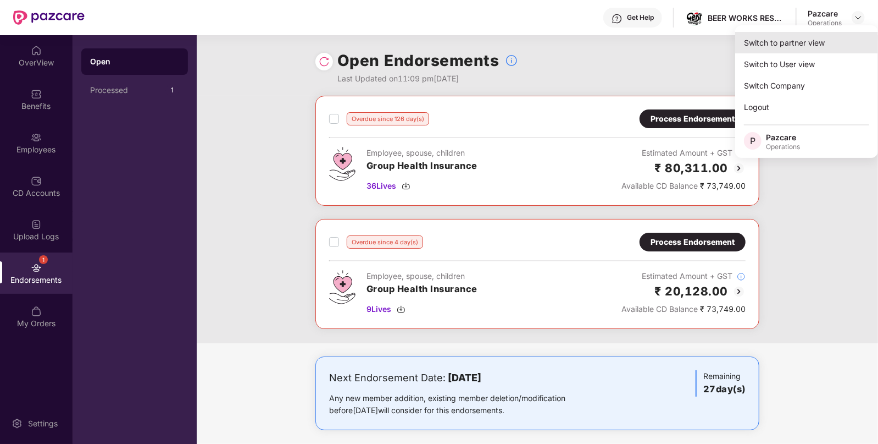
click at [819, 36] on div "Switch to partner view" at bounding box center [806, 42] width 143 height 21
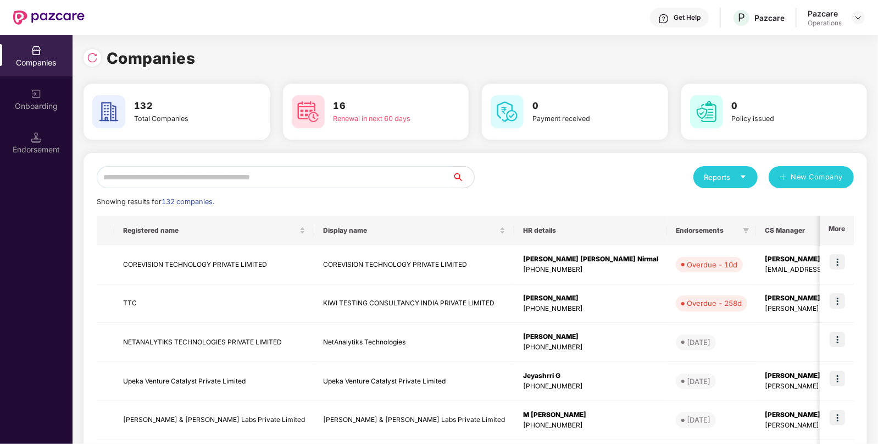
click at [207, 173] on input "text" at bounding box center [275, 177] width 356 height 22
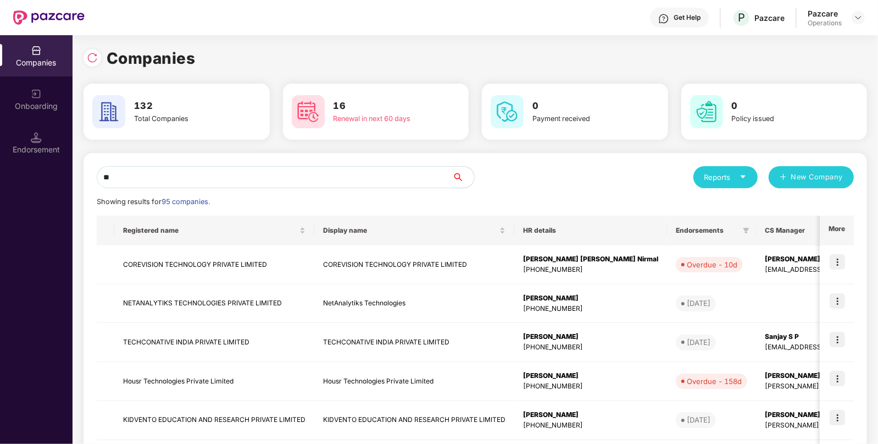
type input "*"
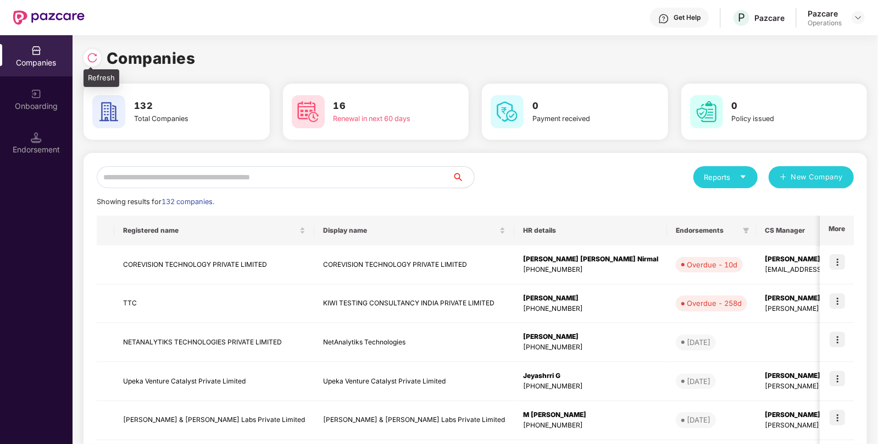
click at [87, 52] on img at bounding box center [92, 57] width 11 height 11
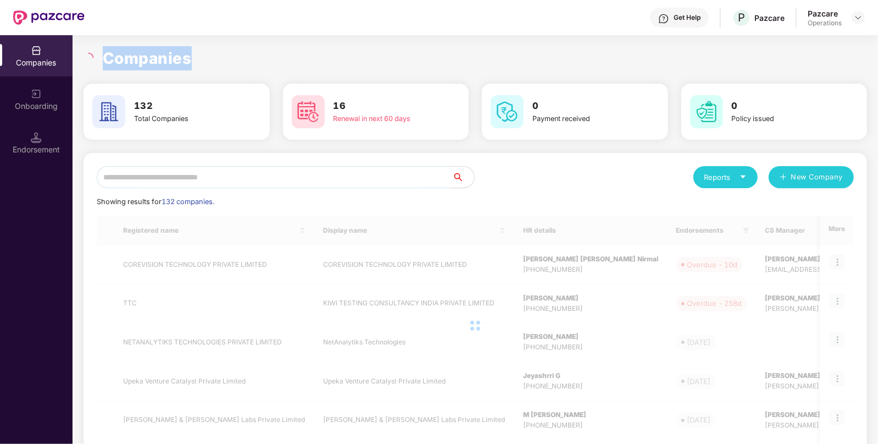
click at [86, 52] on icon "loading" at bounding box center [88, 58] width 12 height 12
click at [203, 170] on input "text" at bounding box center [275, 177] width 356 height 22
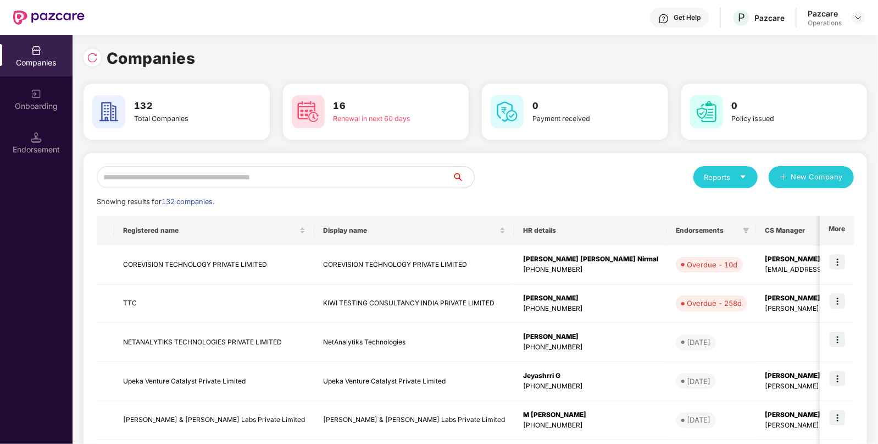
paste input "*******"
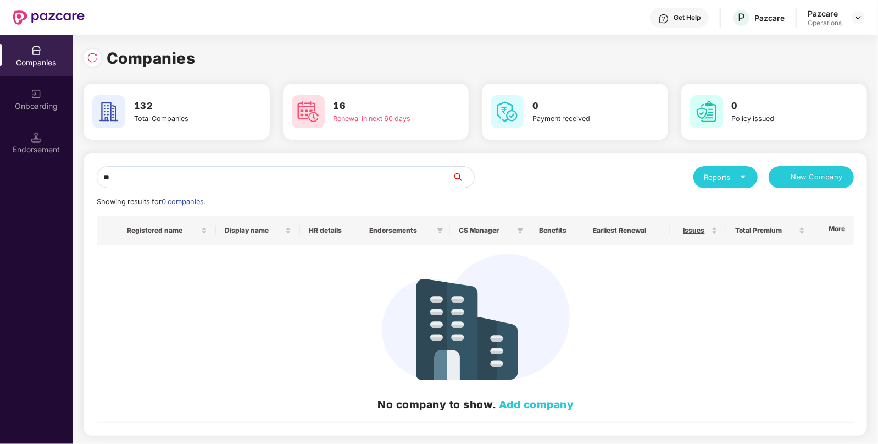
type input "*"
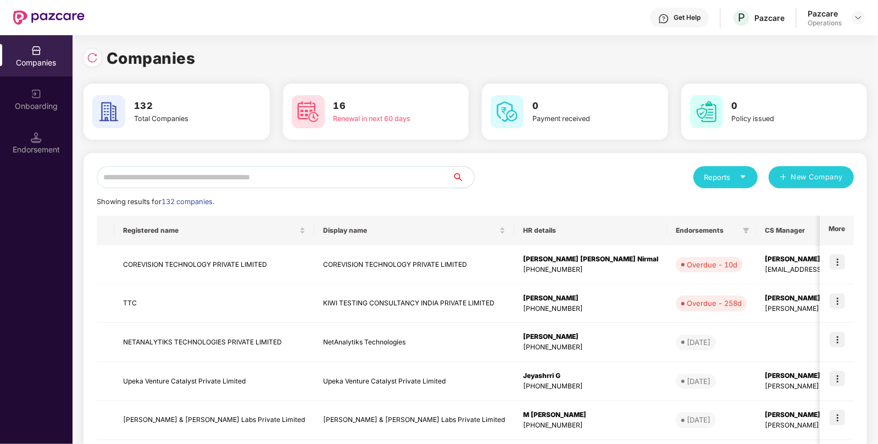
paste input "**********"
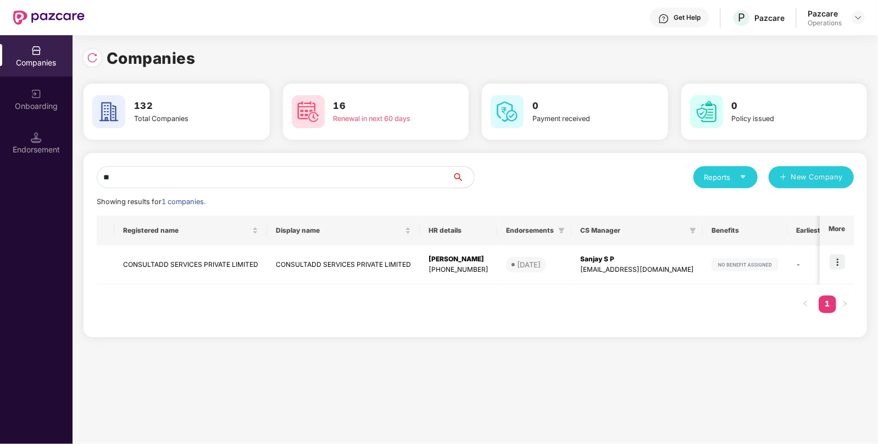
type input "*"
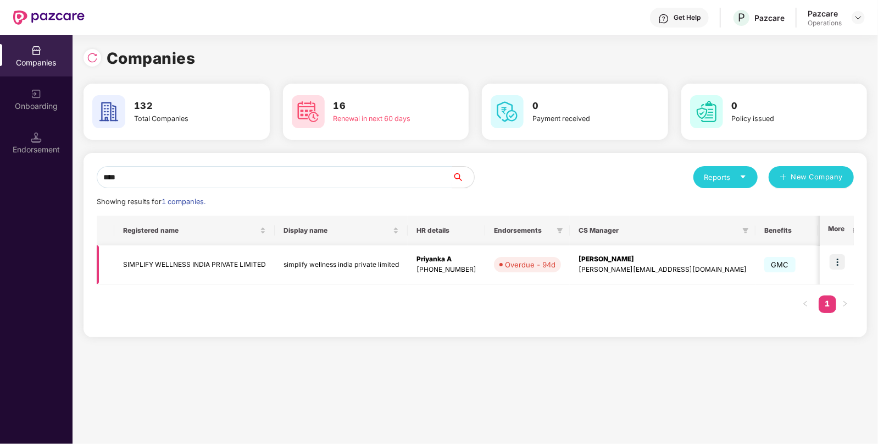
type input "****"
click at [840, 267] on img at bounding box center [837, 261] width 15 height 15
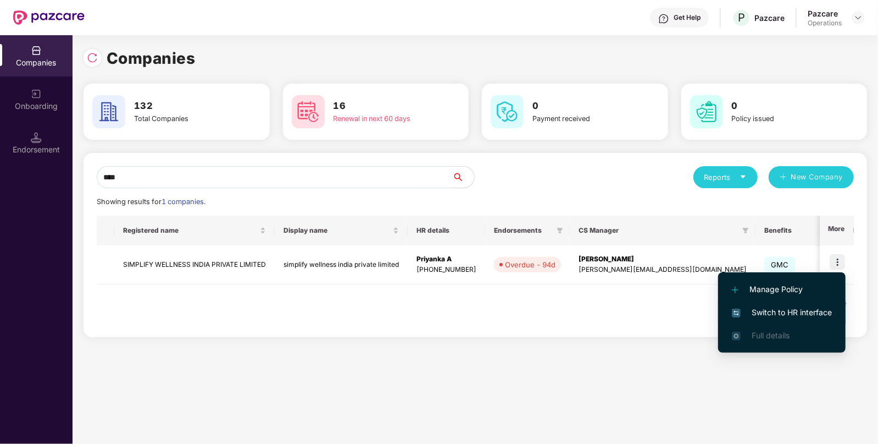
click at [802, 312] on span "Switch to HR interface" at bounding box center [782, 312] width 100 height 12
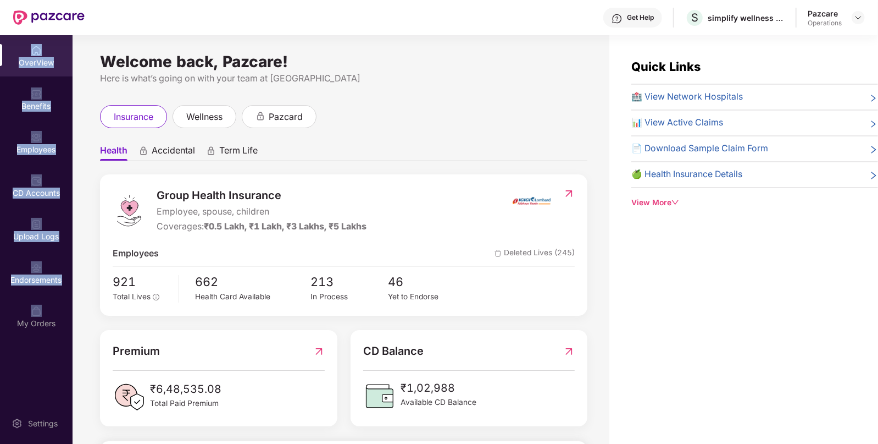
click at [44, 281] on div "Endorsements" at bounding box center [36, 279] width 73 height 11
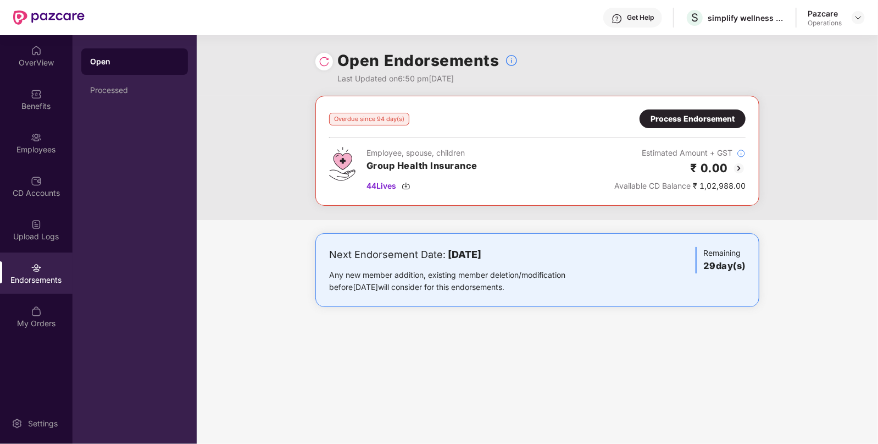
click at [697, 115] on div "Process Endorsement" at bounding box center [693, 119] width 84 height 12
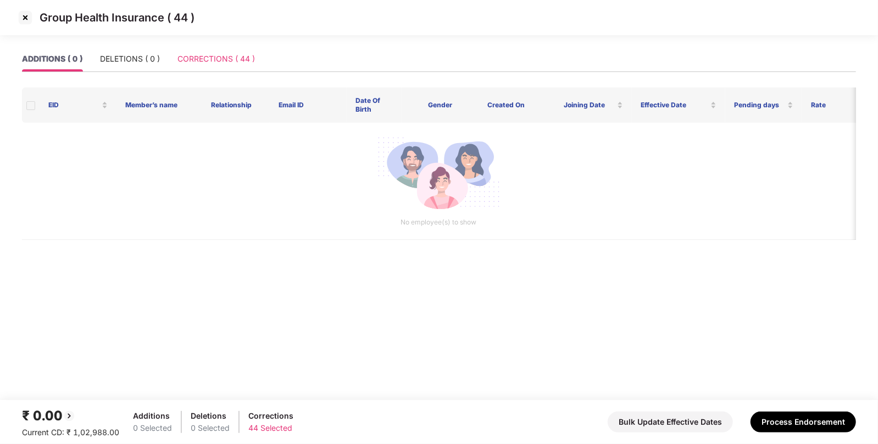
click at [231, 70] on div "CORRECTIONS ( 44 )" at bounding box center [216, 58] width 77 height 25
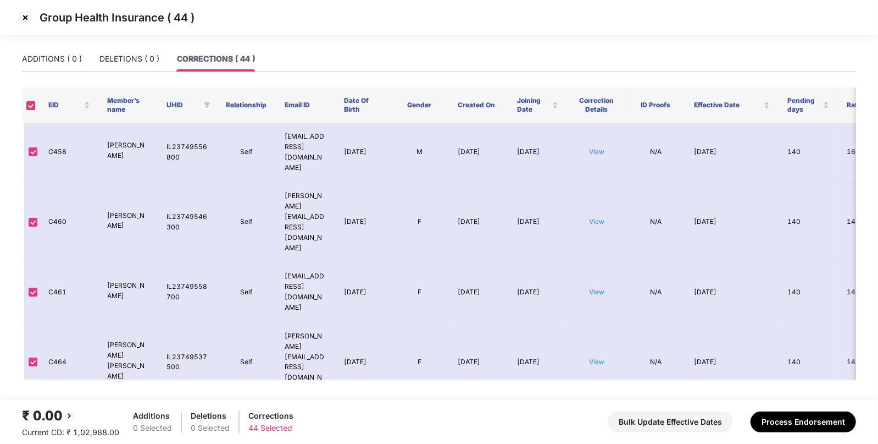
click at [32, 24] on img at bounding box center [25, 18] width 18 height 18
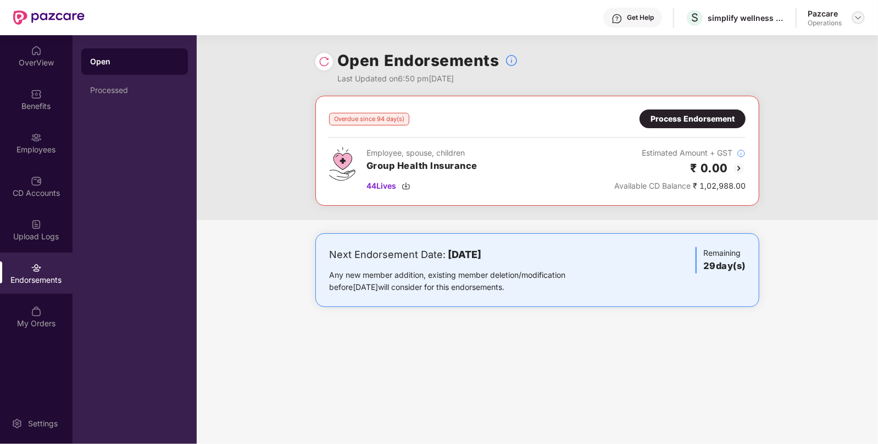
click at [864, 19] on div at bounding box center [858, 17] width 13 height 13
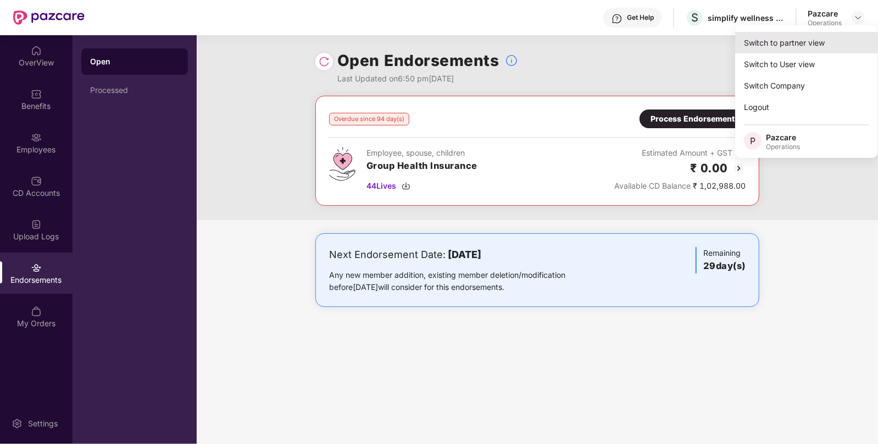
click at [789, 40] on div "Switch to partner view" at bounding box center [806, 42] width 143 height 21
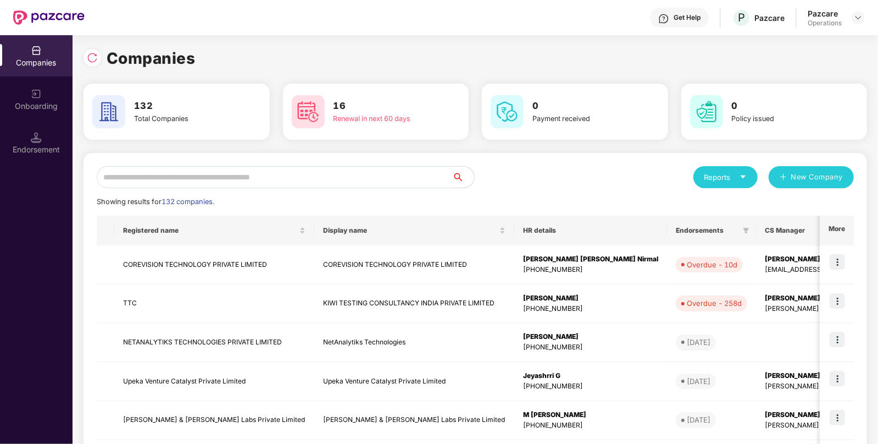
click at [270, 174] on input "text" at bounding box center [275, 177] width 356 height 22
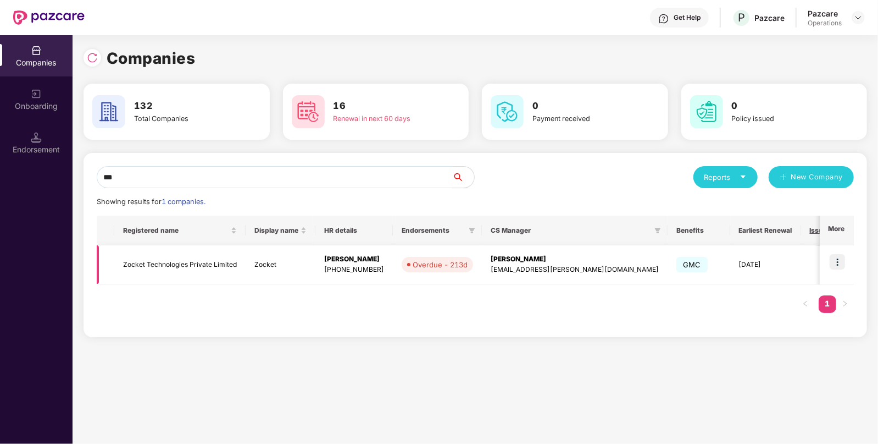
type input "***"
click at [832, 261] on img at bounding box center [837, 261] width 15 height 15
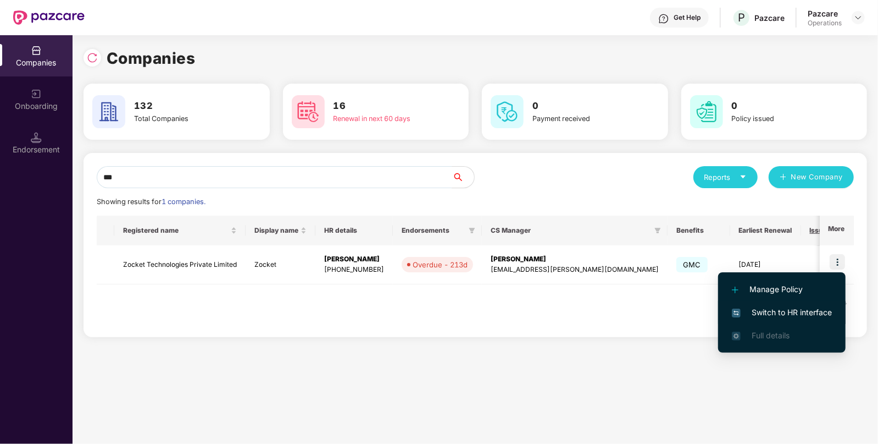
click at [783, 308] on span "Switch to HR interface" at bounding box center [782, 312] width 100 height 12
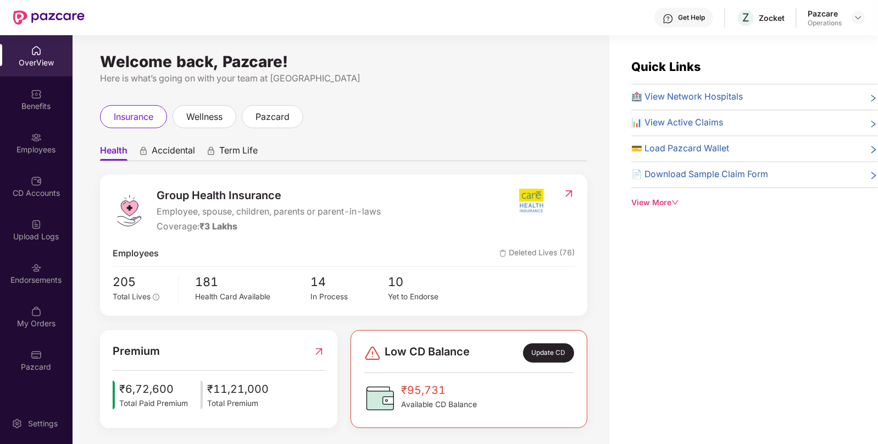
click at [43, 281] on div "Endorsements" at bounding box center [36, 279] width 73 height 11
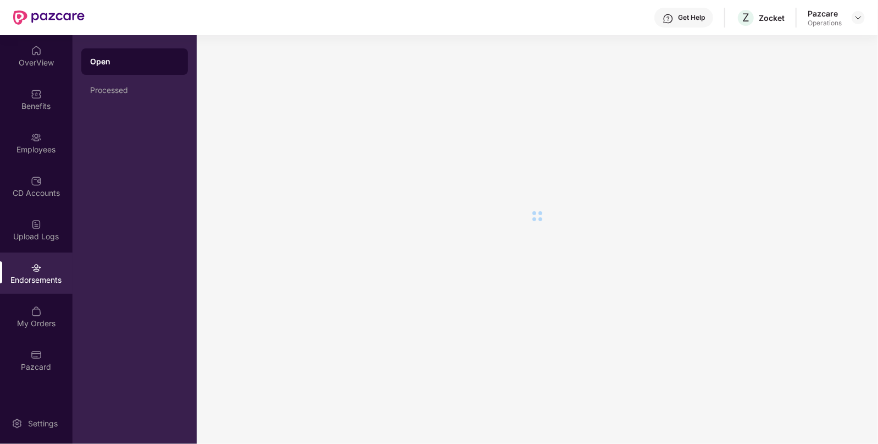
click at [43, 281] on div "Endorsements" at bounding box center [36, 279] width 73 height 11
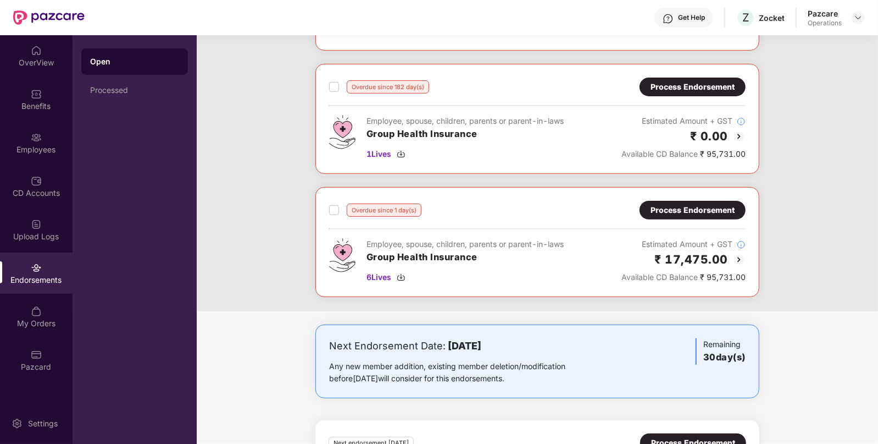
scroll to position [156, 0]
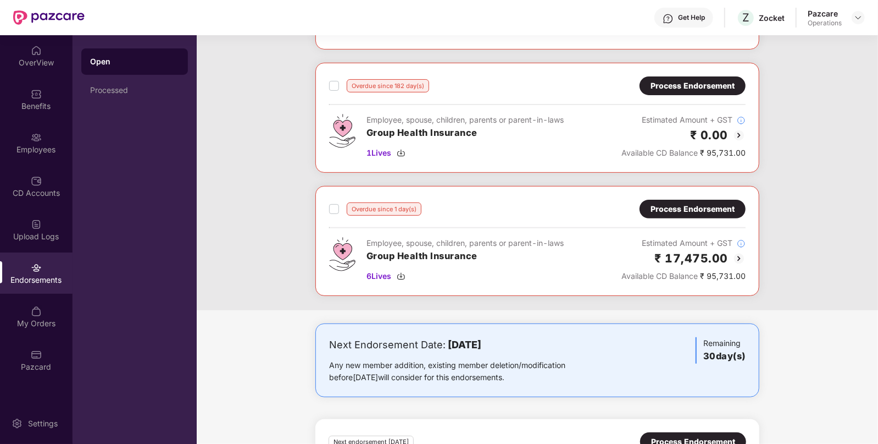
click at [850, 17] on div "Pazcare Operations" at bounding box center [836, 17] width 57 height 19
click at [855, 18] on img at bounding box center [858, 17] width 9 height 9
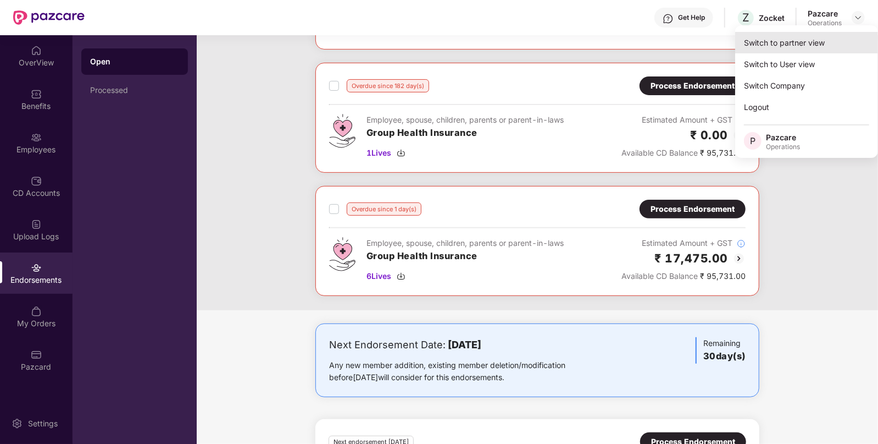
click at [804, 36] on div "Switch to partner view" at bounding box center [806, 42] width 143 height 21
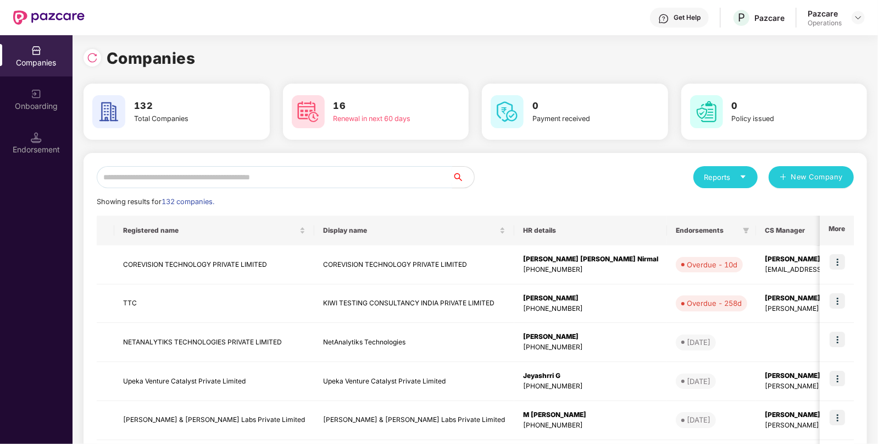
click at [319, 176] on input "text" at bounding box center [275, 177] width 356 height 22
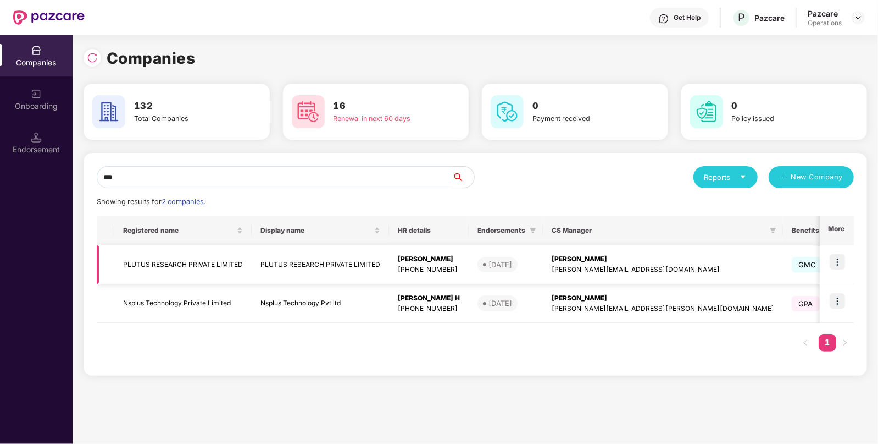
type input "***"
